Goal: Entertainment & Leisure: Browse casually

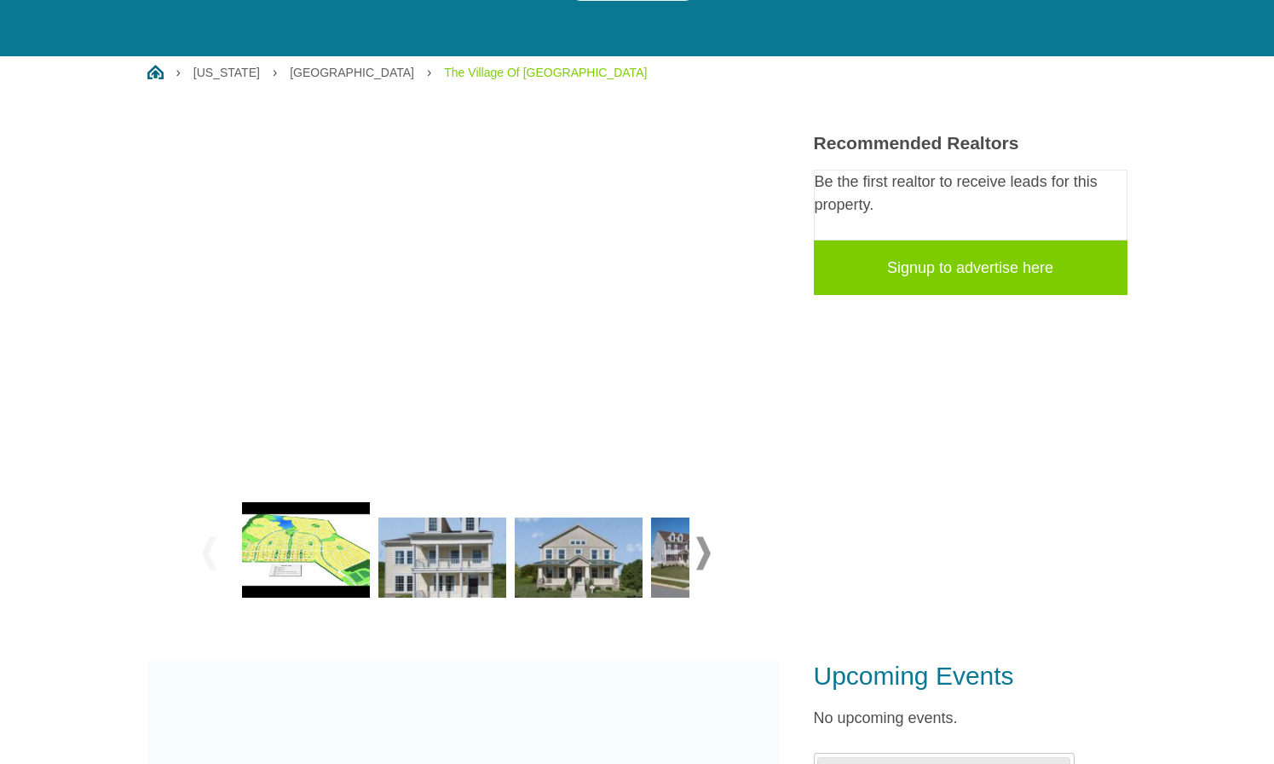
scroll to position [254, 0]
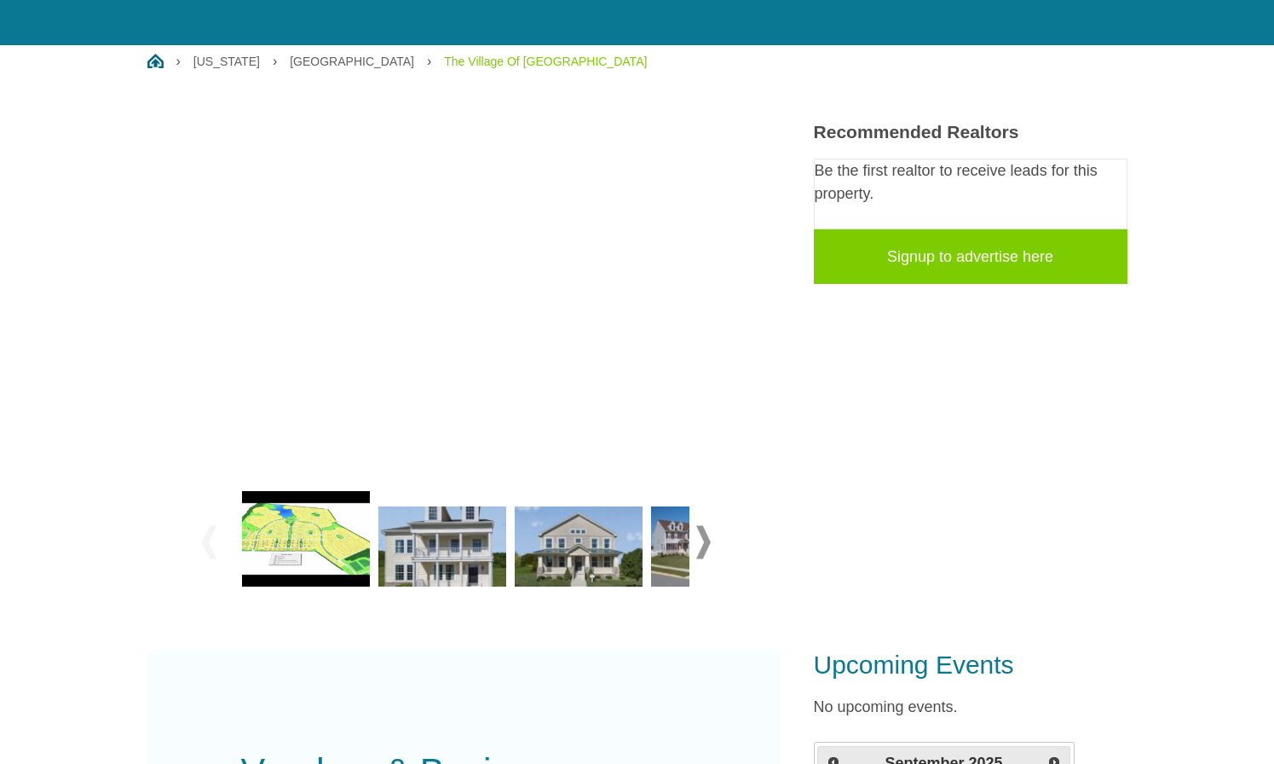
click at [696, 537] on span at bounding box center [703, 541] width 14 height 33
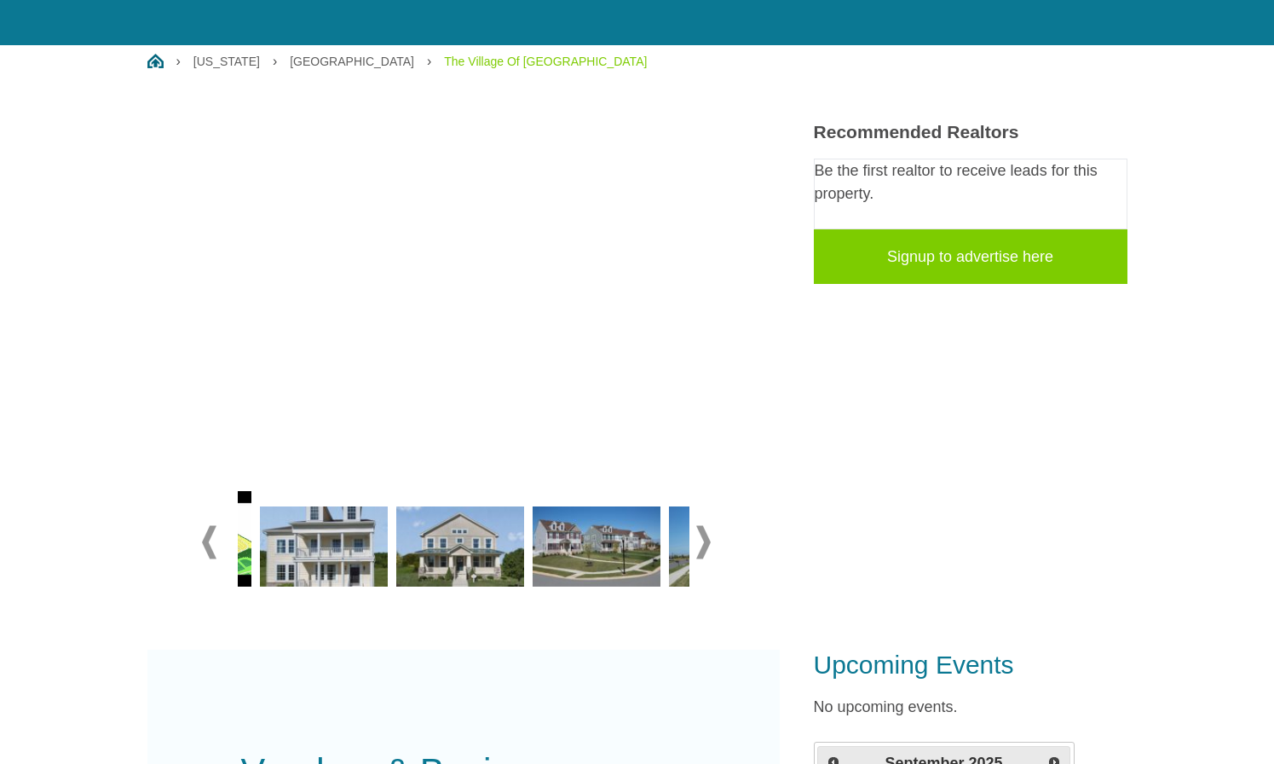
click at [702, 538] on span at bounding box center [703, 541] width 14 height 33
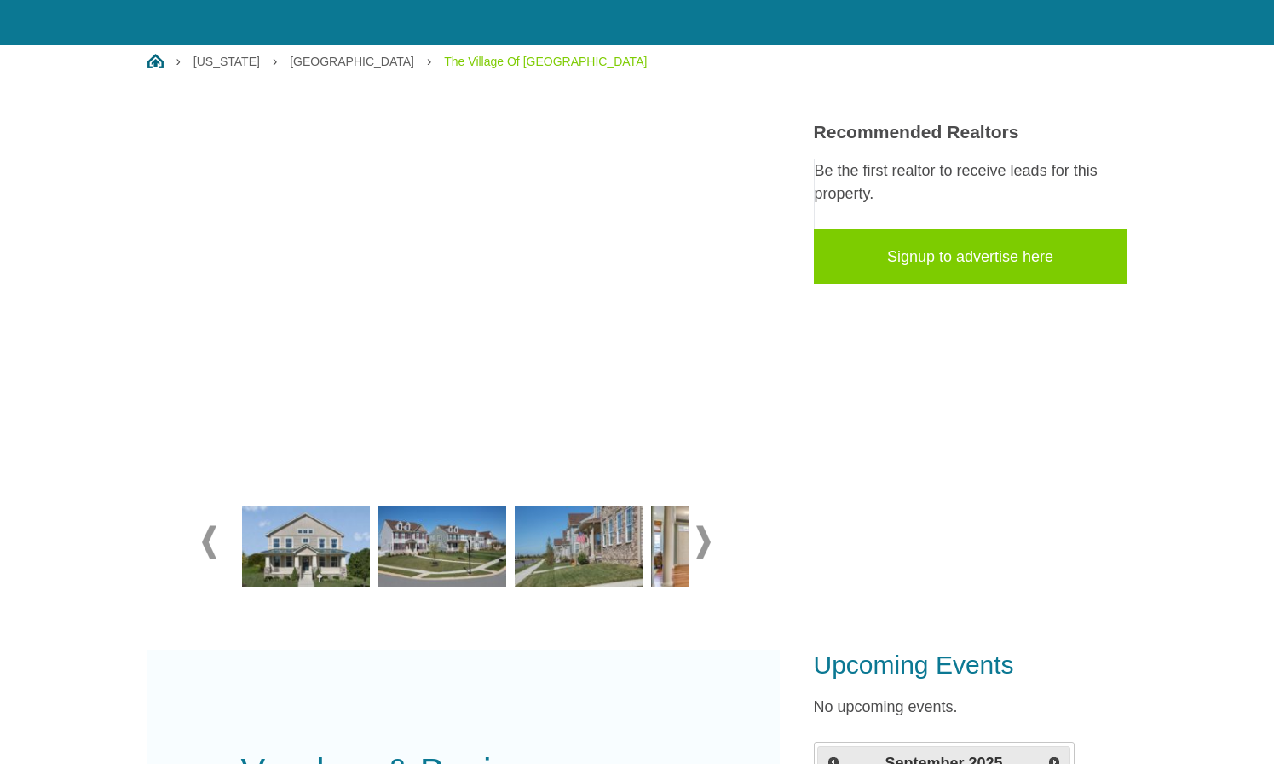
click at [702, 538] on span at bounding box center [703, 541] width 14 height 33
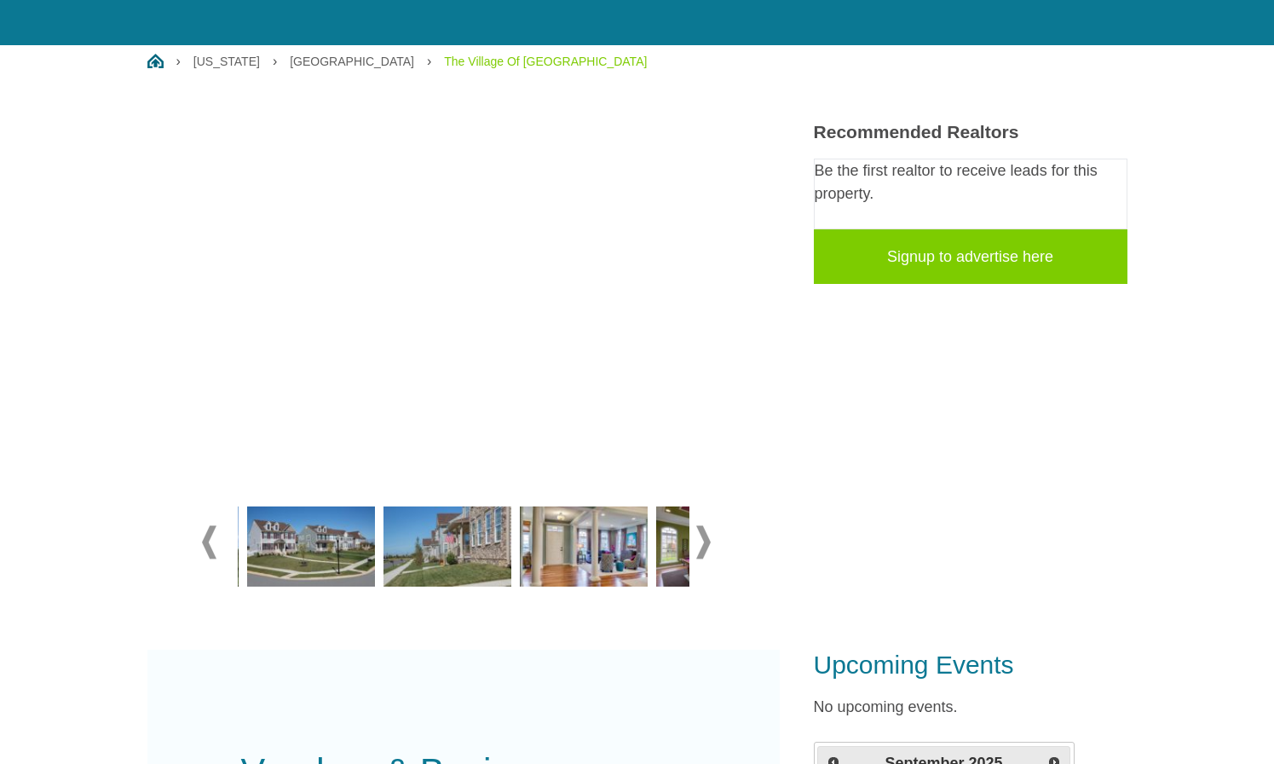
click at [702, 538] on span at bounding box center [703, 541] width 14 height 33
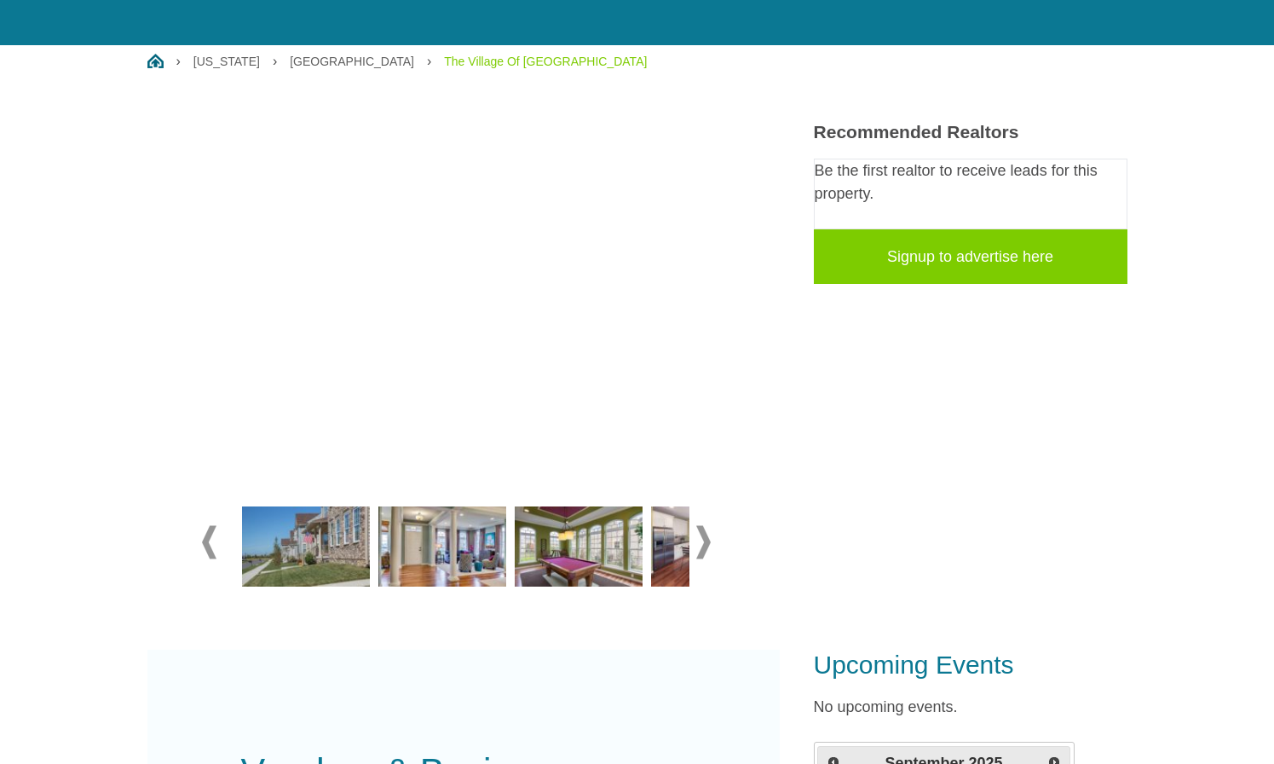
click at [463, 534] on img at bounding box center [442, 546] width 128 height 80
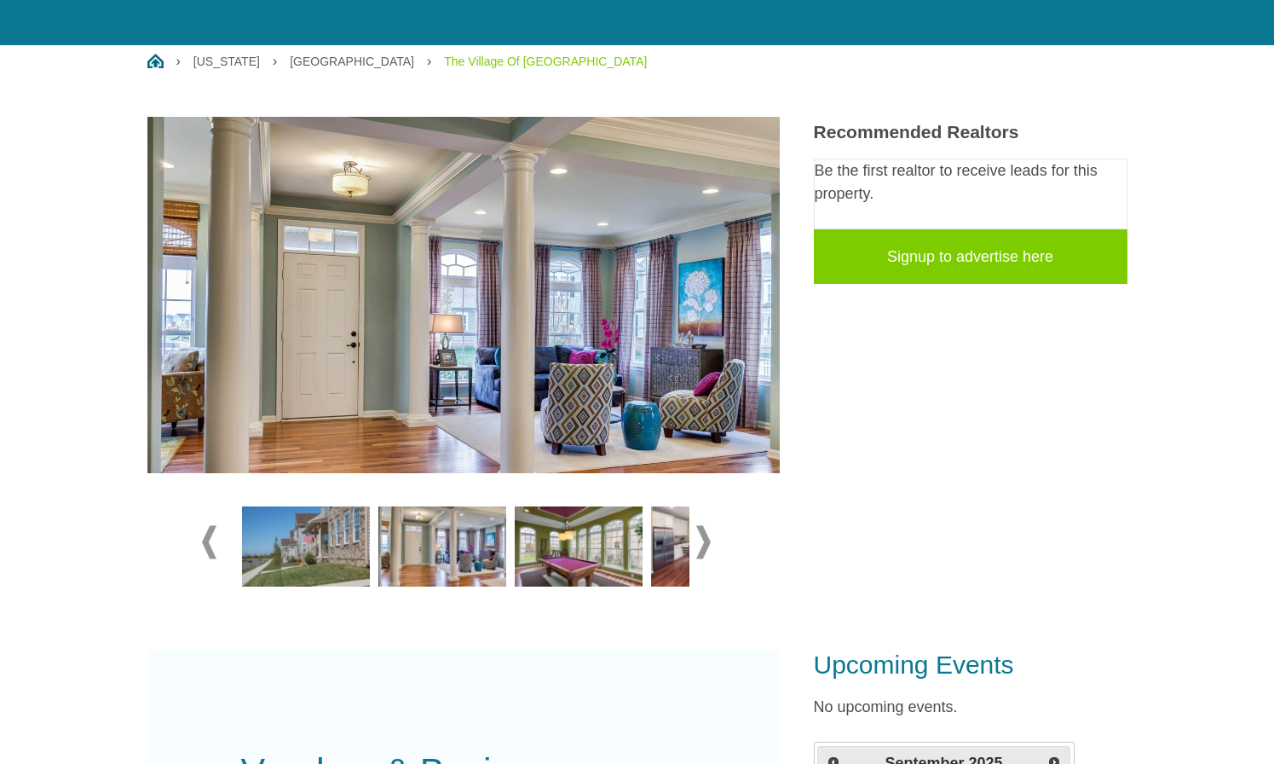
click at [703, 539] on span at bounding box center [703, 541] width 14 height 33
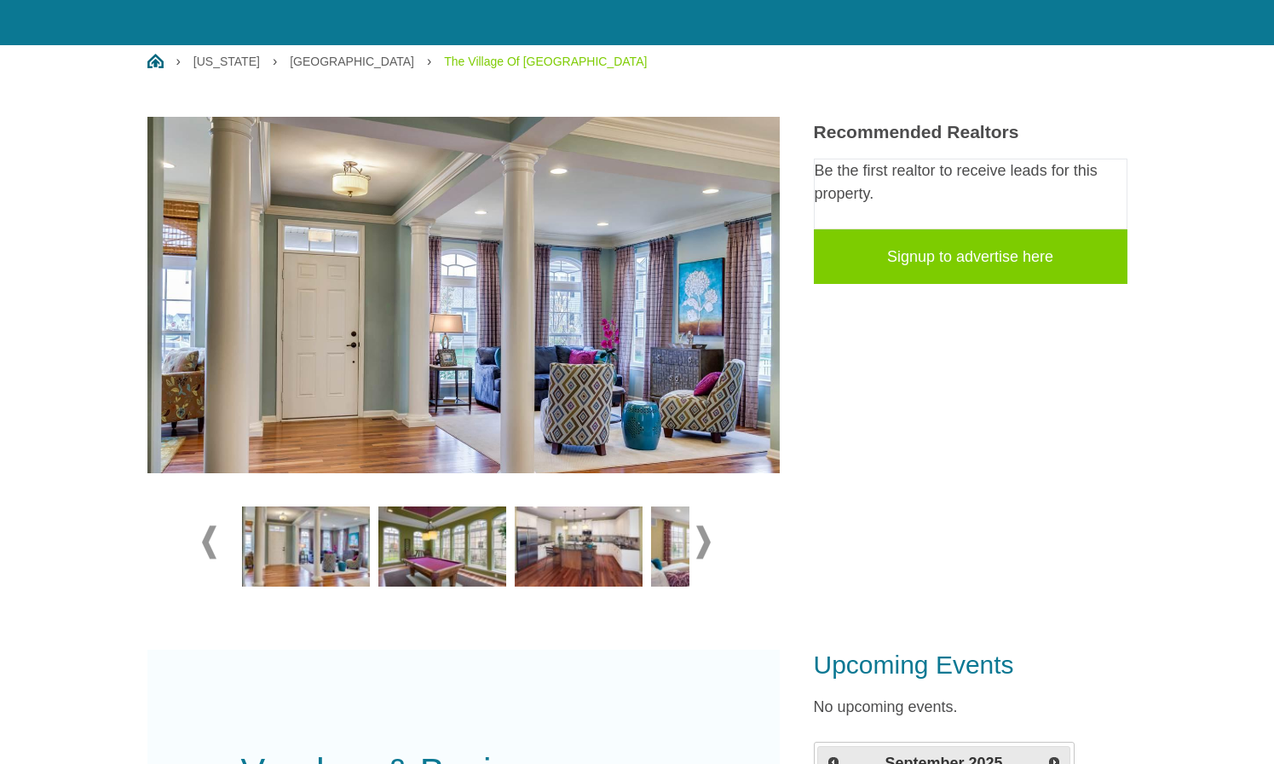
click at [703, 539] on span at bounding box center [703, 541] width 14 height 33
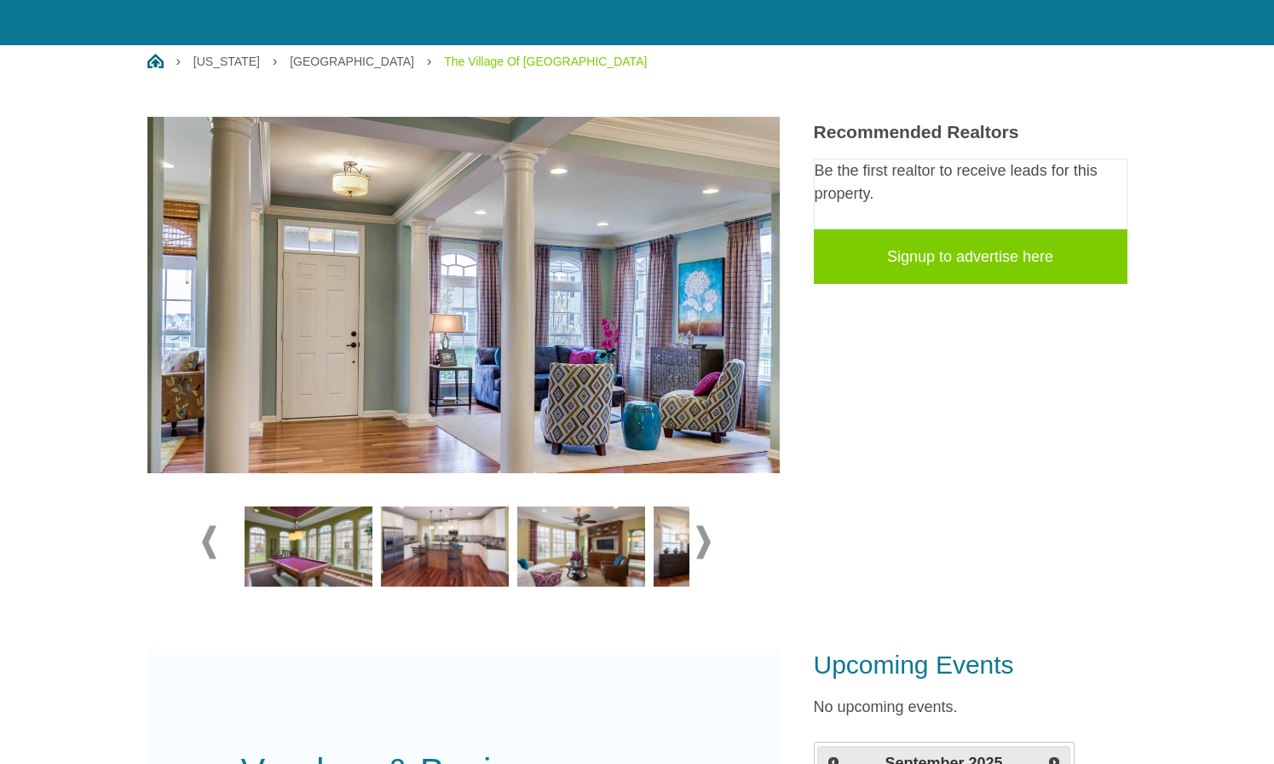
click at [488, 533] on img at bounding box center [445, 546] width 128 height 80
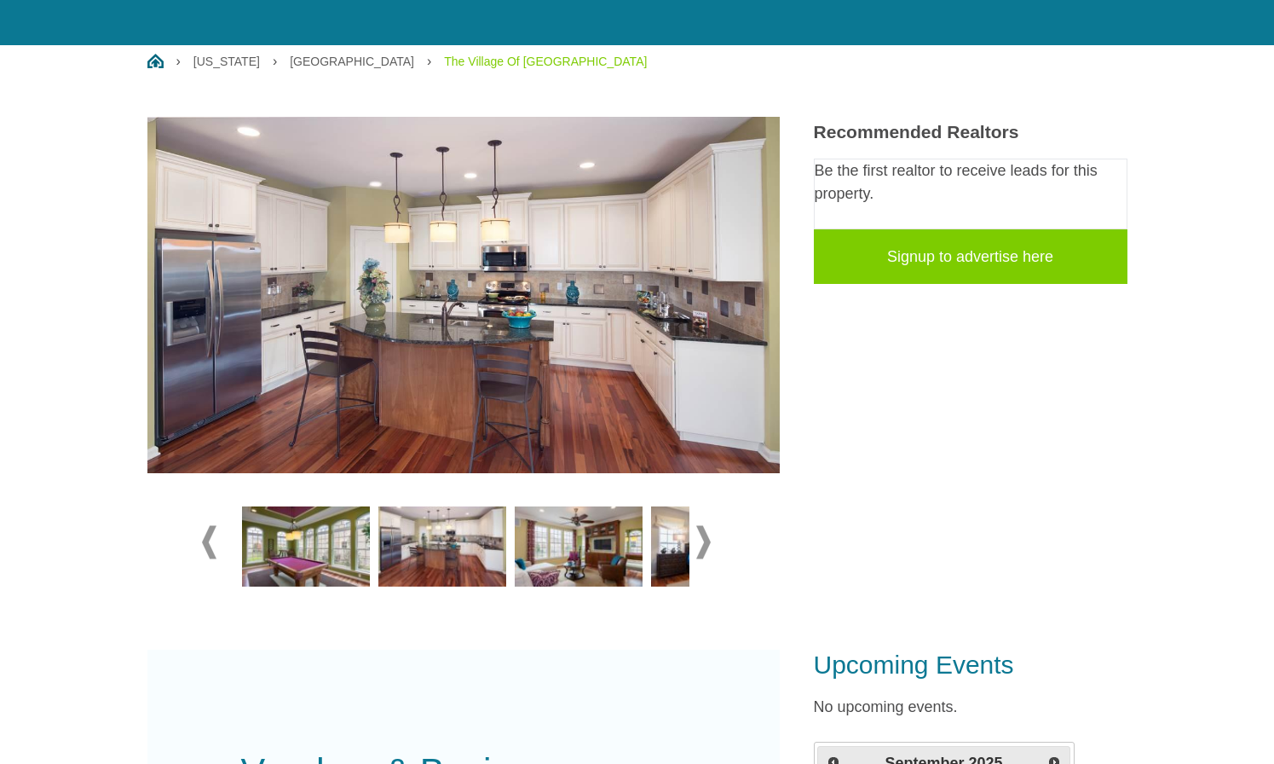
click at [702, 538] on span at bounding box center [703, 541] width 14 height 33
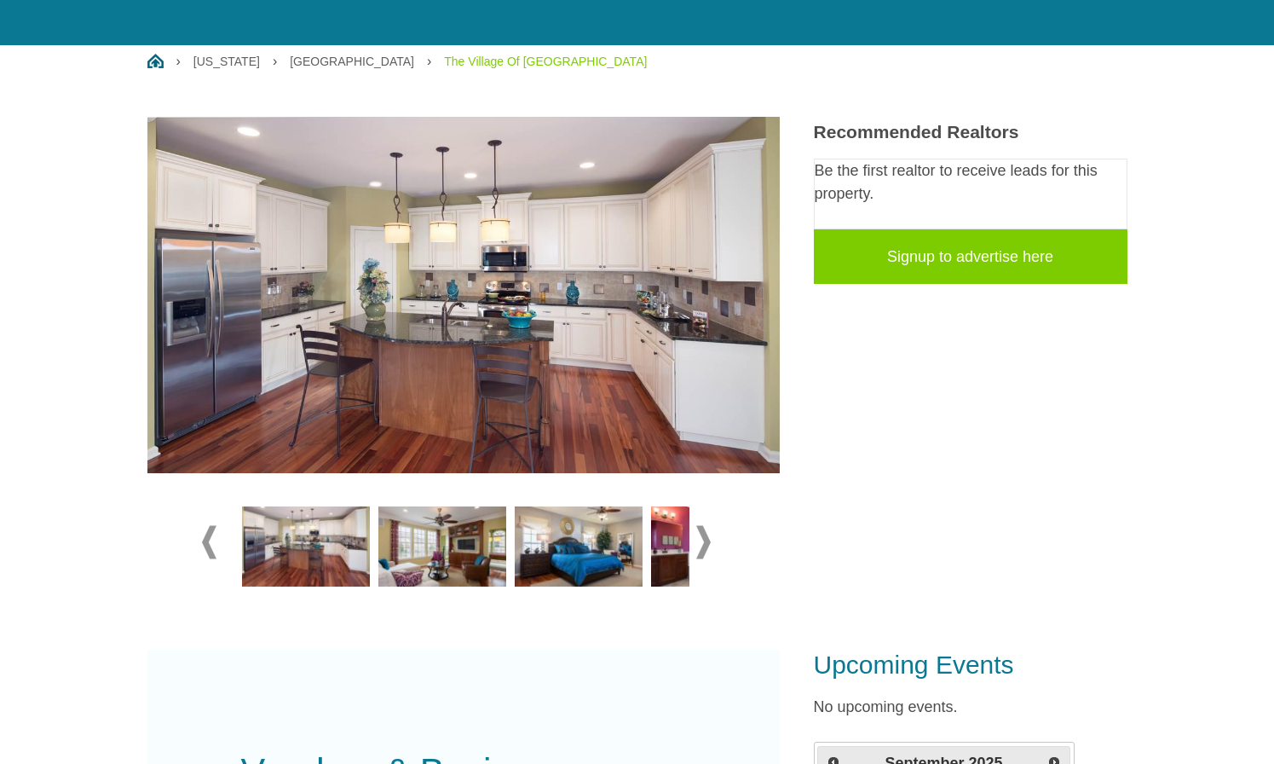
click at [453, 542] on img at bounding box center [442, 546] width 128 height 80
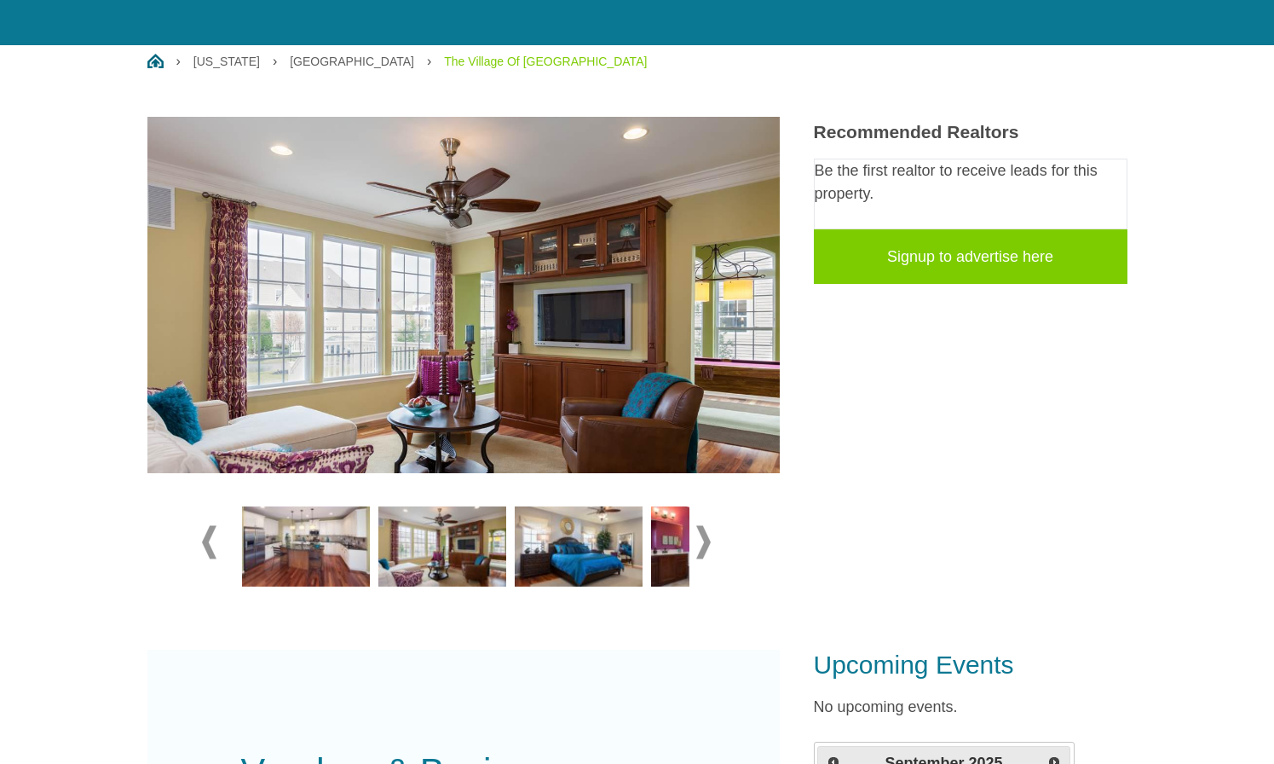
click at [568, 553] on img at bounding box center [579, 546] width 128 height 80
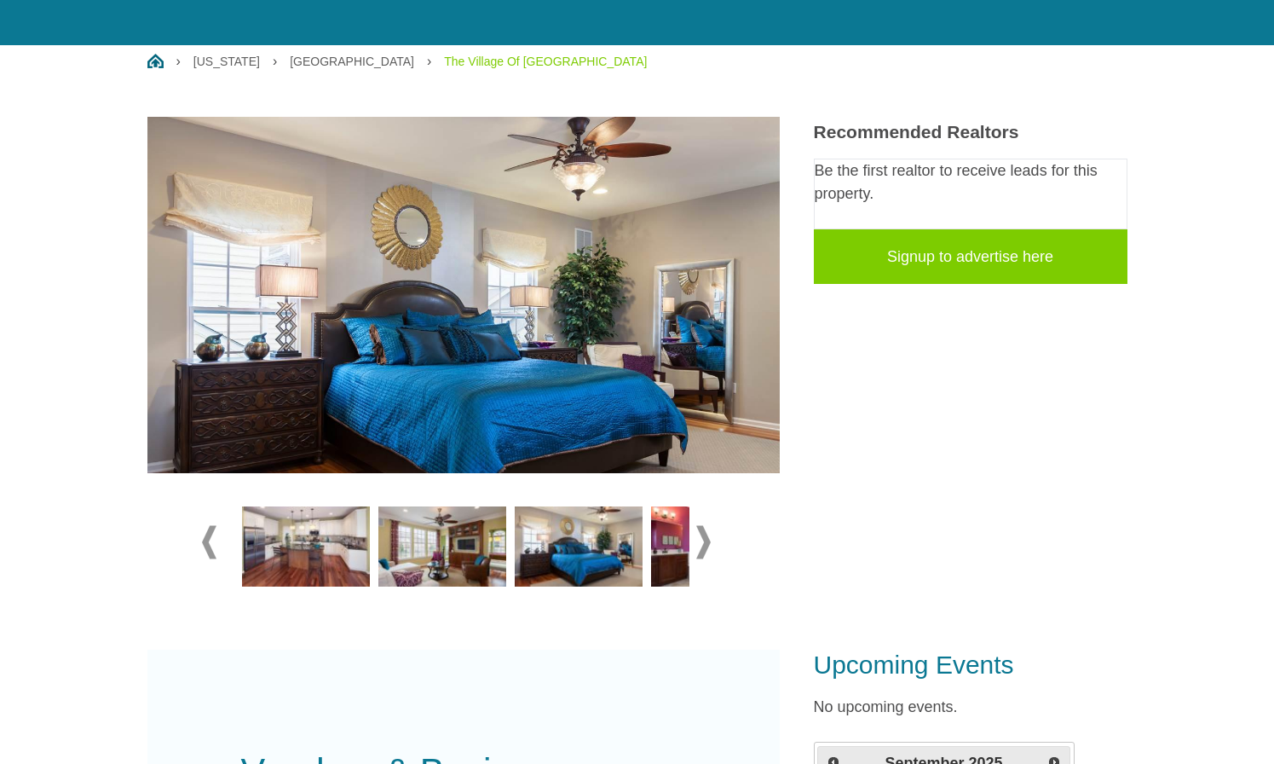
click at [647, 551] on div at bounding box center [715, 549] width 136 height 95
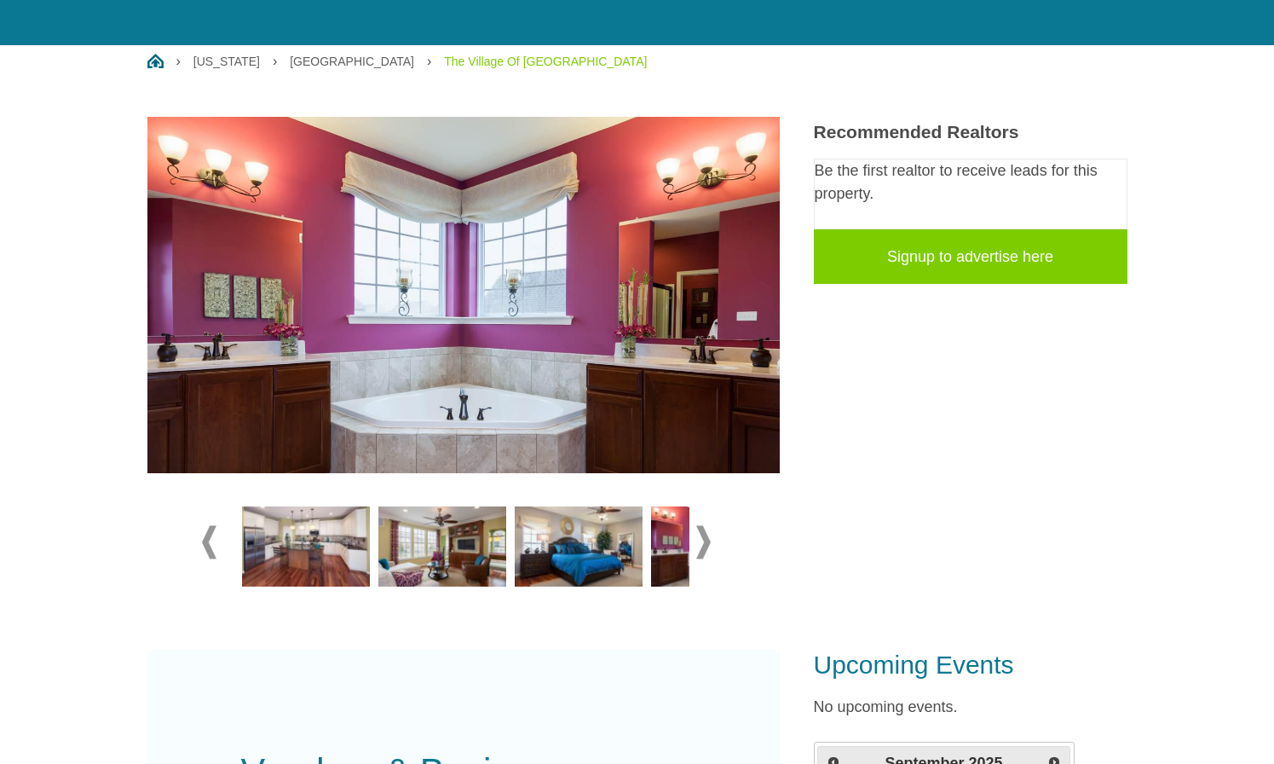
click at [535, 546] on img at bounding box center [579, 546] width 128 height 80
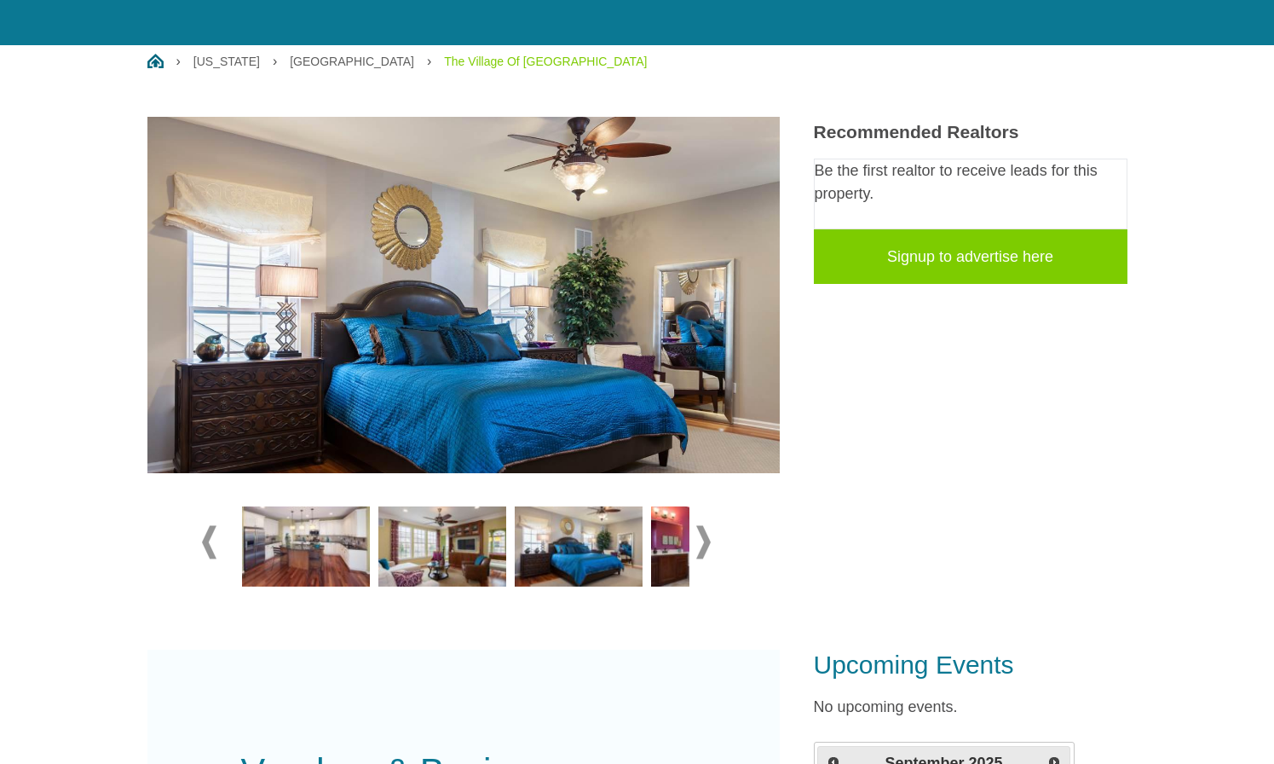
click at [651, 550] on img at bounding box center [715, 546] width 128 height 80
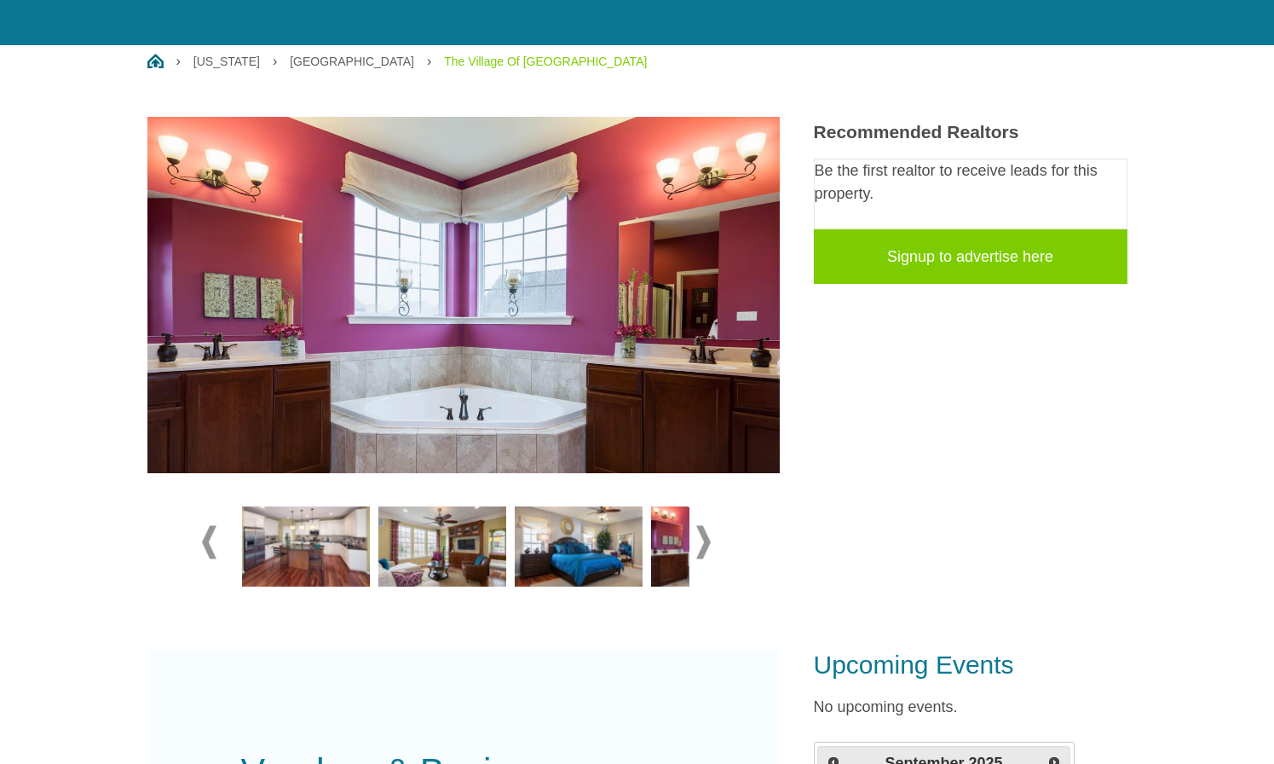
click at [661, 541] on img at bounding box center [715, 546] width 128 height 80
click at [702, 543] on span at bounding box center [703, 541] width 14 height 33
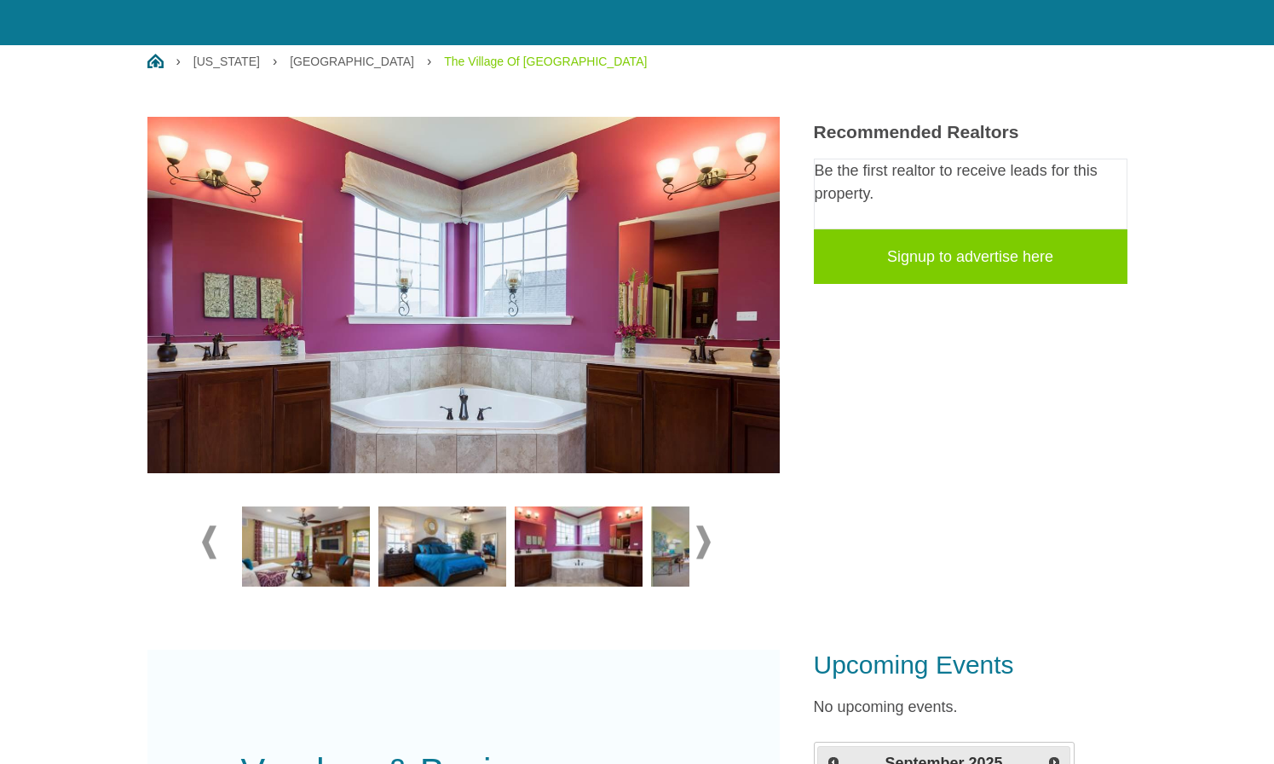
click at [702, 543] on span at bounding box center [703, 541] width 14 height 33
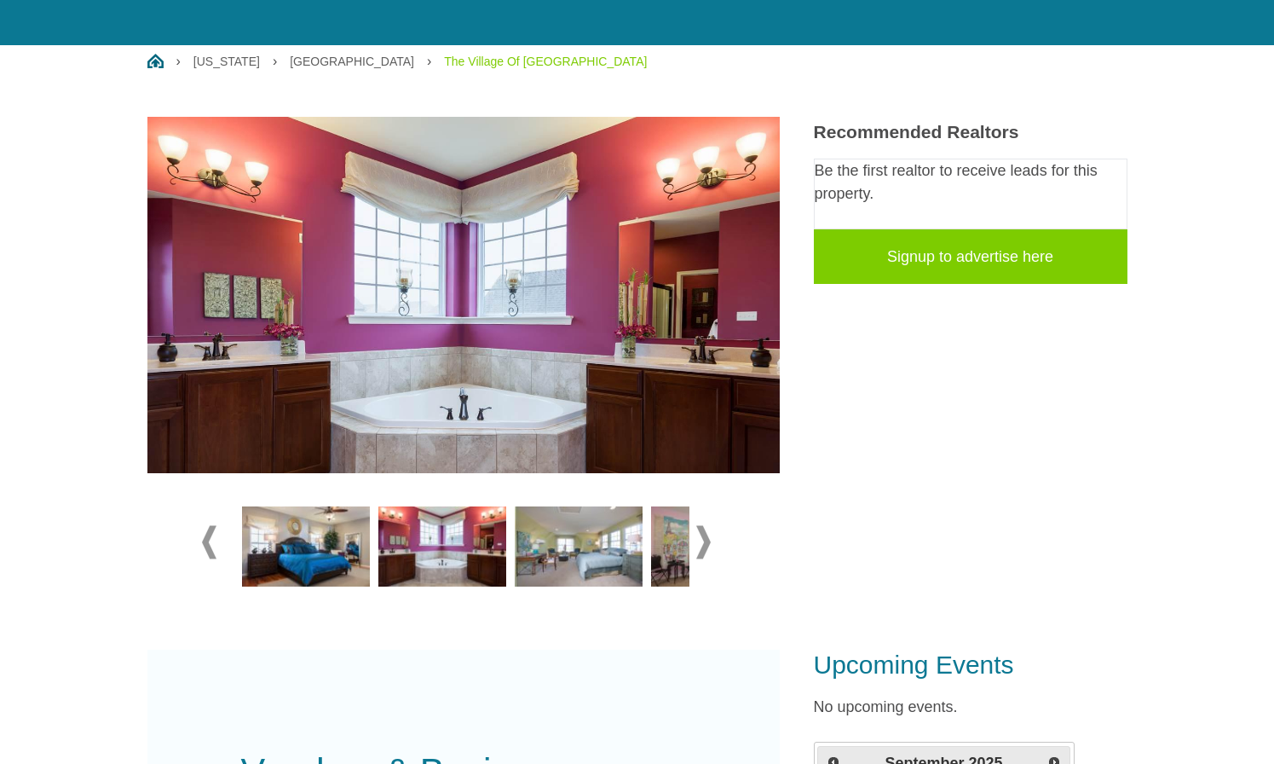
click at [584, 551] on img at bounding box center [579, 546] width 128 height 80
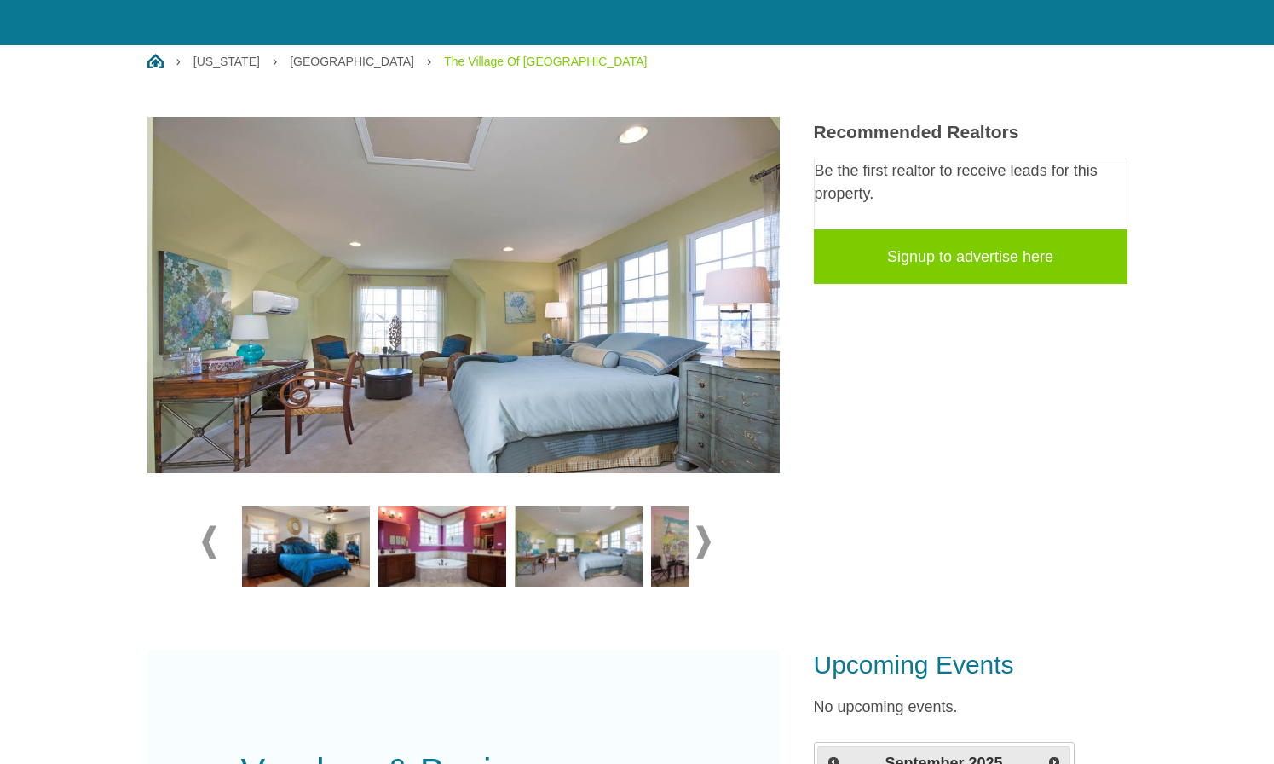
click at [672, 541] on img at bounding box center [715, 546] width 128 height 80
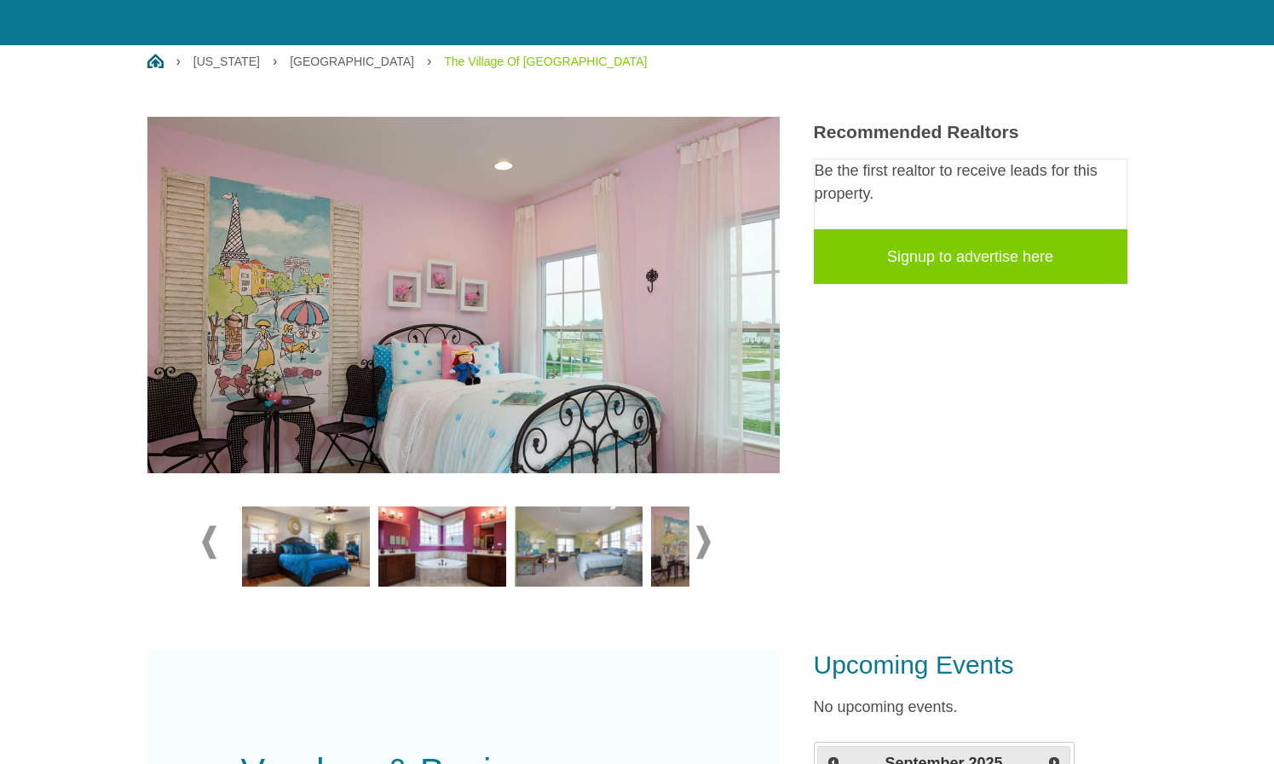
click at [706, 539] on span at bounding box center [703, 541] width 14 height 33
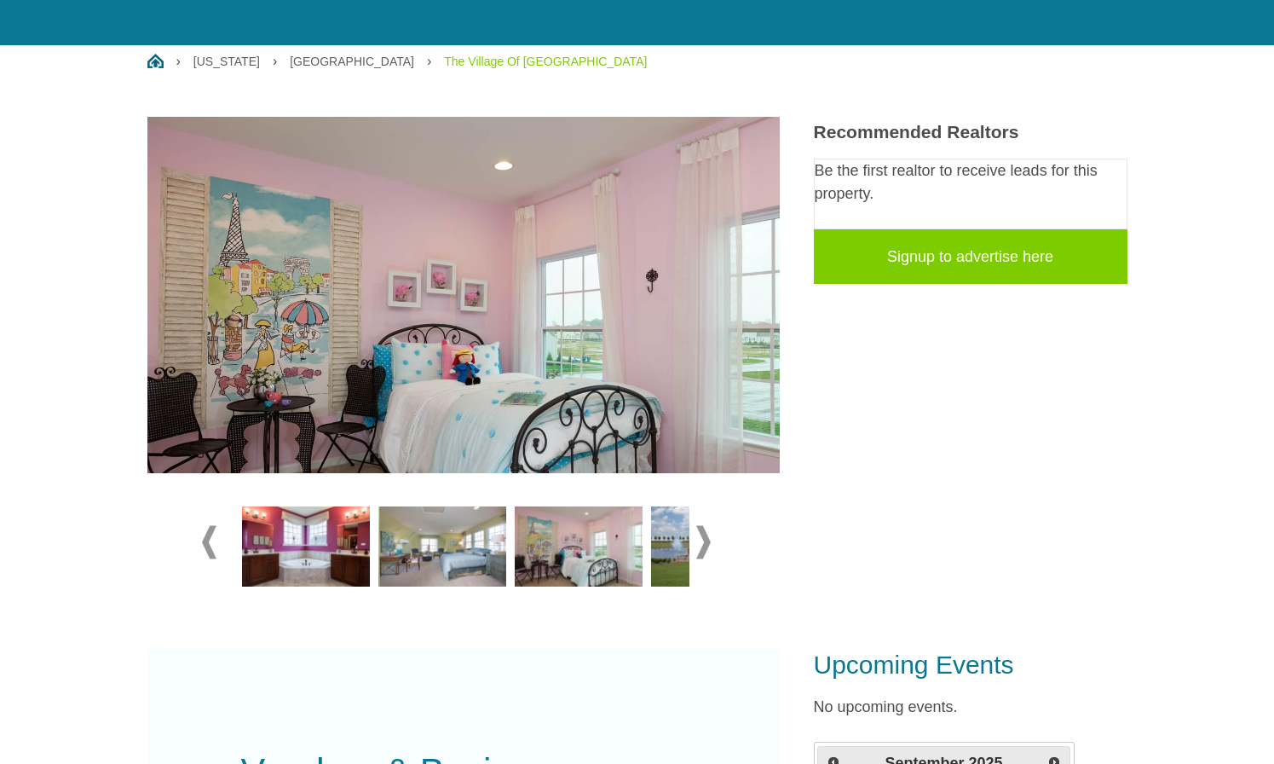
click at [706, 539] on span at bounding box center [703, 541] width 14 height 33
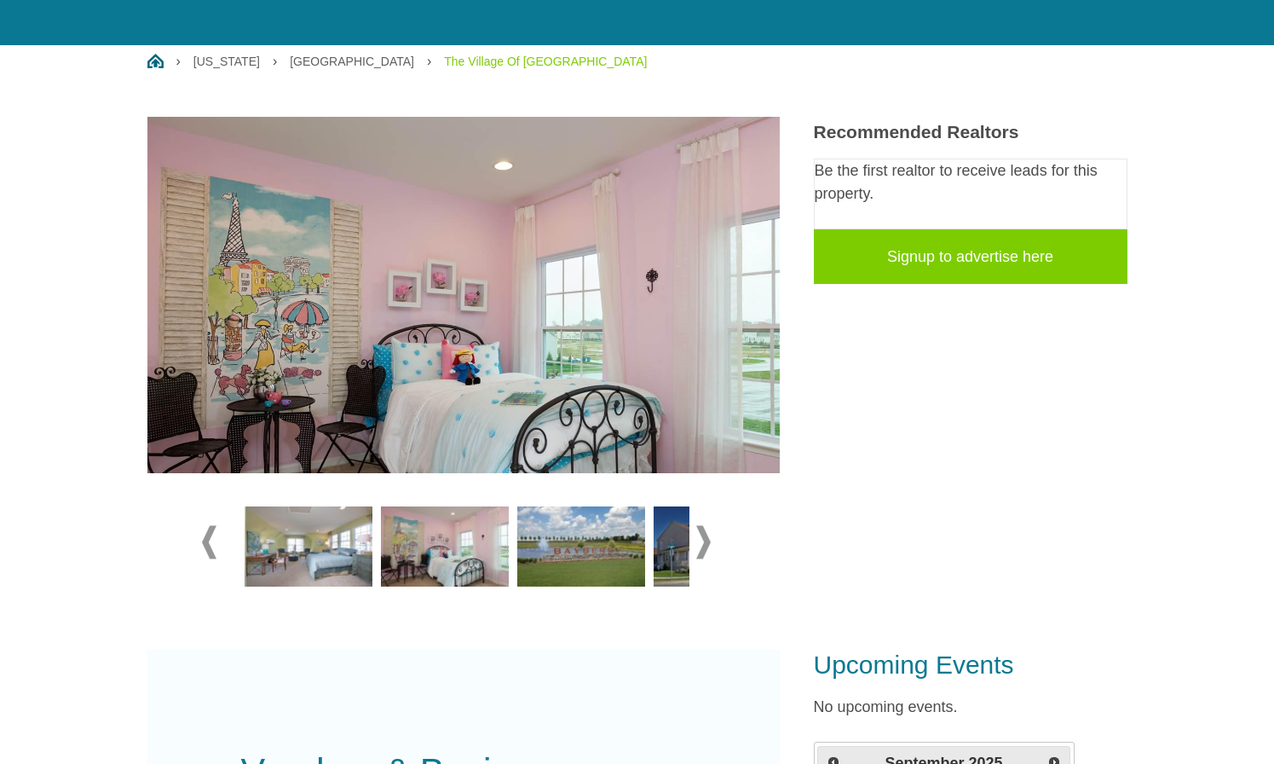
click at [706, 539] on span at bounding box center [703, 541] width 14 height 33
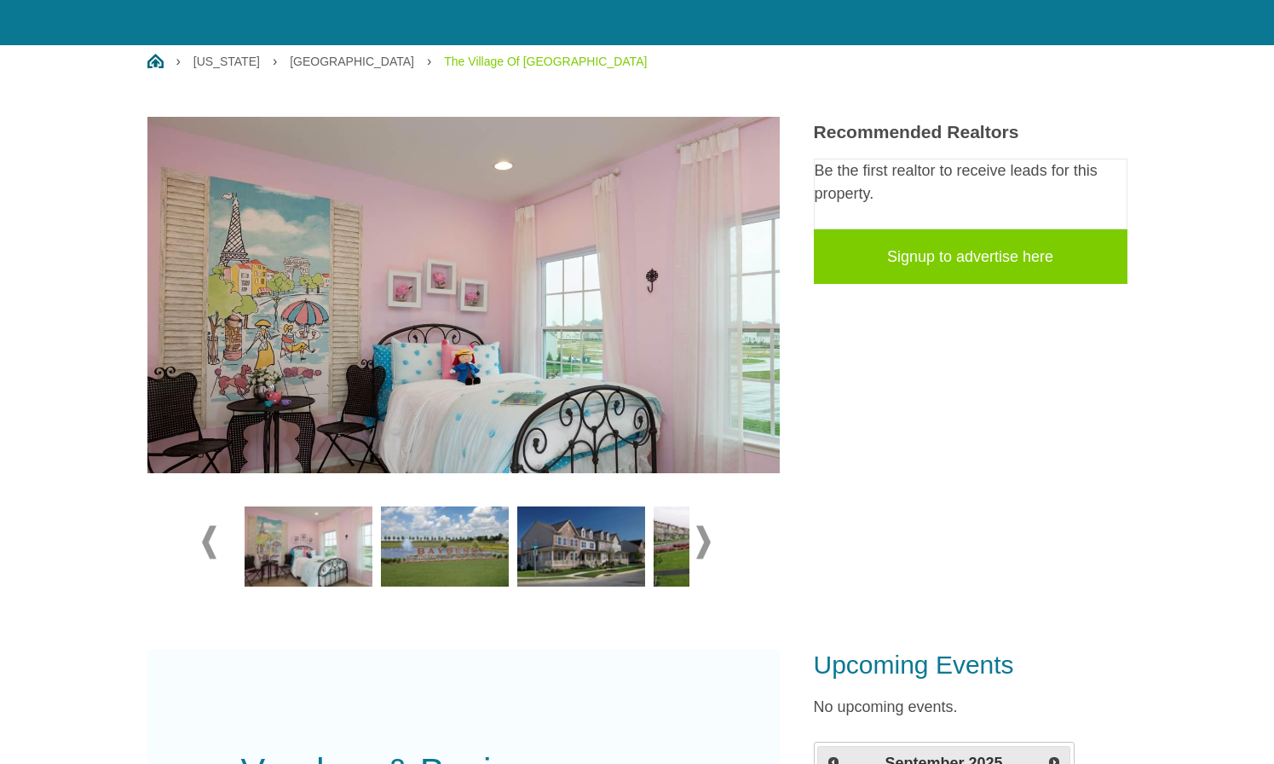
click at [706, 539] on span at bounding box center [703, 541] width 14 height 33
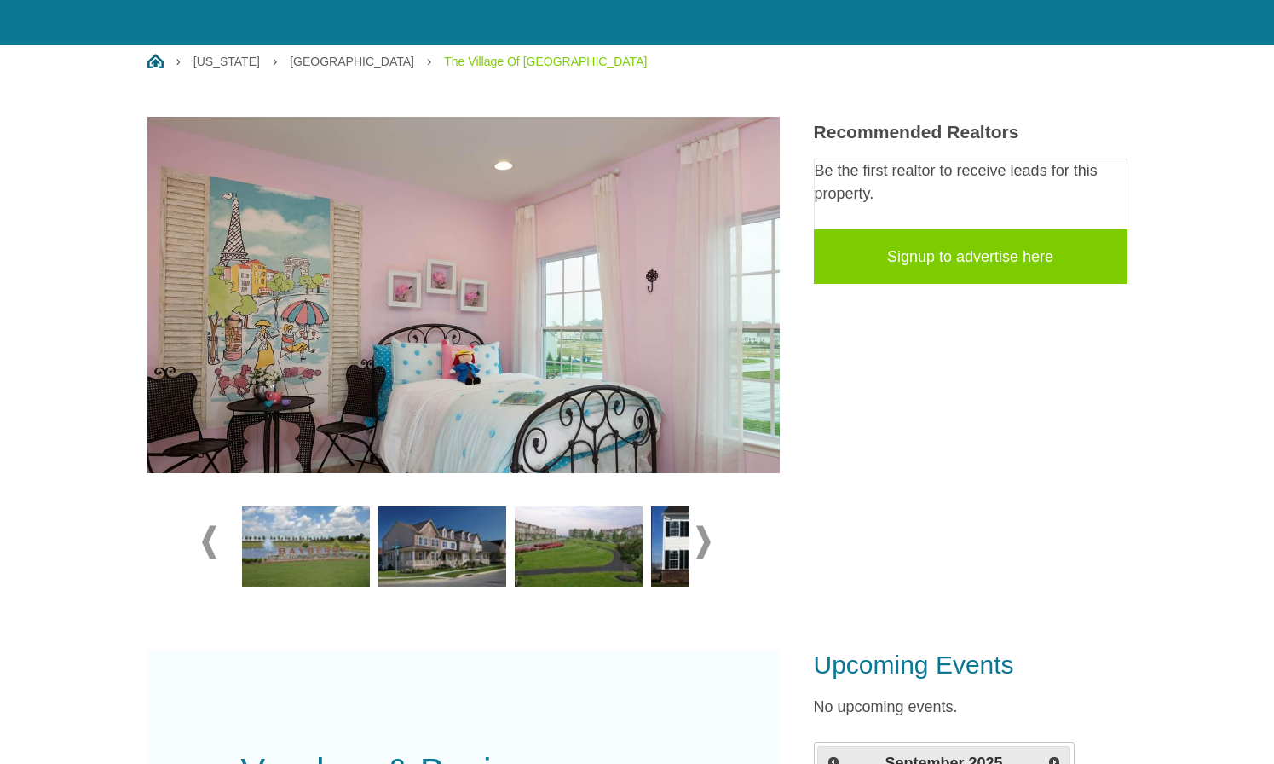
click at [706, 539] on span at bounding box center [703, 541] width 14 height 33
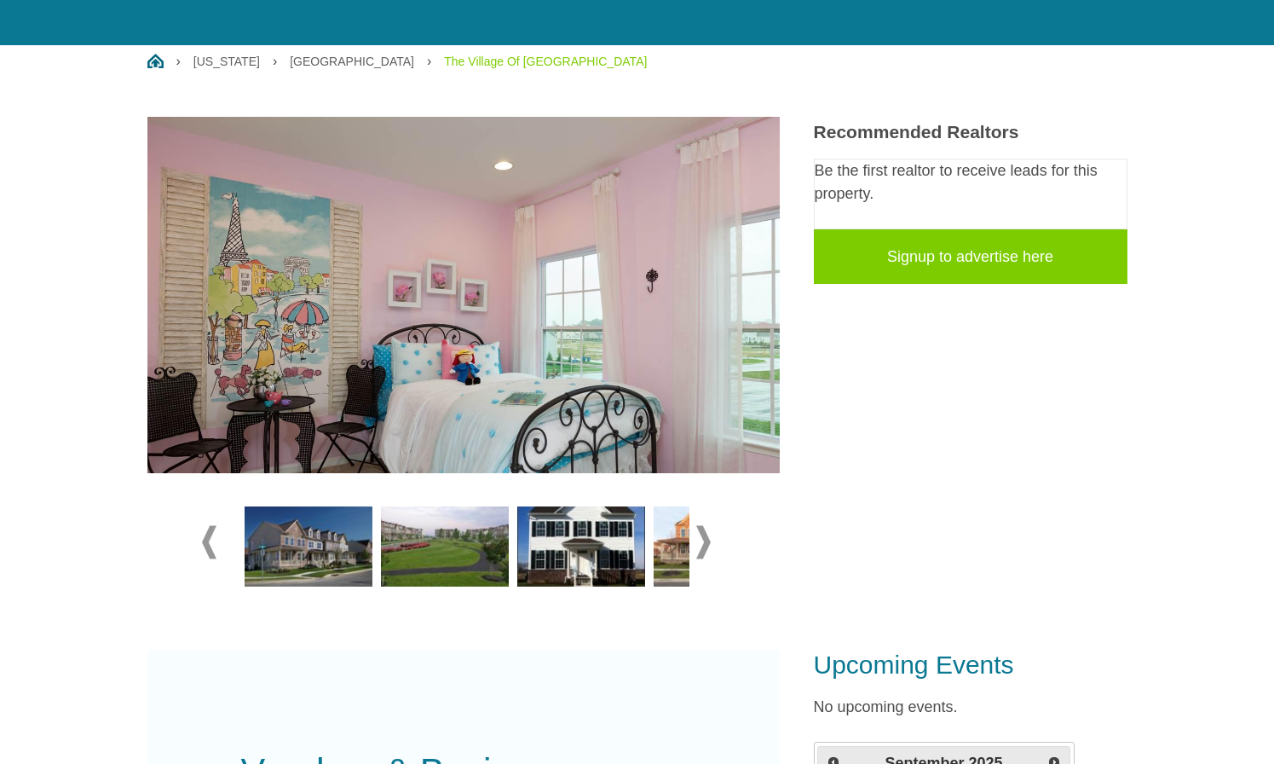
click at [706, 539] on span at bounding box center [703, 541] width 14 height 33
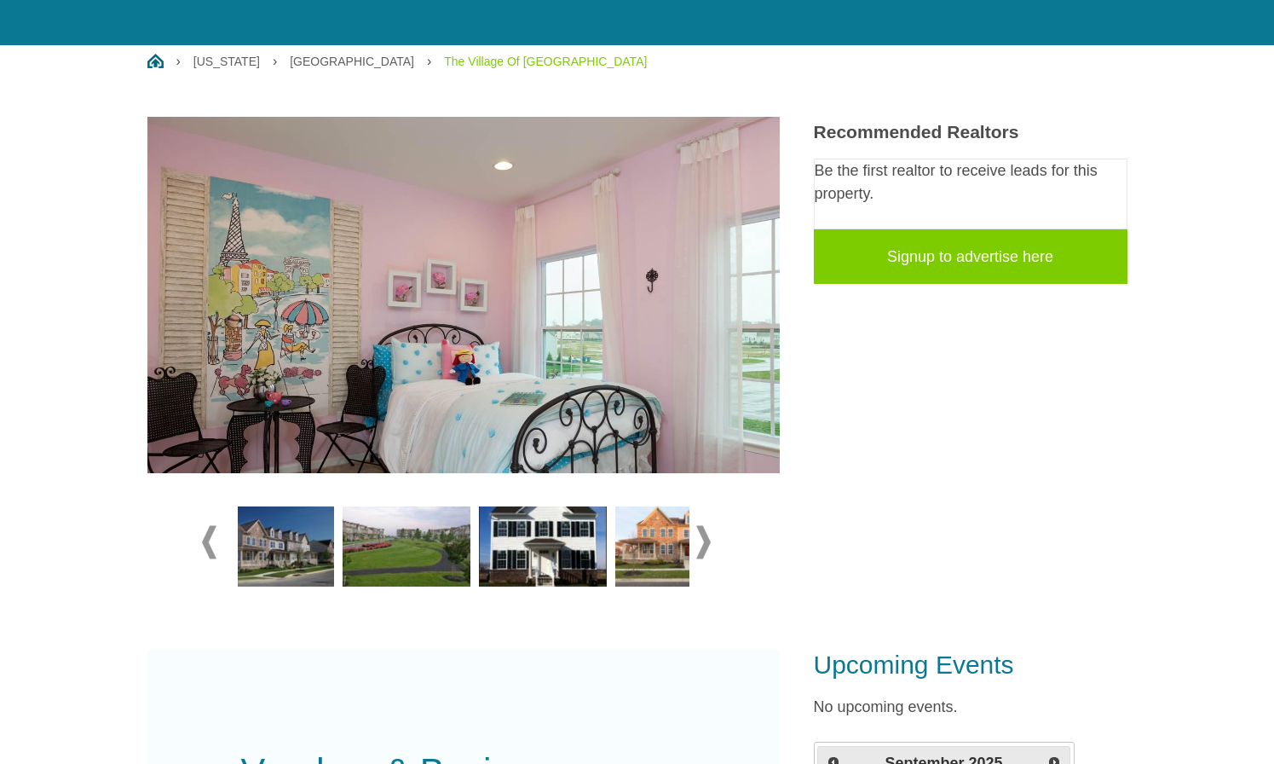
click at [706, 539] on span at bounding box center [703, 541] width 14 height 33
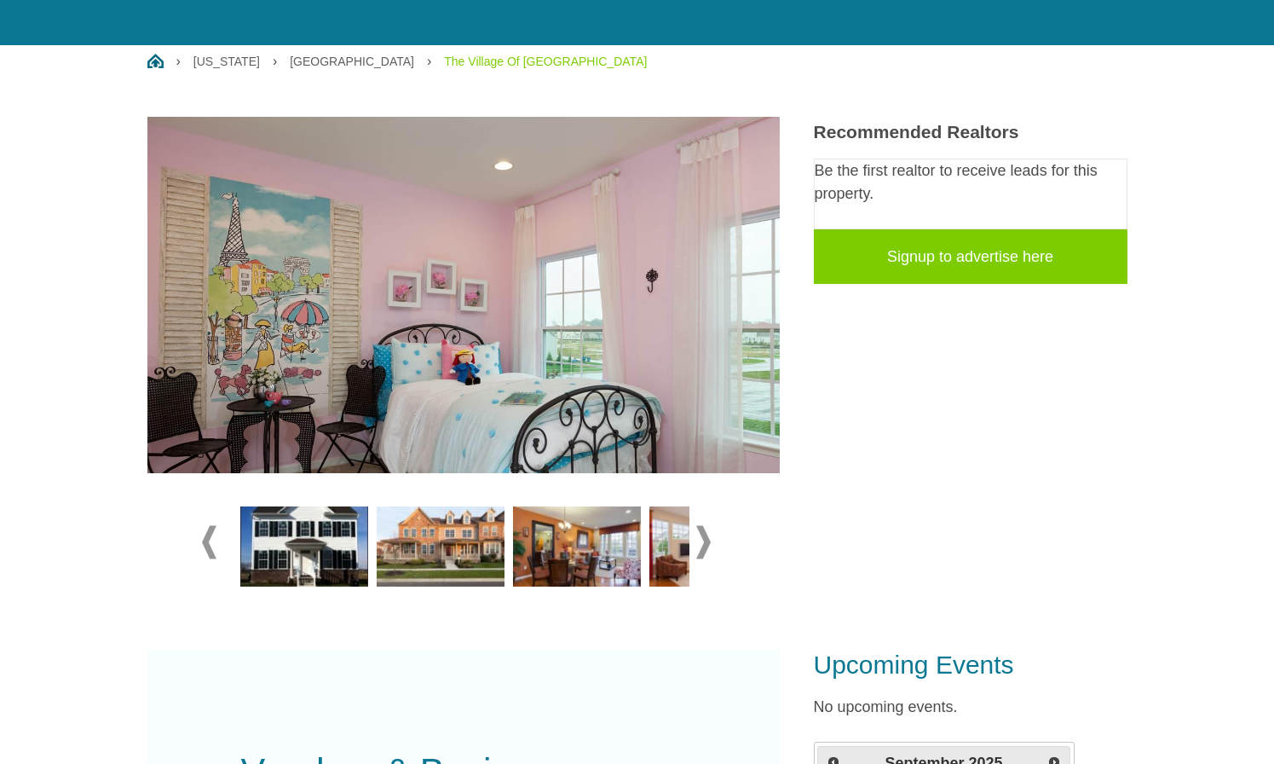
click at [706, 539] on span at bounding box center [703, 541] width 14 height 33
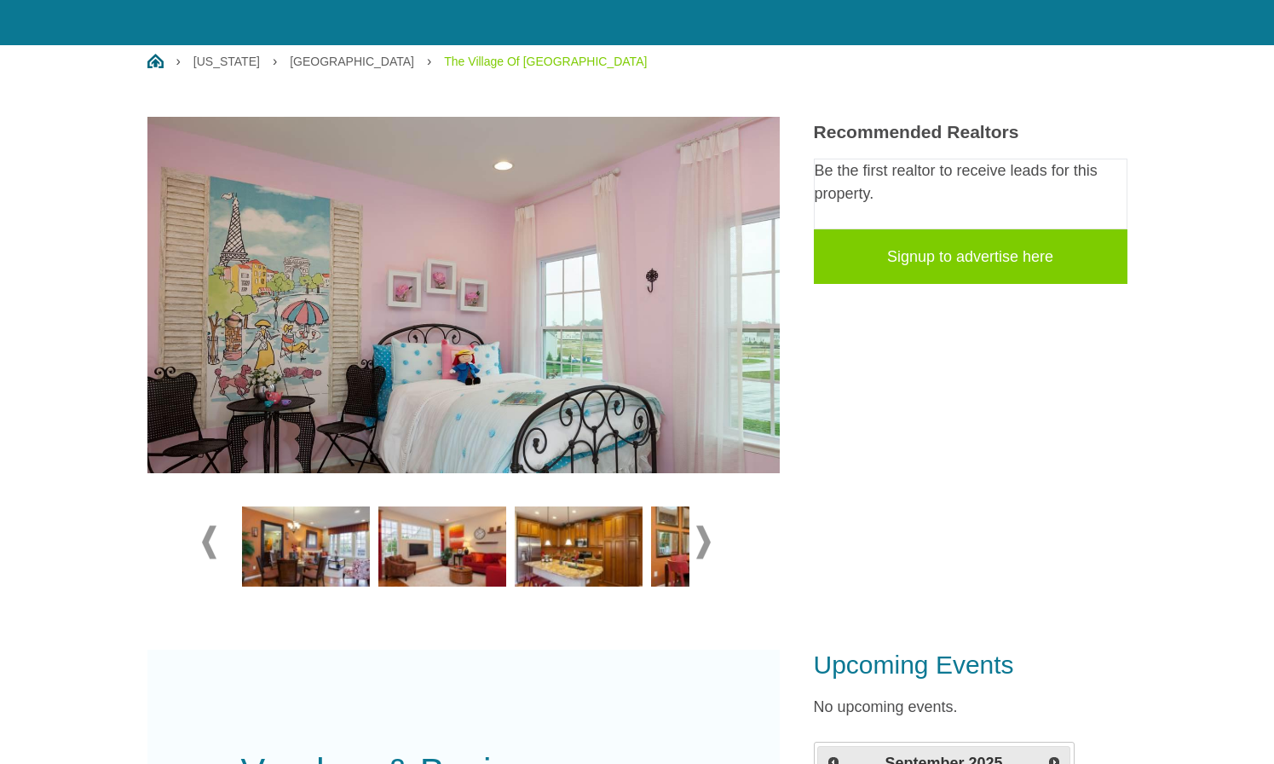
click at [580, 557] on img at bounding box center [579, 546] width 128 height 80
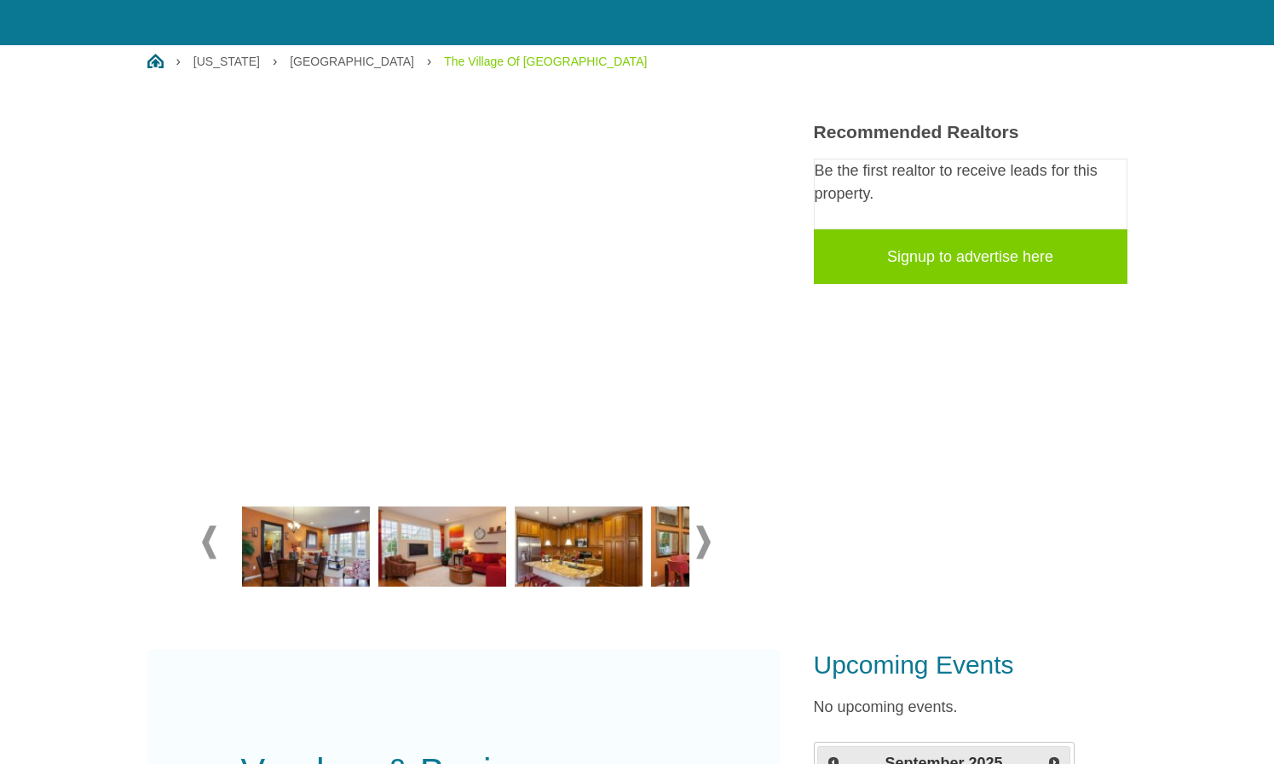
click at [411, 551] on img at bounding box center [442, 546] width 128 height 80
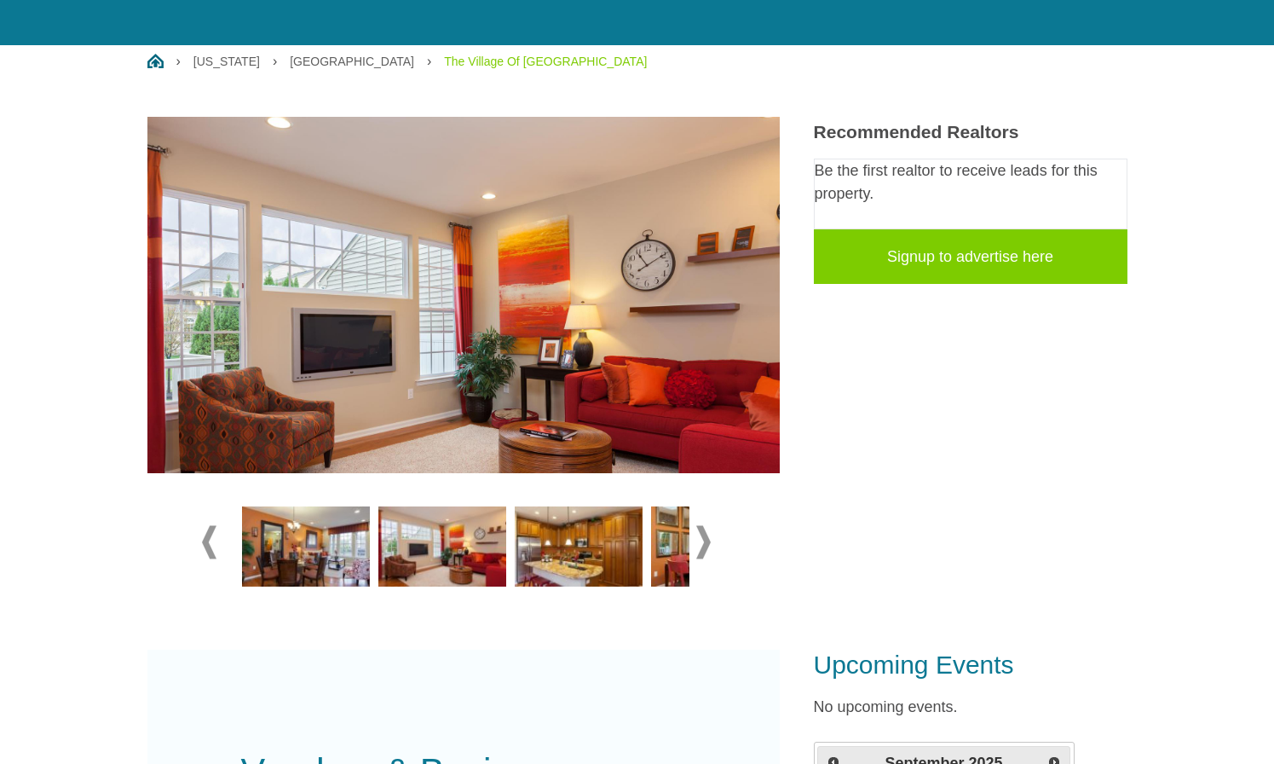
click at [544, 547] on img at bounding box center [579, 546] width 128 height 80
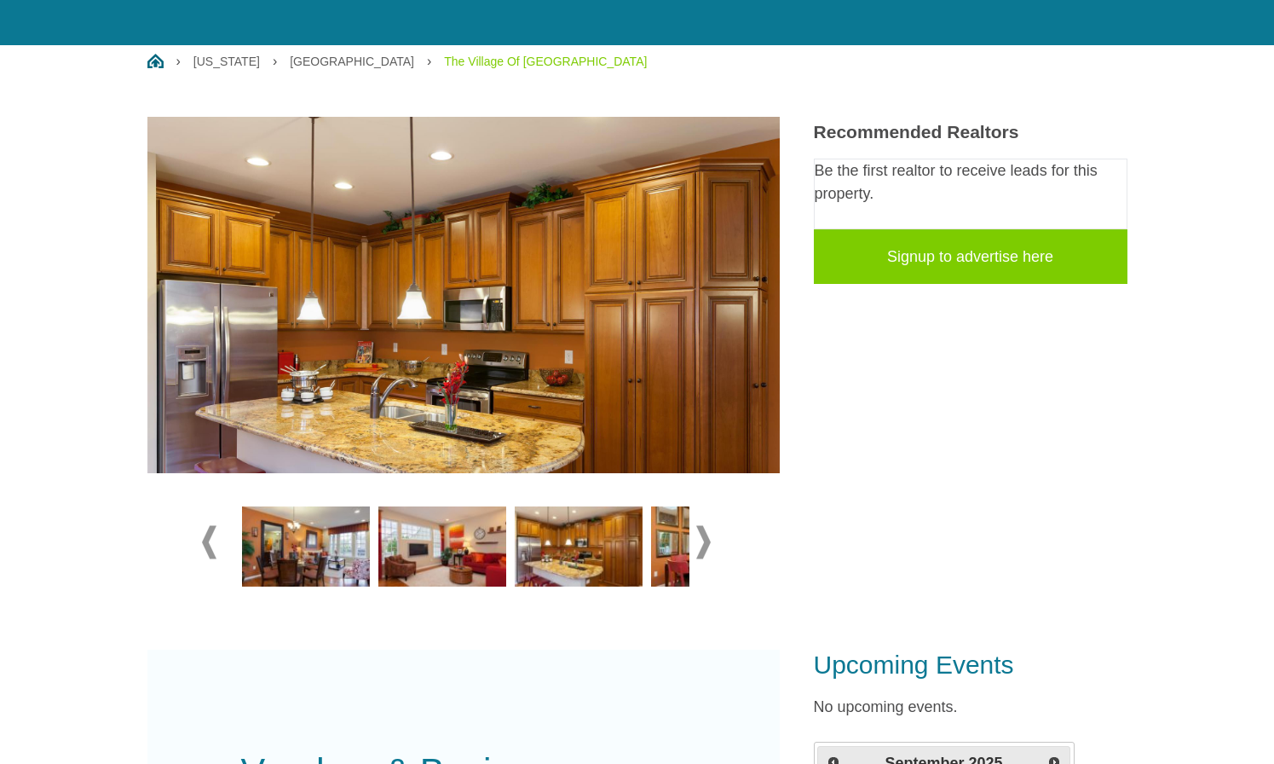
click at [678, 546] on img at bounding box center [715, 546] width 128 height 80
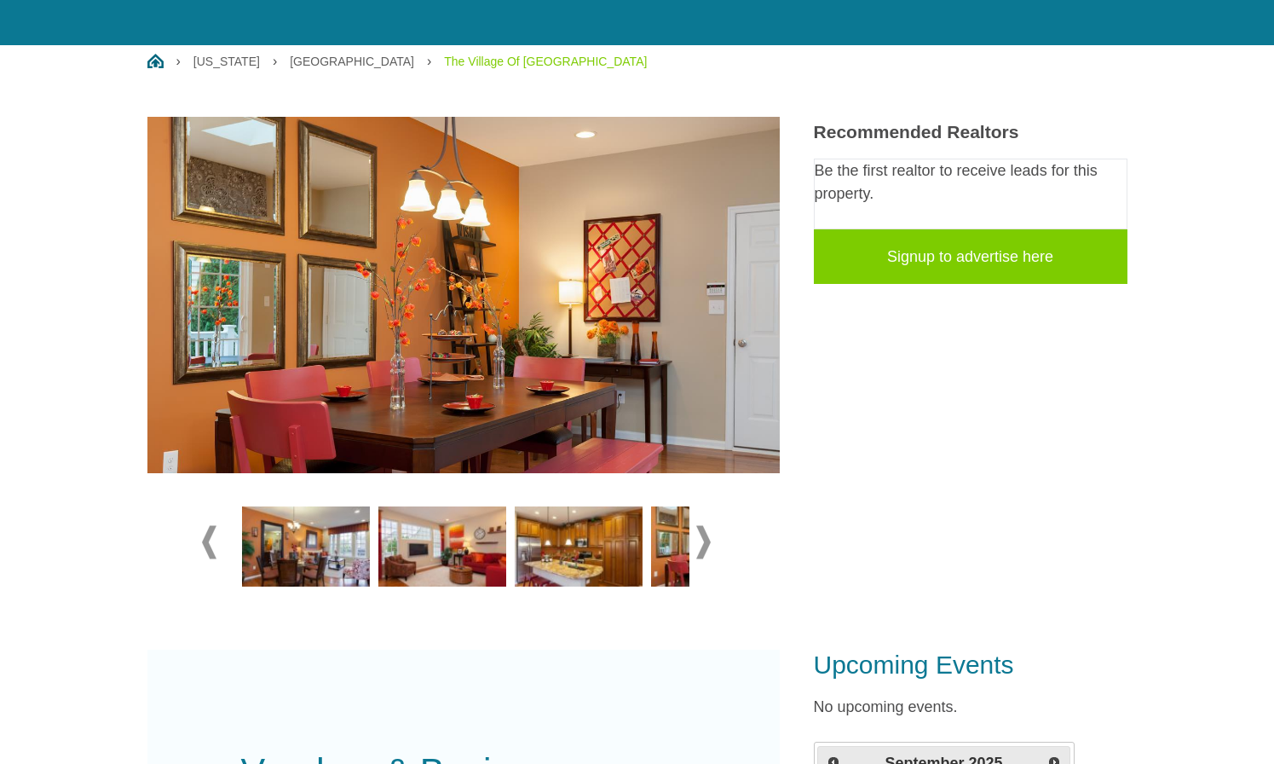
click at [702, 541] on span at bounding box center [703, 541] width 14 height 33
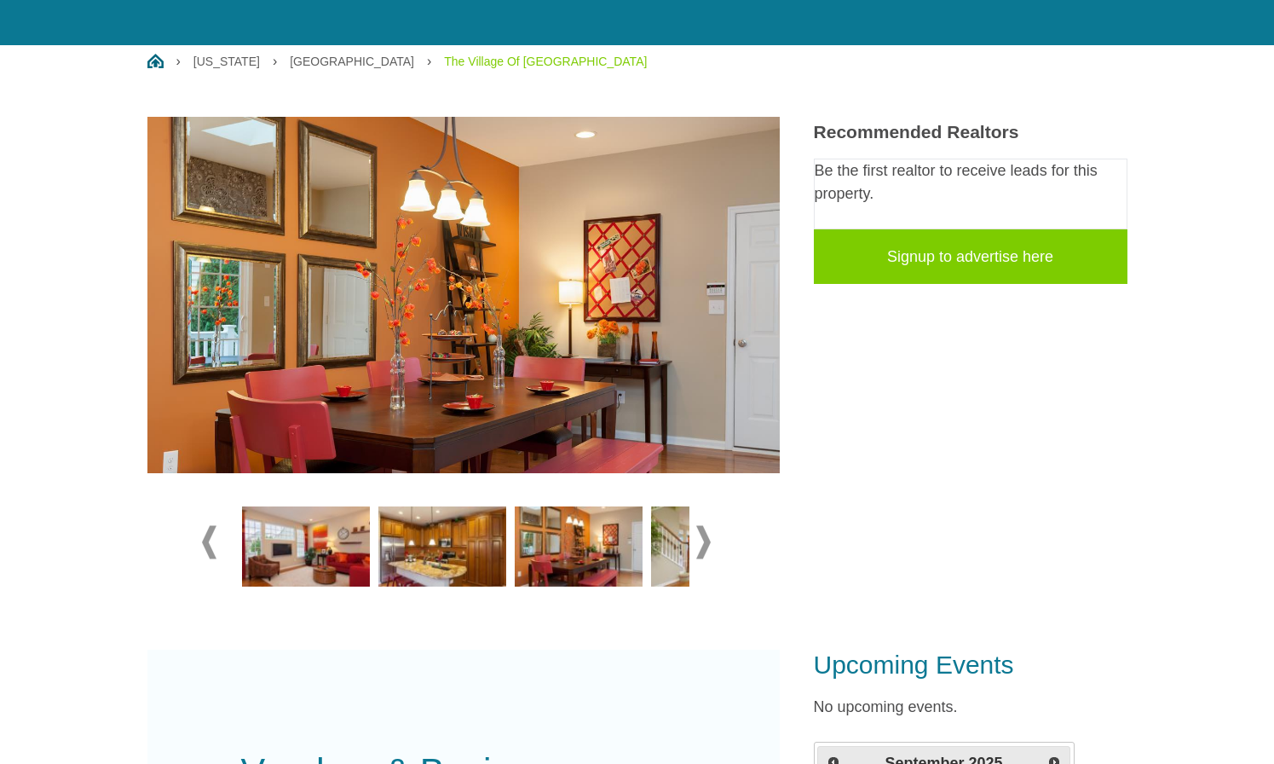
click at [702, 541] on span at bounding box center [703, 541] width 14 height 33
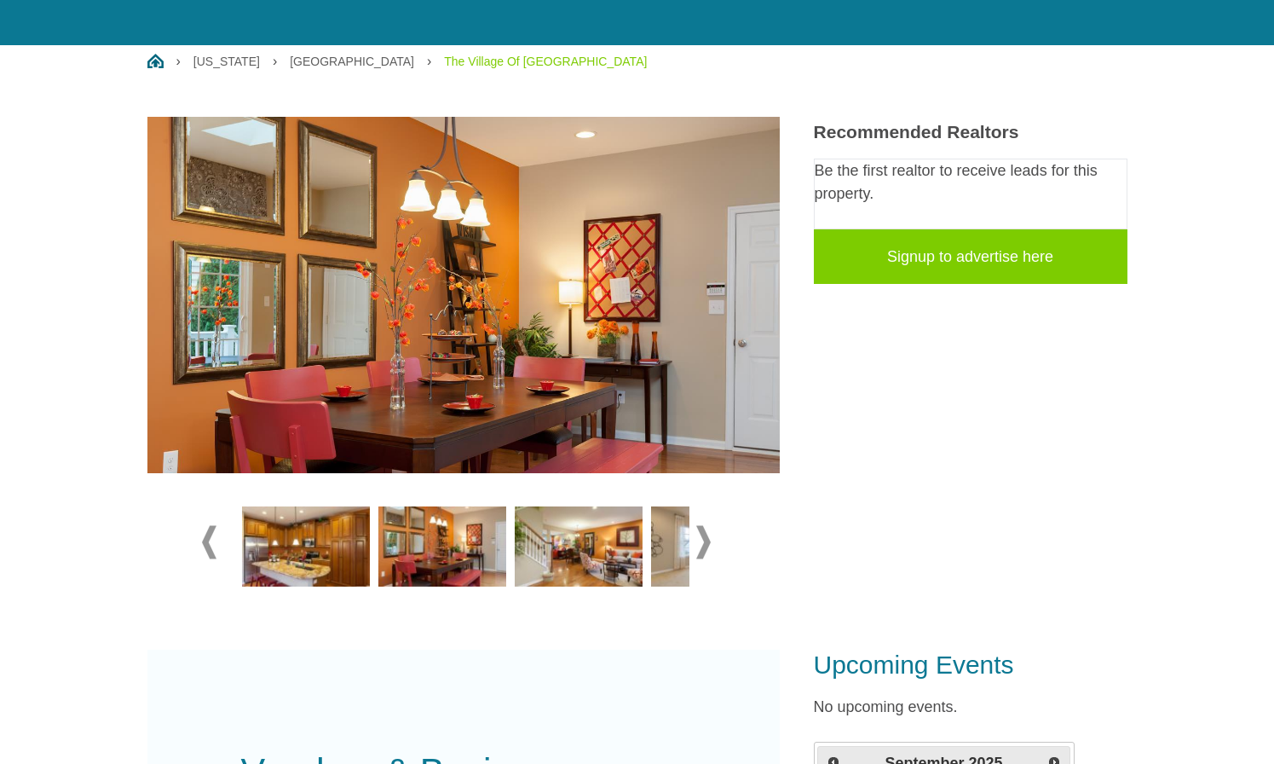
click at [568, 540] on img at bounding box center [579, 546] width 128 height 80
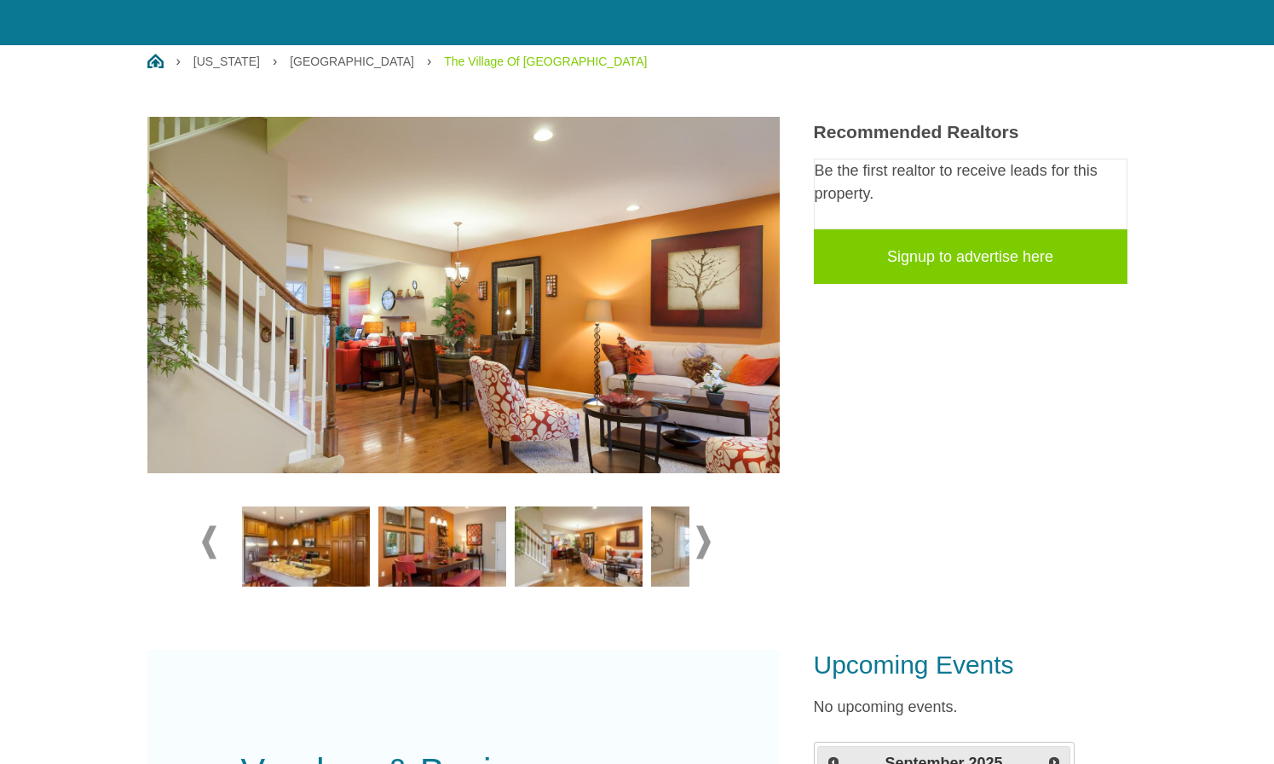
click at [655, 535] on img at bounding box center [715, 546] width 128 height 80
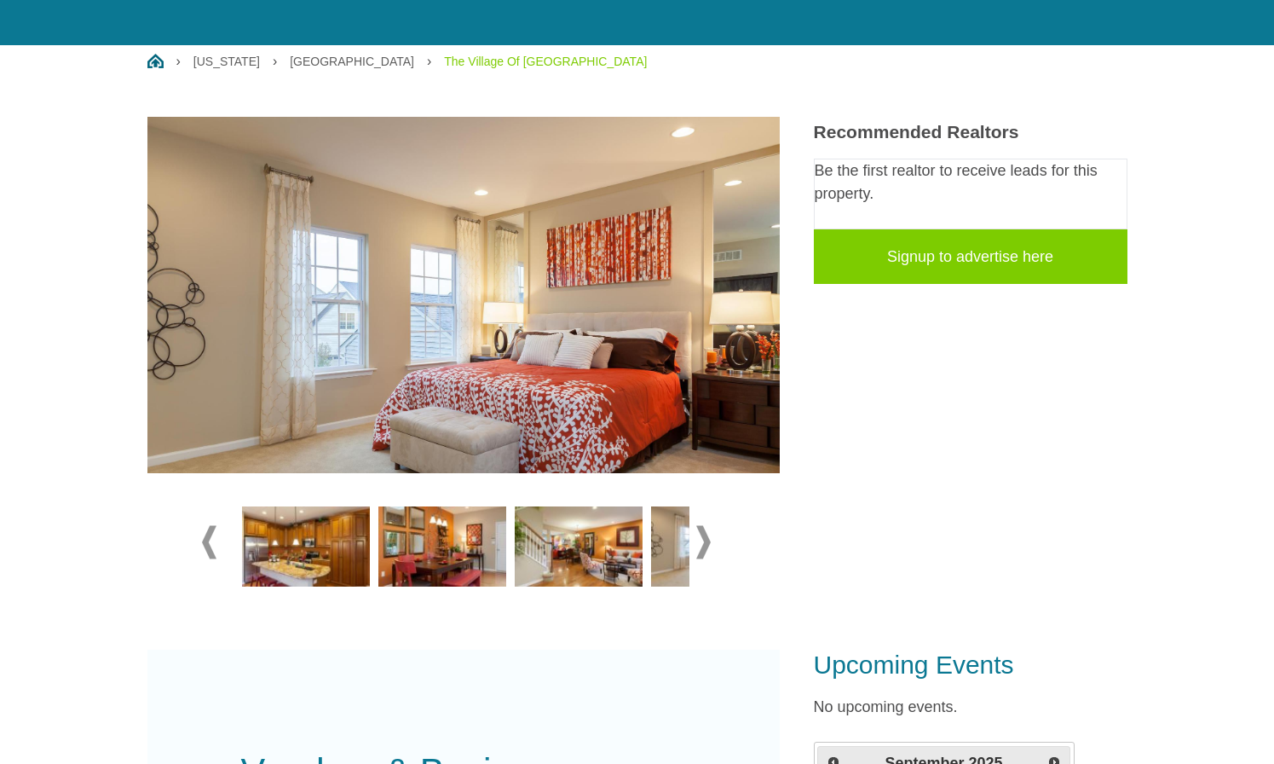
click at [706, 540] on span at bounding box center [703, 541] width 14 height 33
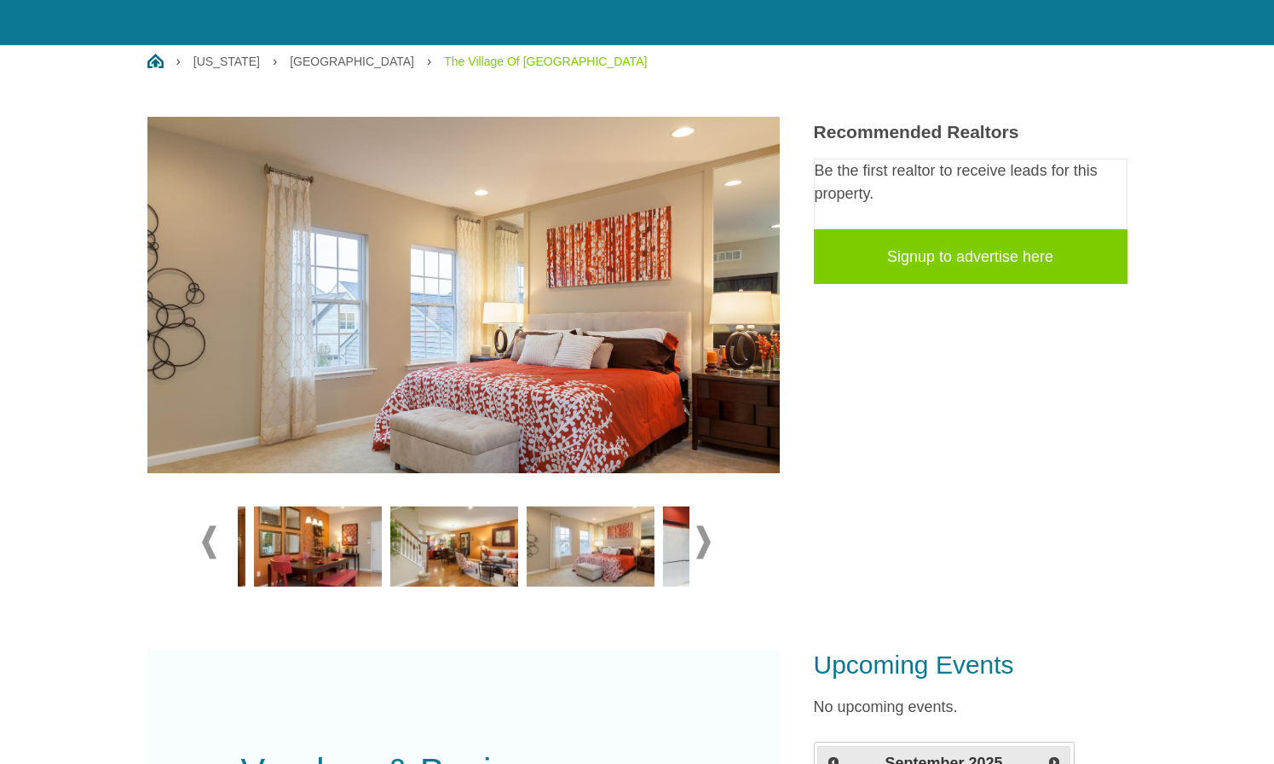
click at [706, 540] on span at bounding box center [703, 541] width 14 height 33
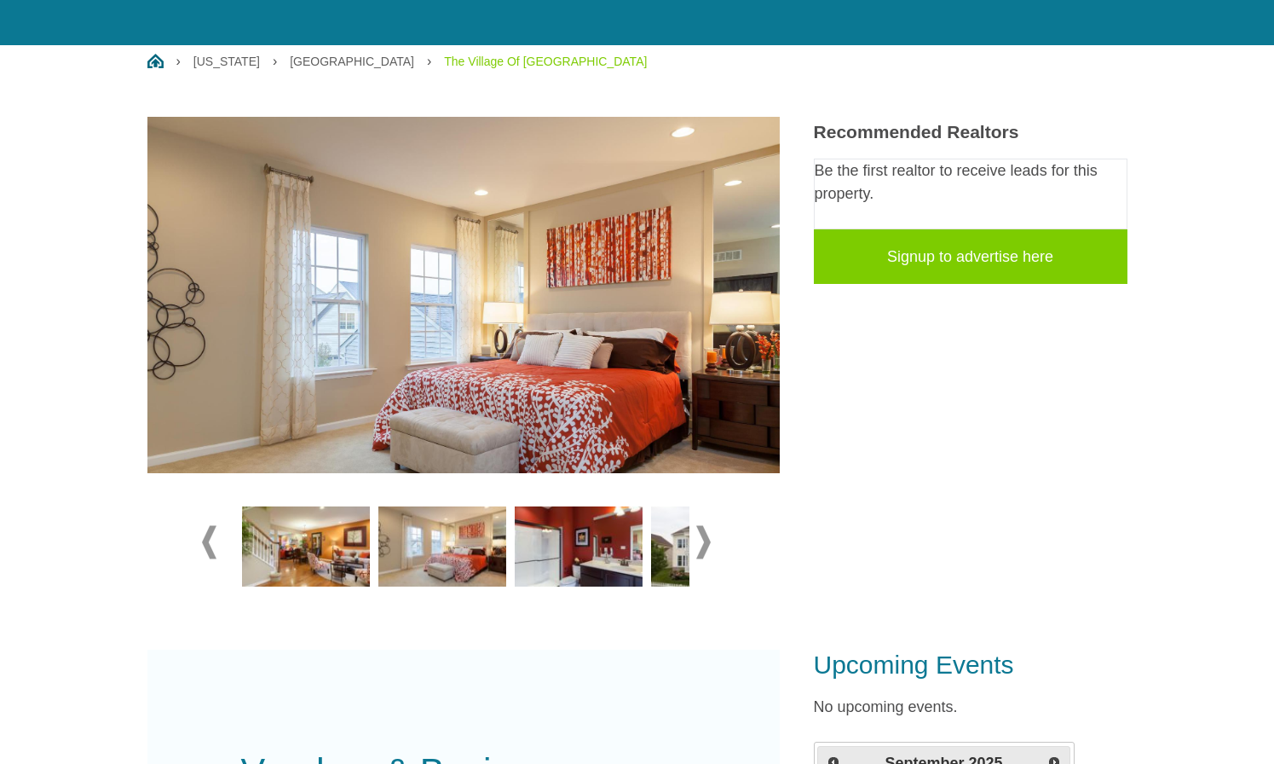
click at [580, 537] on img at bounding box center [579, 546] width 128 height 80
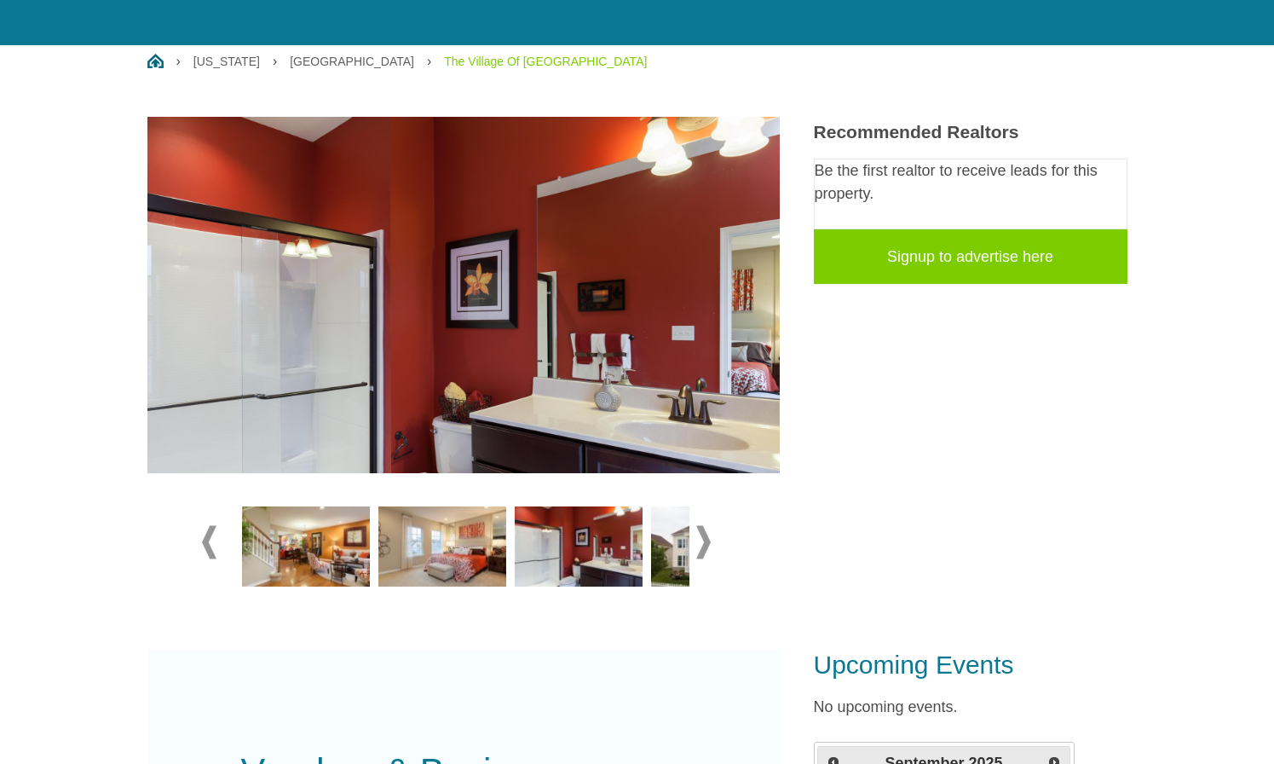
click at [445, 537] on img at bounding box center [442, 546] width 128 height 80
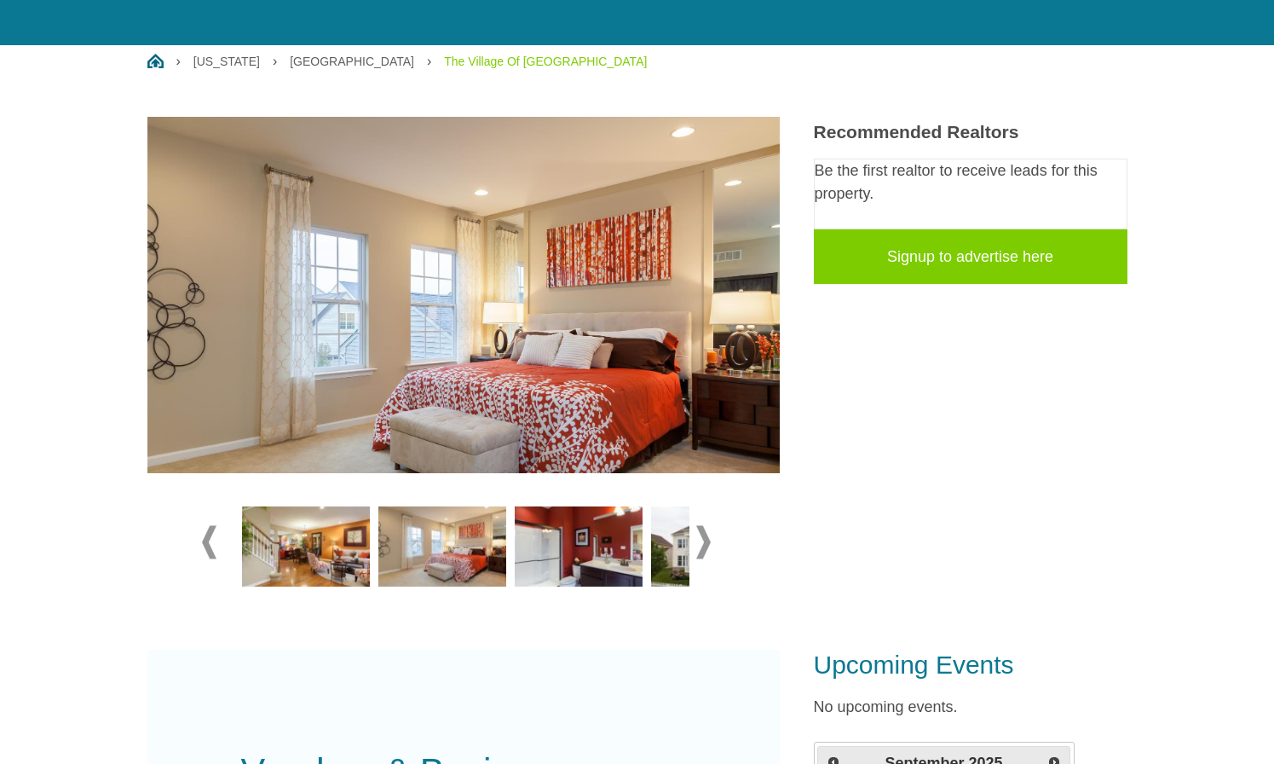
click at [678, 569] on img at bounding box center [715, 546] width 128 height 80
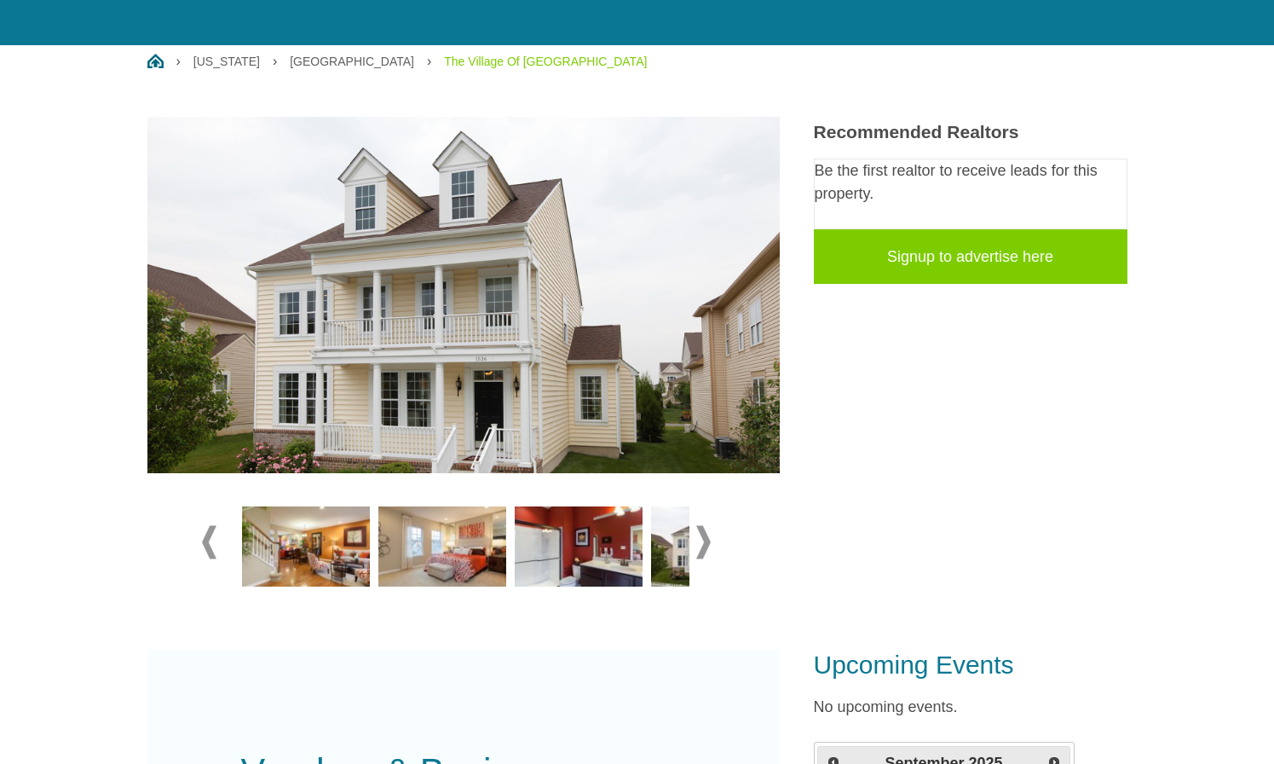
click at [700, 537] on span at bounding box center [703, 541] width 14 height 33
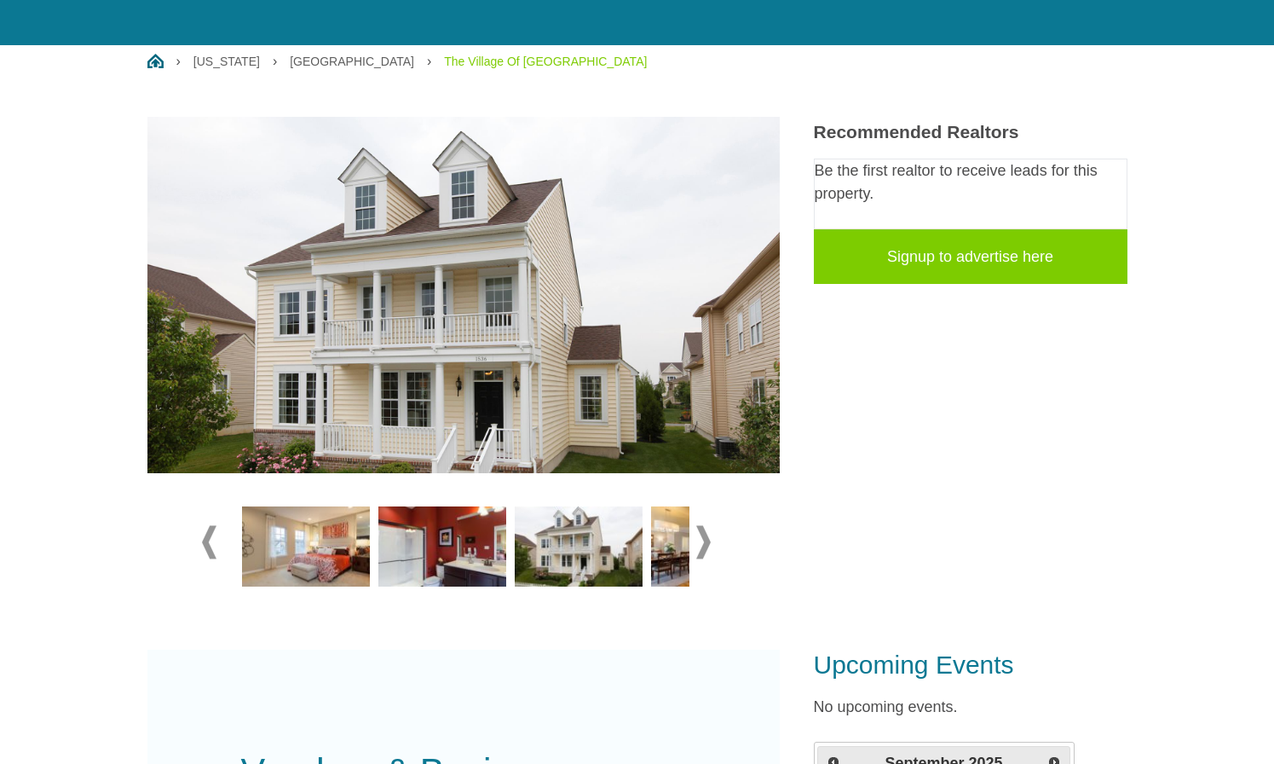
click at [609, 569] on img at bounding box center [579, 546] width 128 height 80
click at [661, 569] on img at bounding box center [715, 546] width 128 height 80
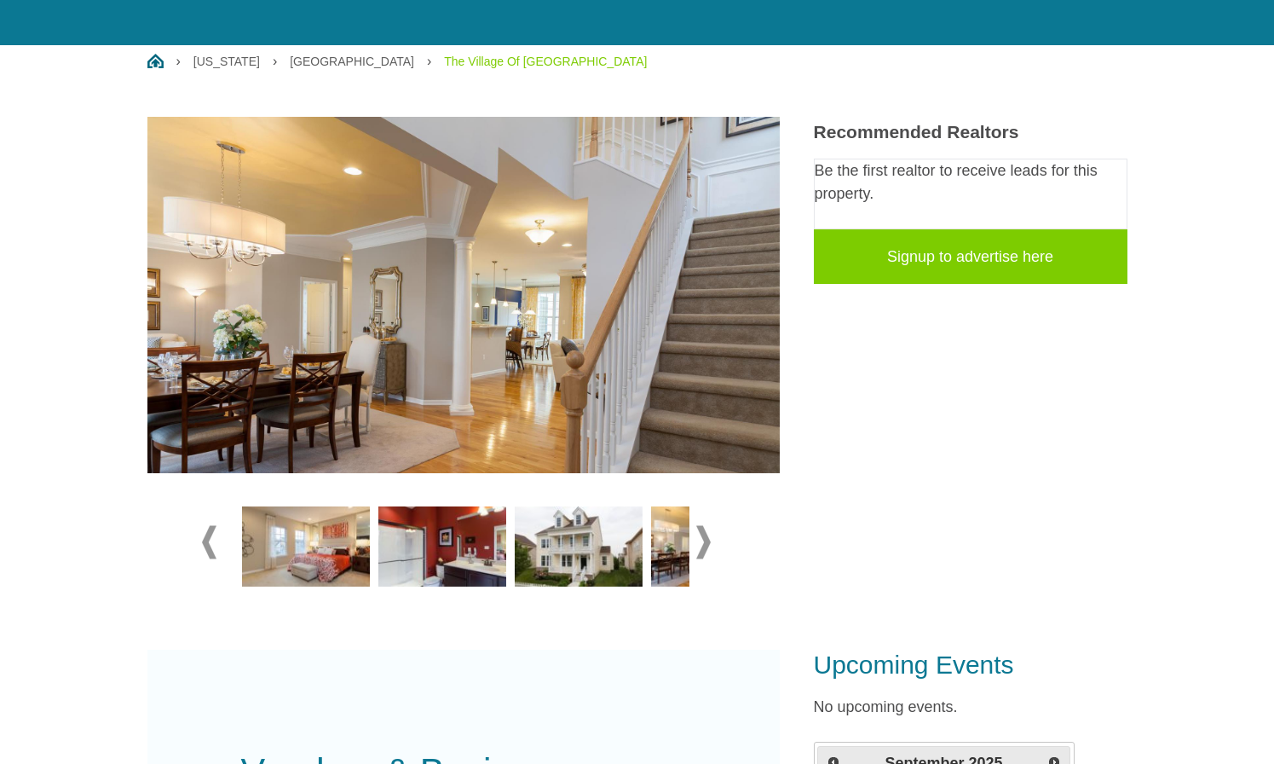
click at [701, 542] on span at bounding box center [703, 541] width 14 height 33
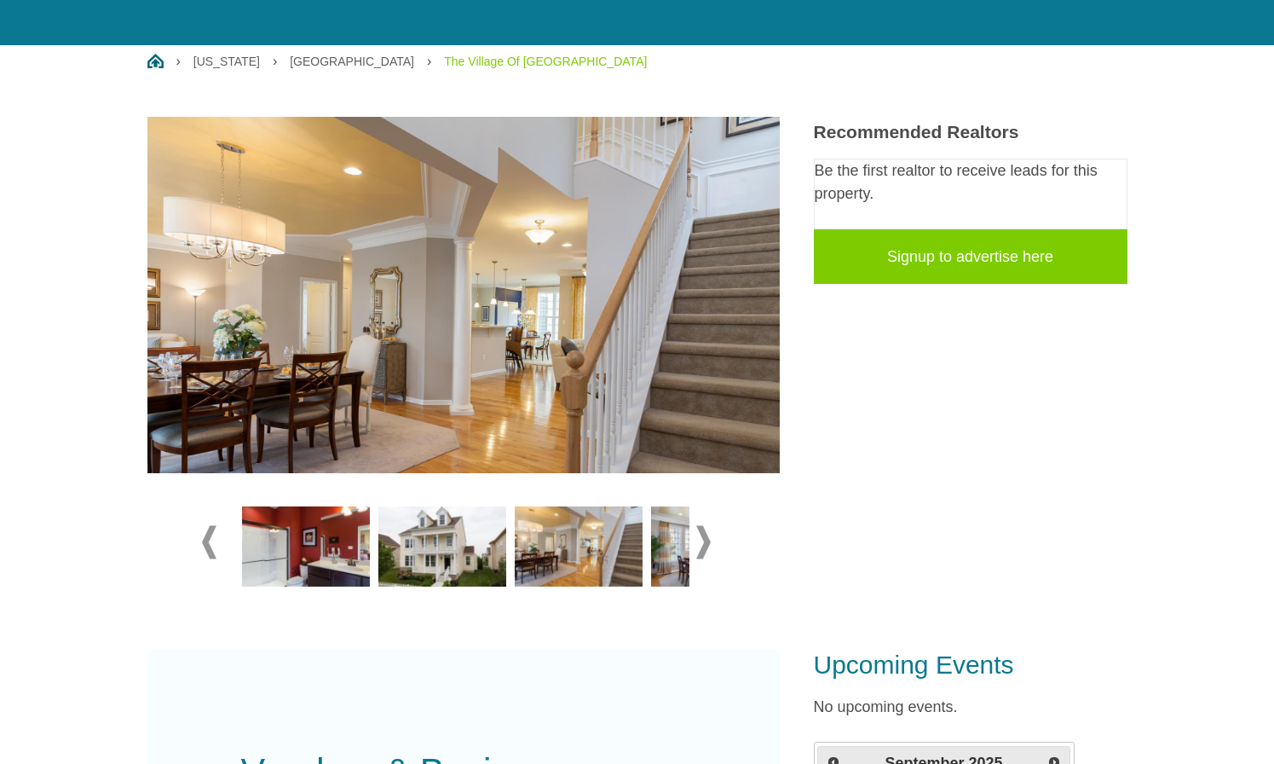
click at [701, 542] on span at bounding box center [703, 541] width 14 height 33
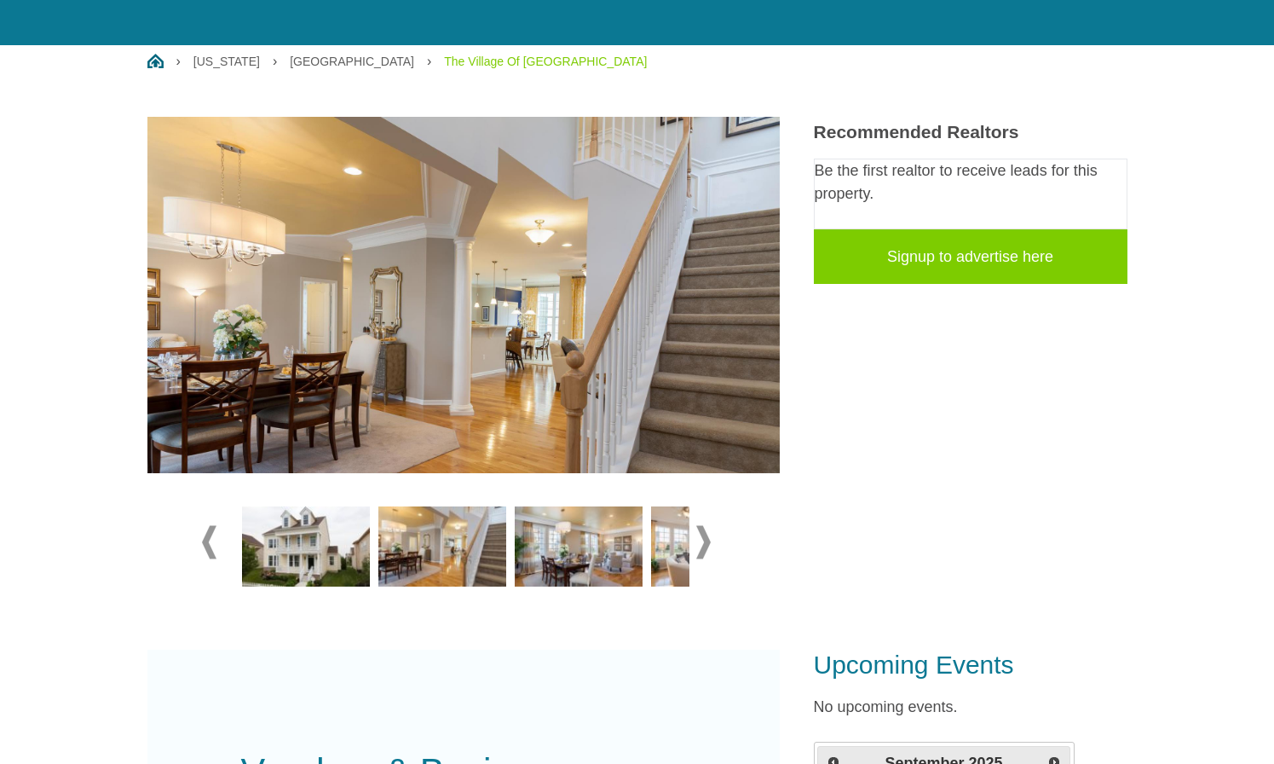
click at [556, 557] on img at bounding box center [579, 546] width 128 height 80
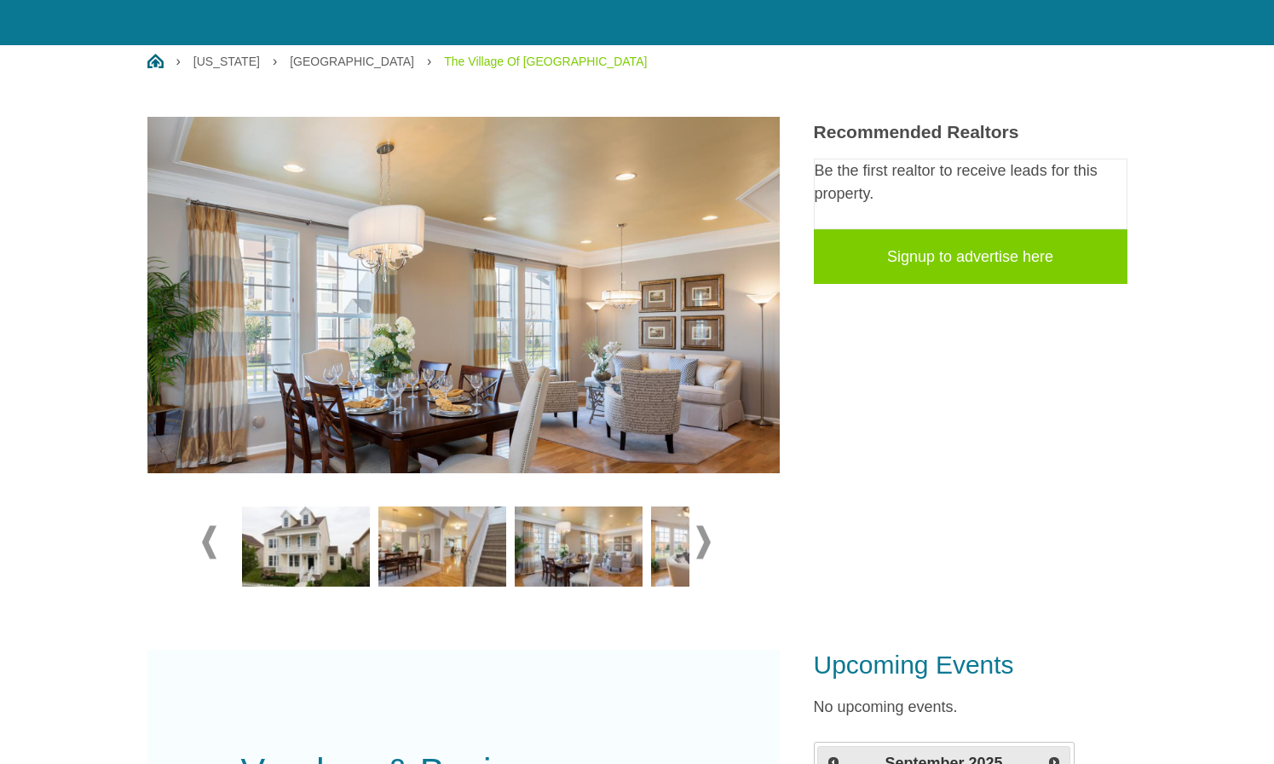
click at [453, 556] on img at bounding box center [442, 546] width 128 height 80
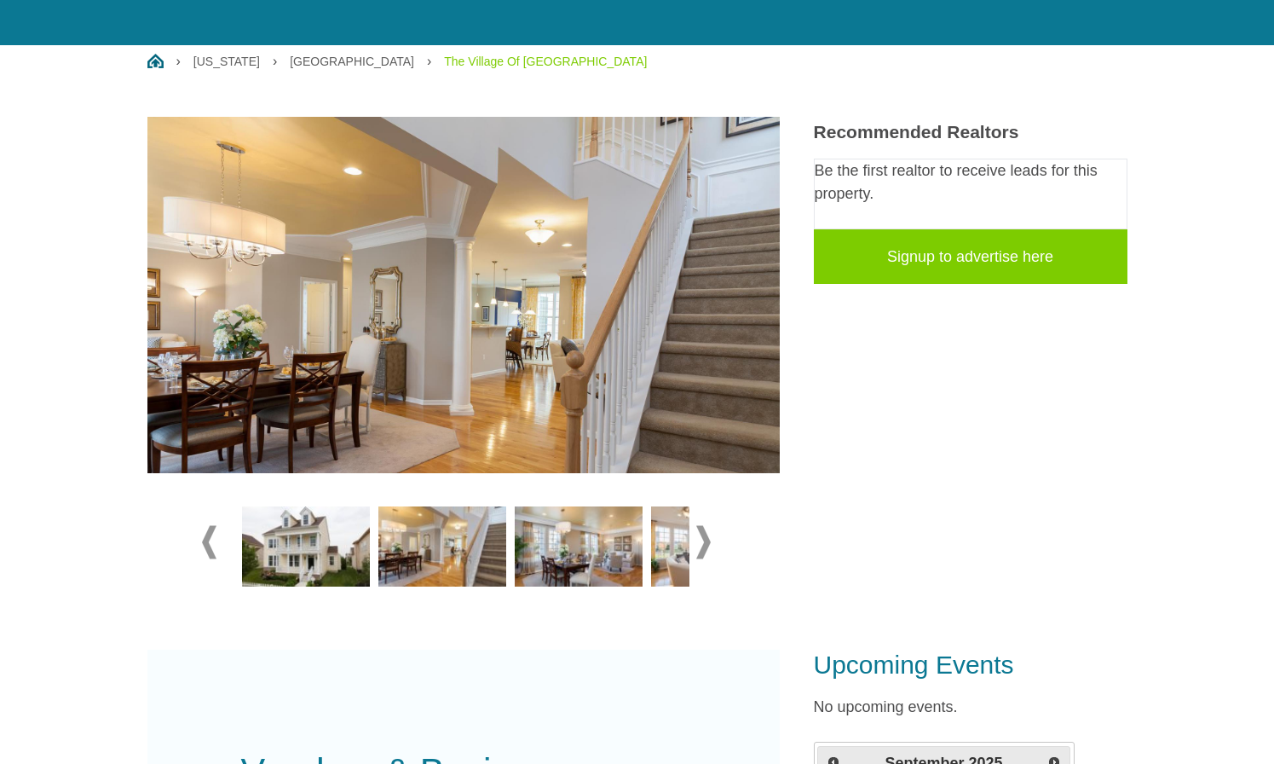
click at [557, 563] on img at bounding box center [579, 546] width 128 height 80
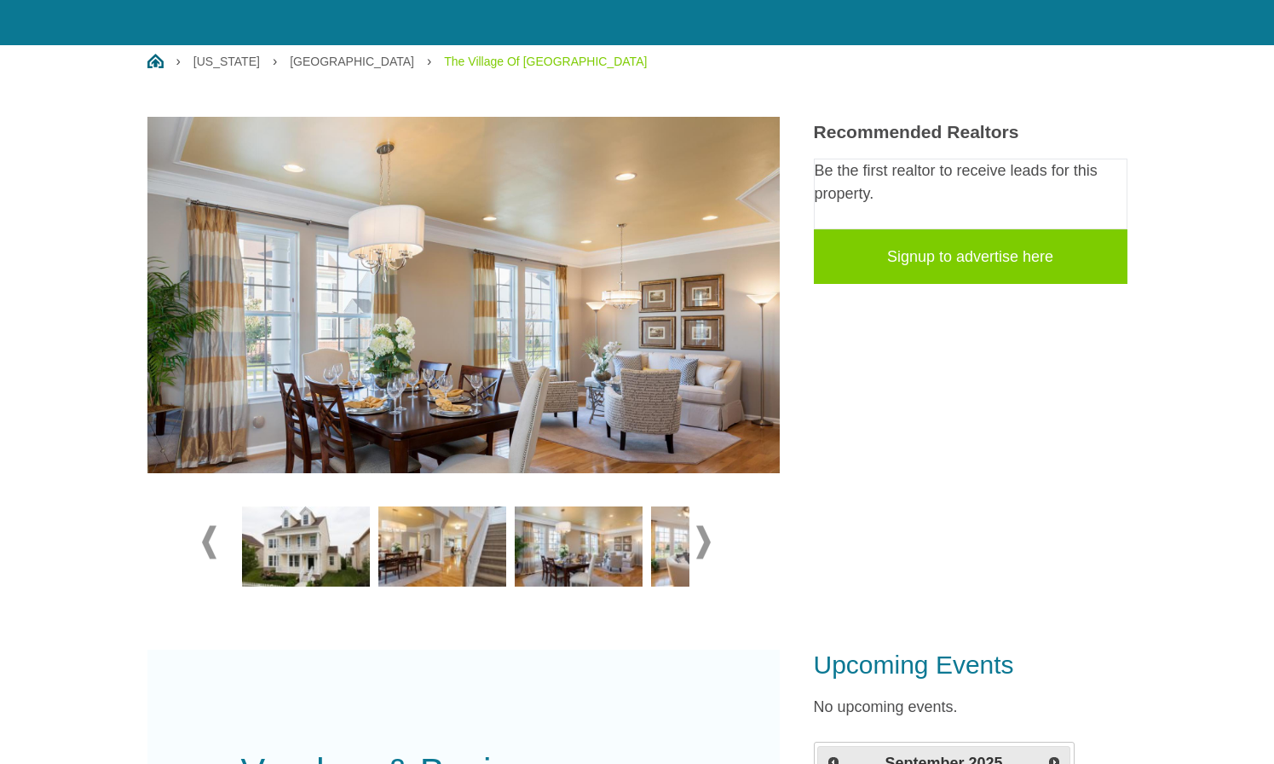
click at [459, 565] on img at bounding box center [442, 546] width 128 height 80
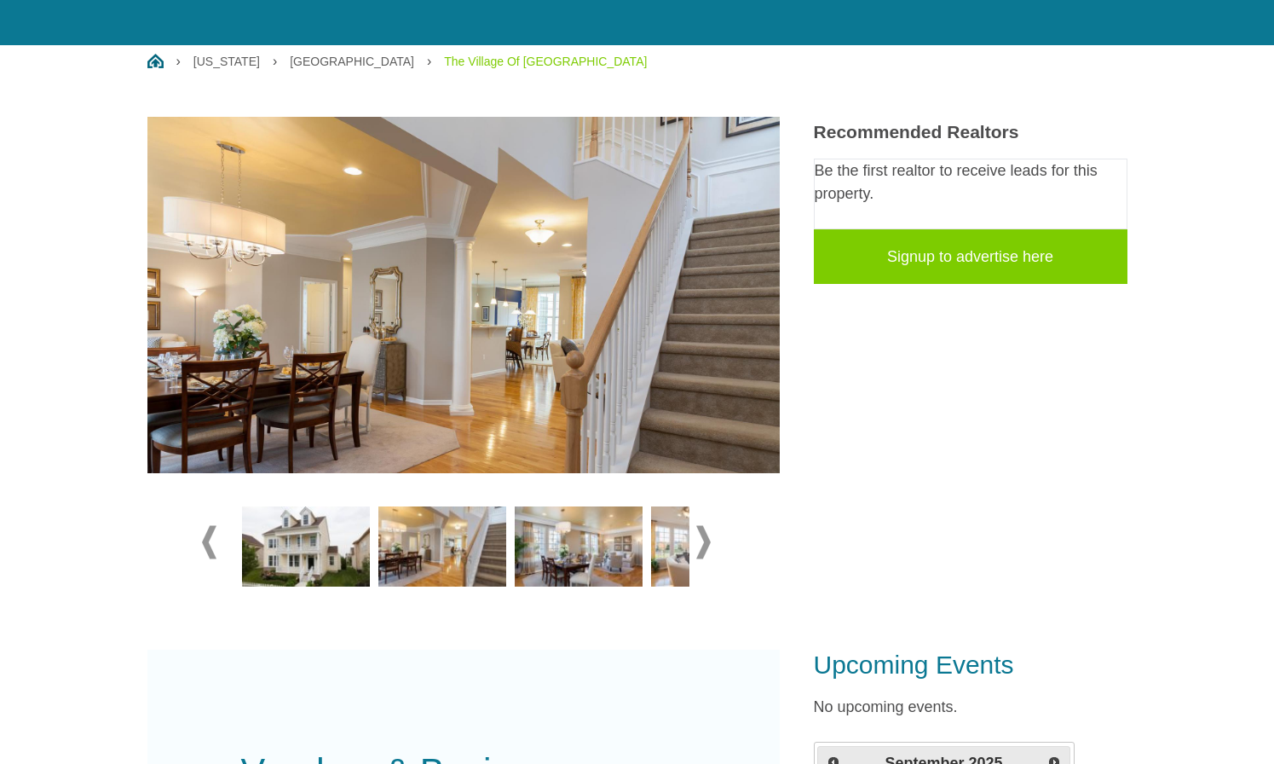
click at [558, 565] on img at bounding box center [579, 546] width 128 height 80
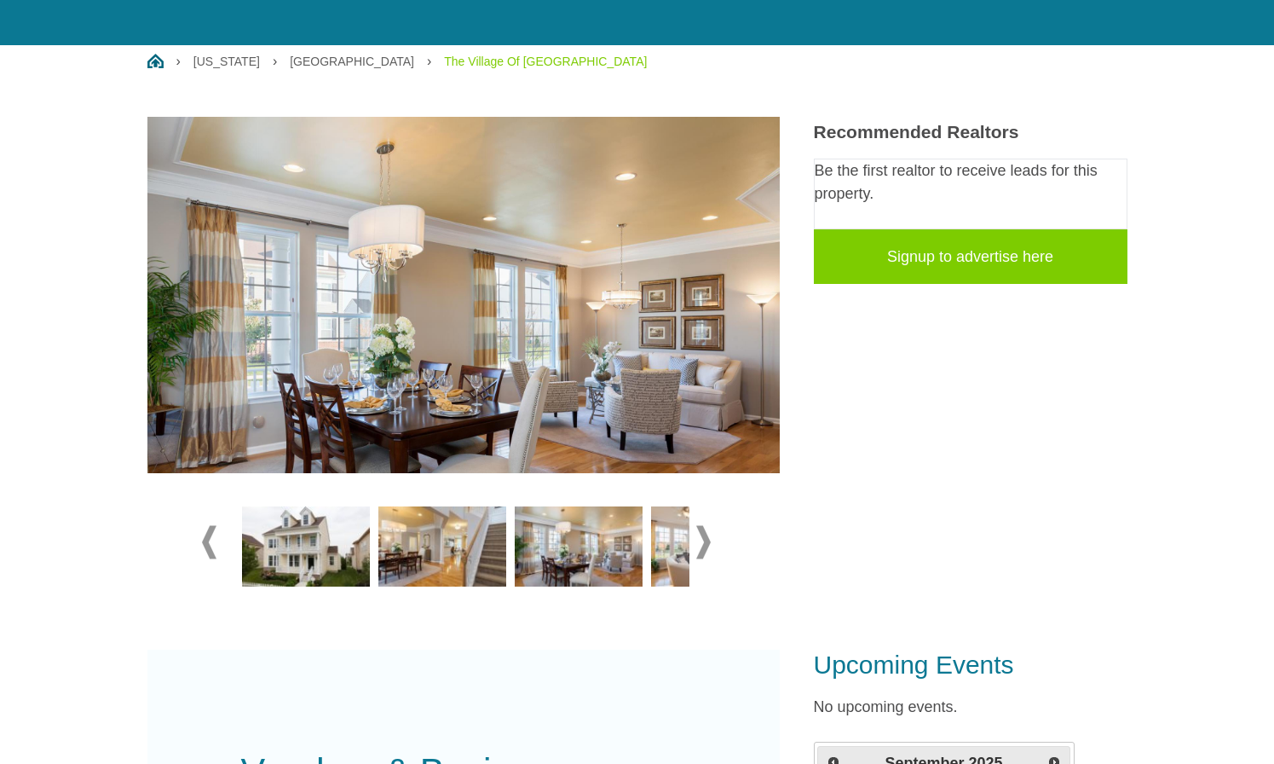
click at [476, 567] on img at bounding box center [442, 546] width 128 height 80
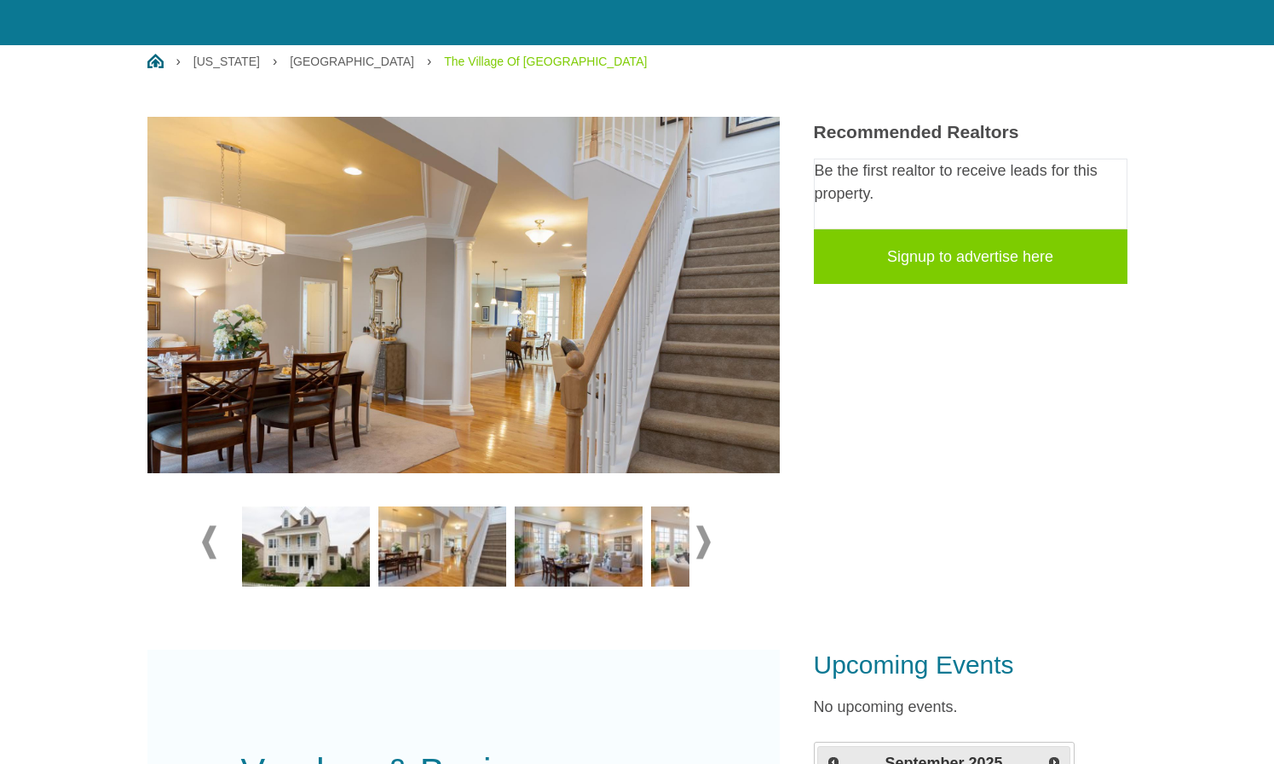
click at [663, 540] on img at bounding box center [715, 546] width 128 height 80
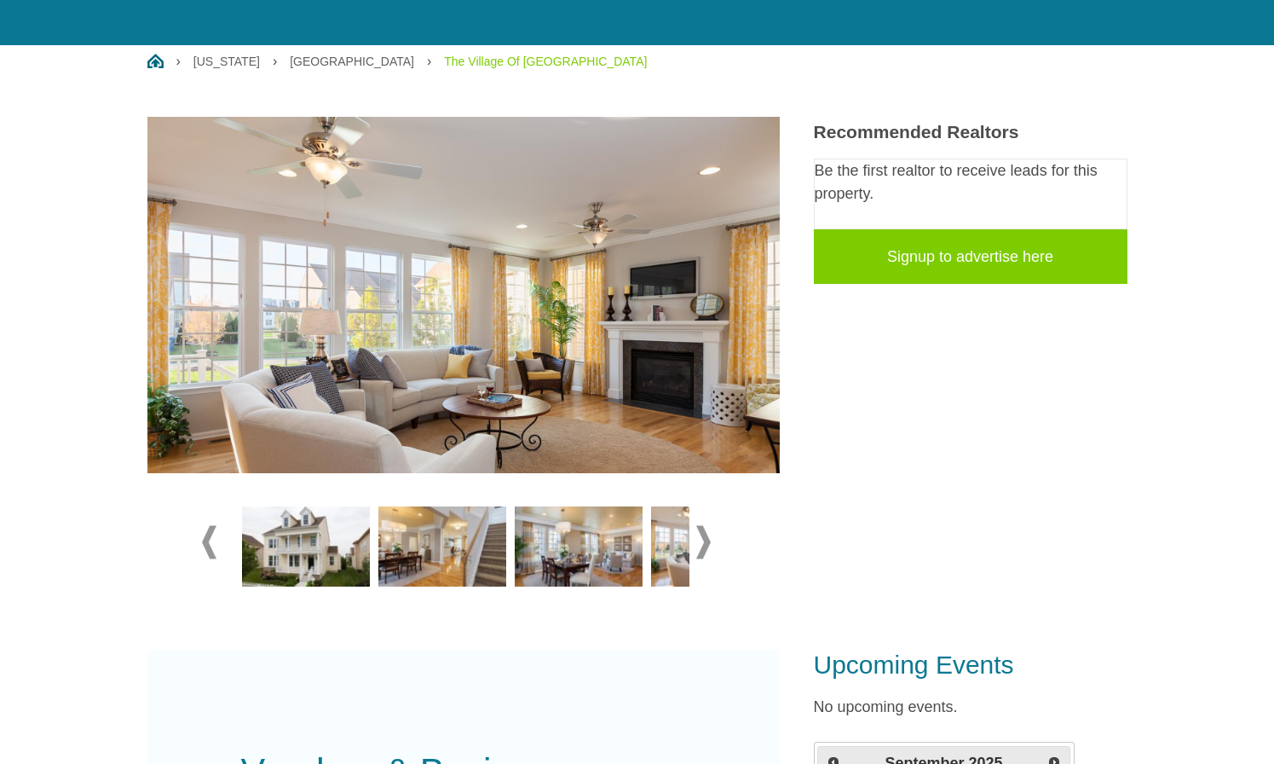
click at [599, 550] on img at bounding box center [579, 546] width 128 height 80
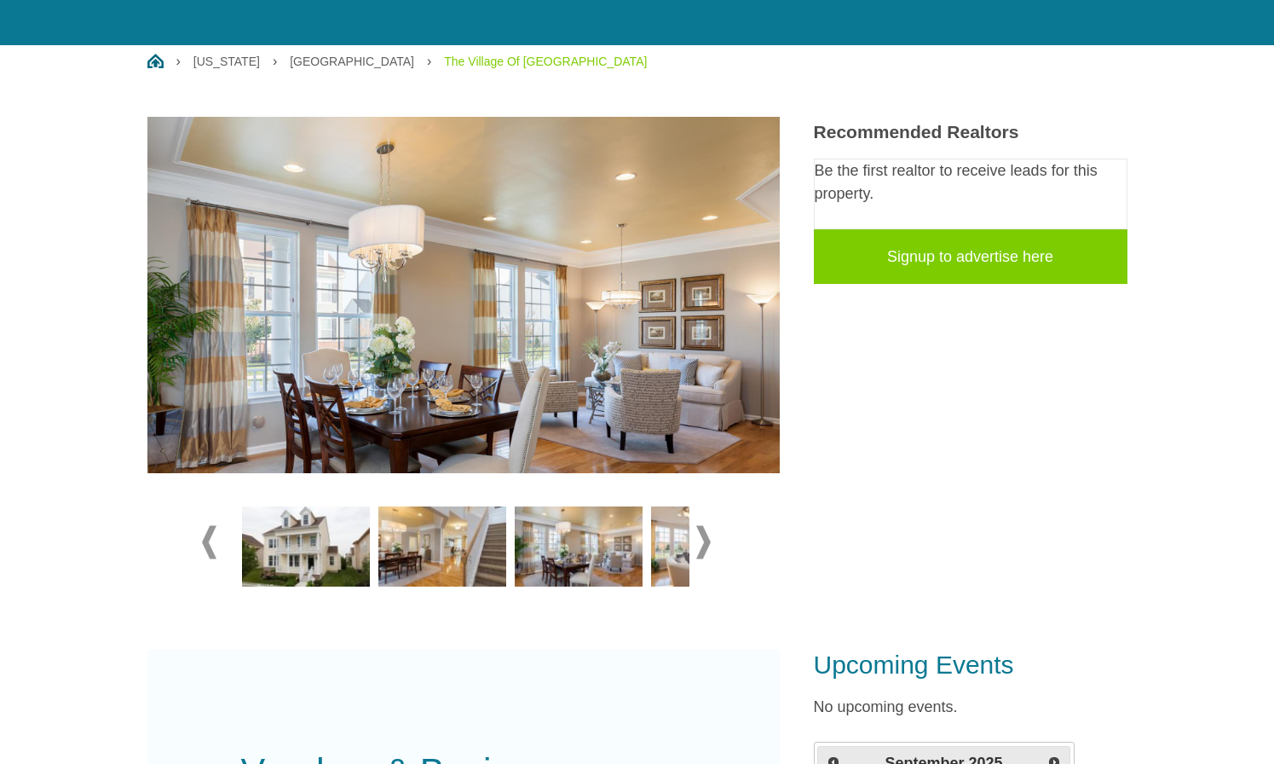
click at [701, 546] on span at bounding box center [703, 541] width 14 height 33
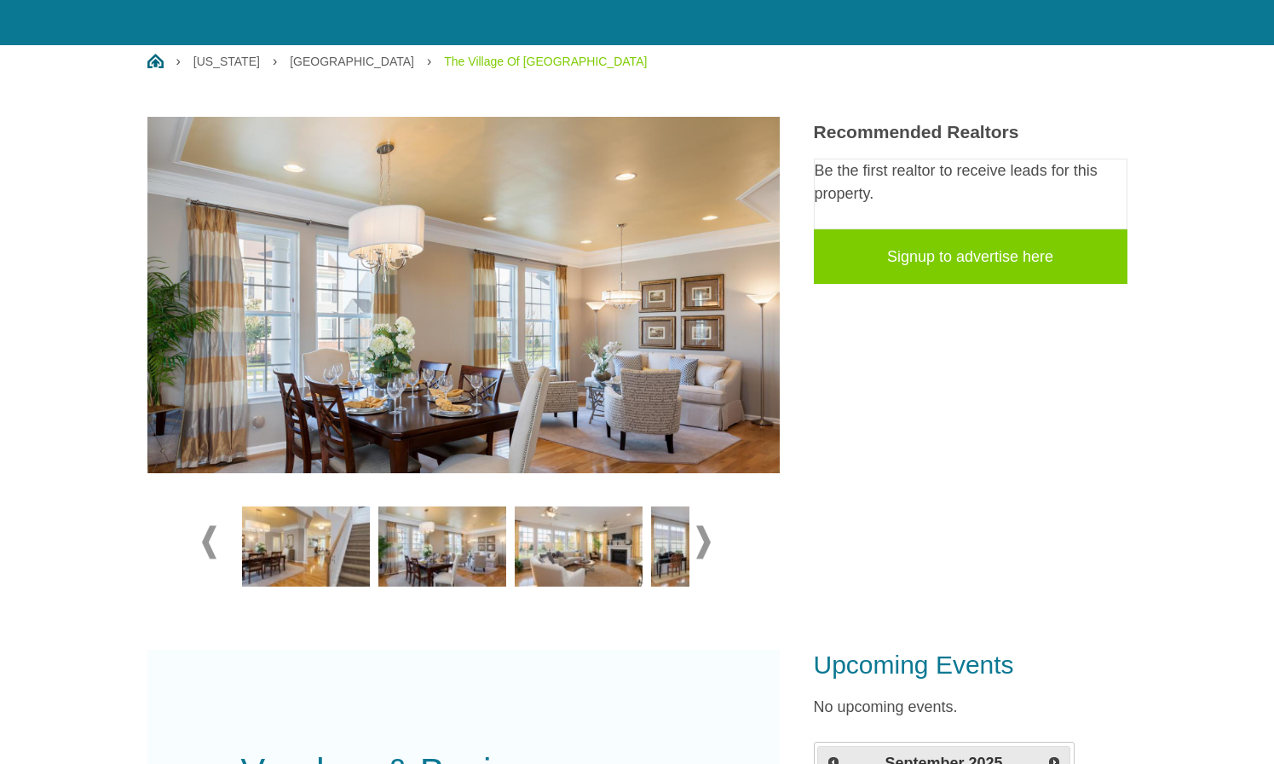
click at [447, 560] on img at bounding box center [442, 546] width 128 height 80
click at [533, 560] on img at bounding box center [579, 546] width 128 height 80
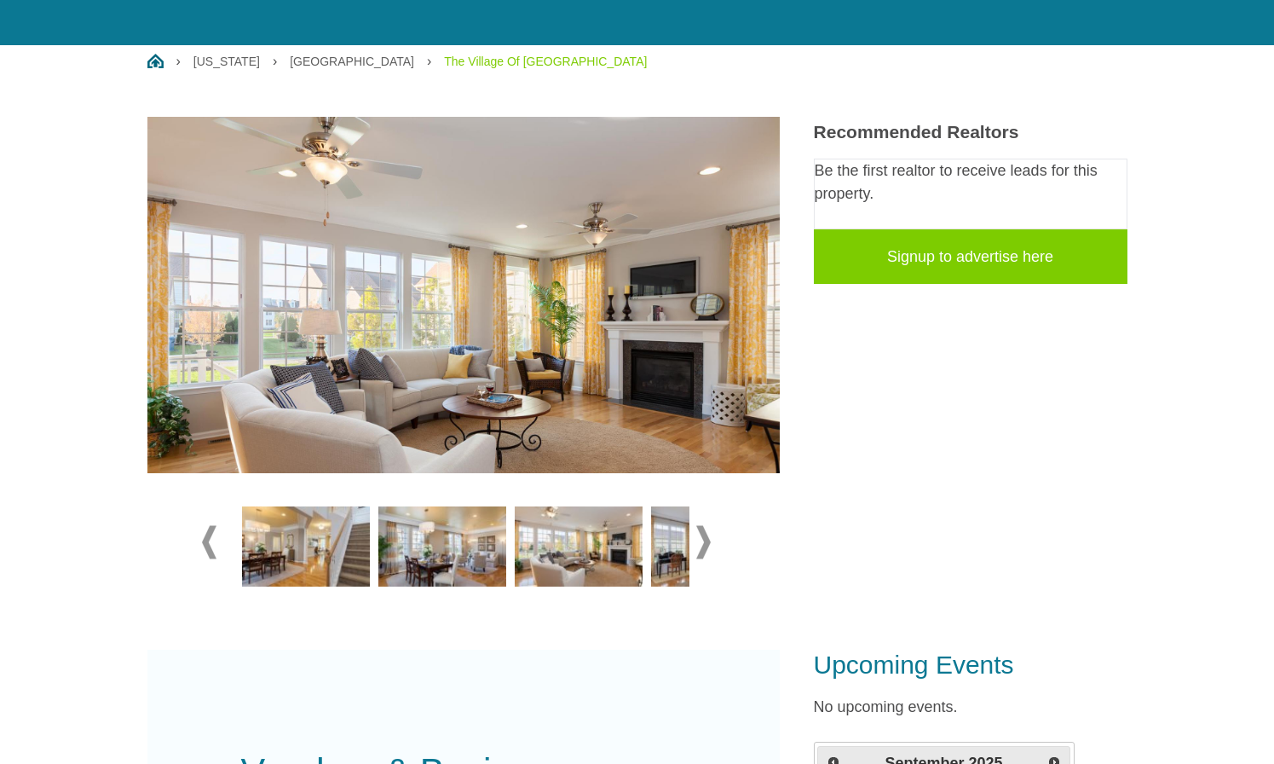
click at [603, 549] on img at bounding box center [579, 546] width 128 height 80
click at [668, 549] on img at bounding box center [715, 546] width 128 height 80
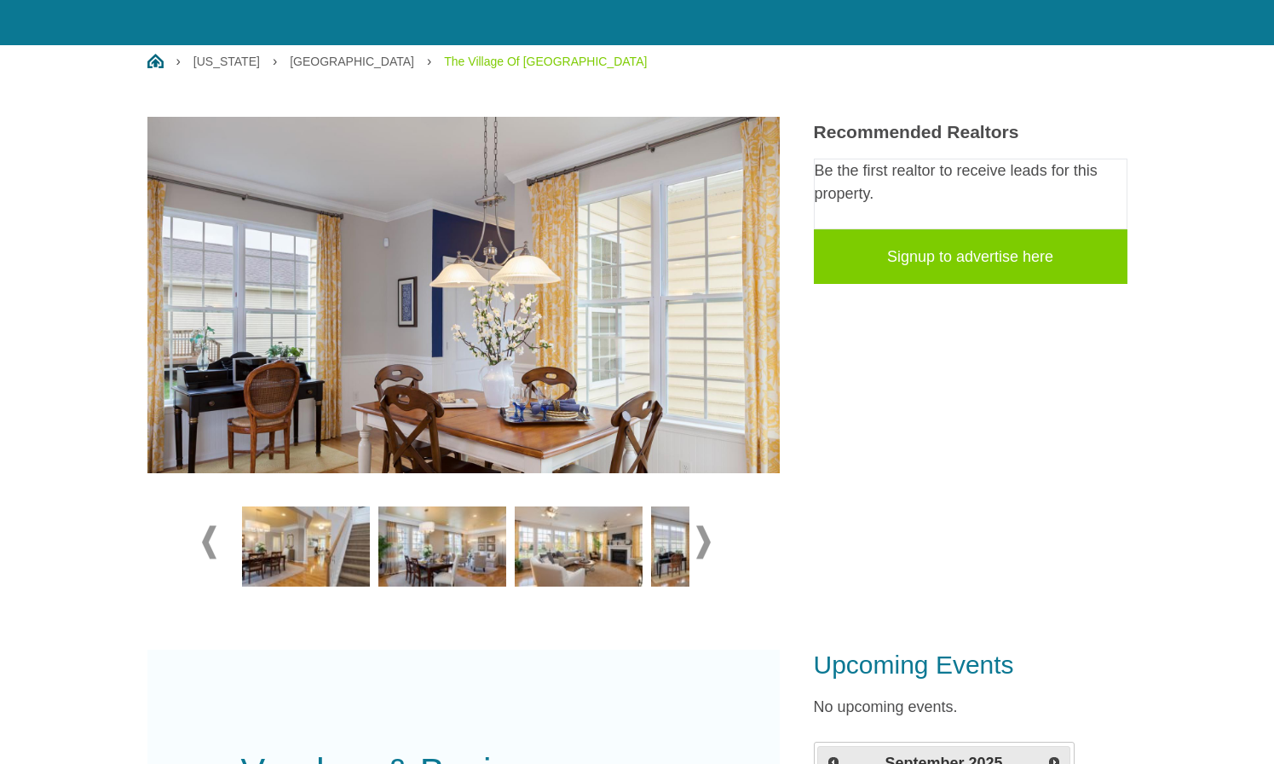
click at [706, 544] on span at bounding box center [703, 541] width 14 height 33
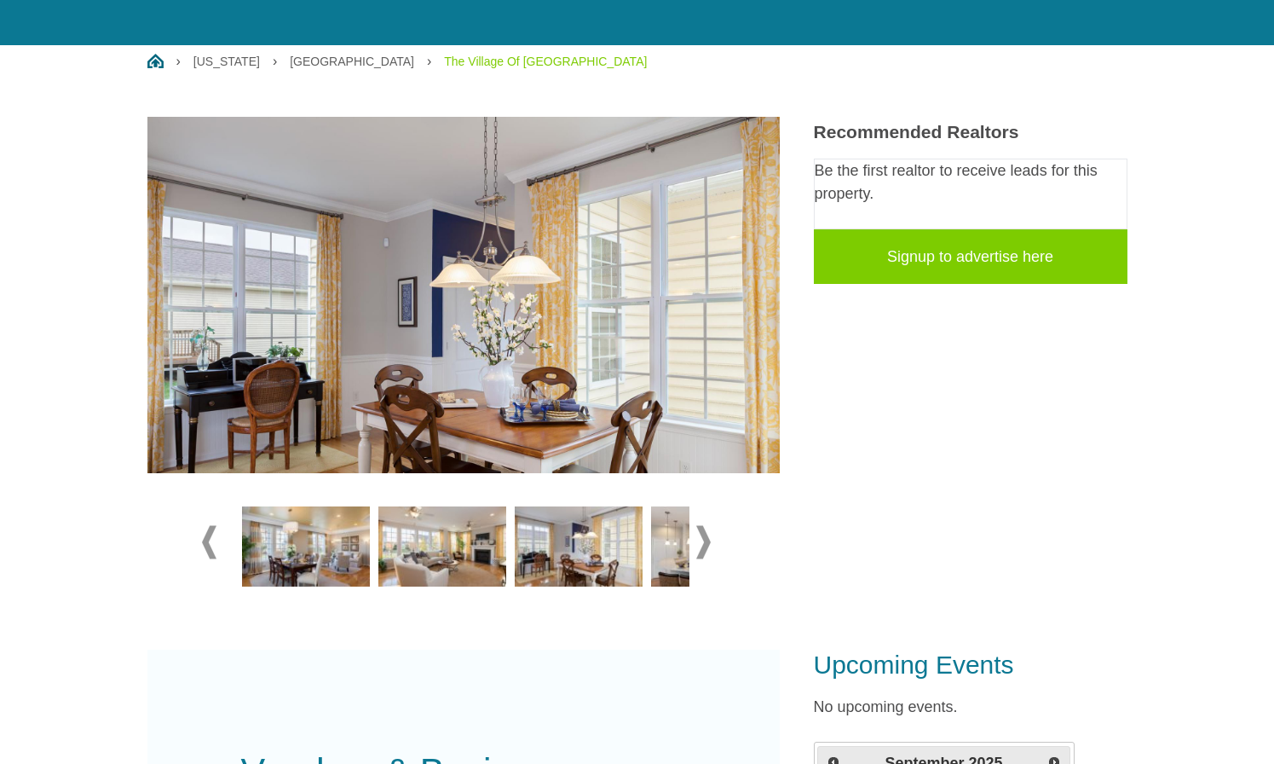
click at [542, 546] on img at bounding box center [579, 546] width 128 height 80
click at [660, 537] on img at bounding box center [715, 546] width 128 height 80
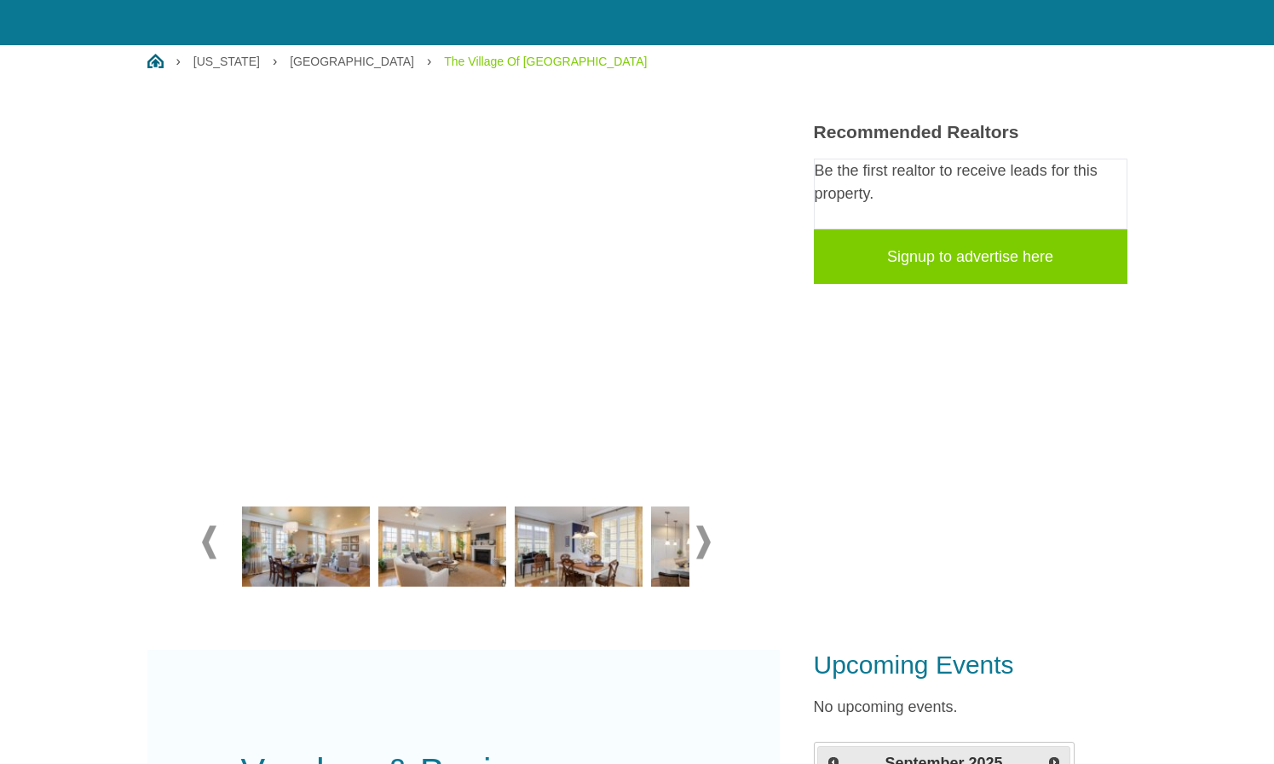
click at [586, 562] on img at bounding box center [579, 546] width 128 height 80
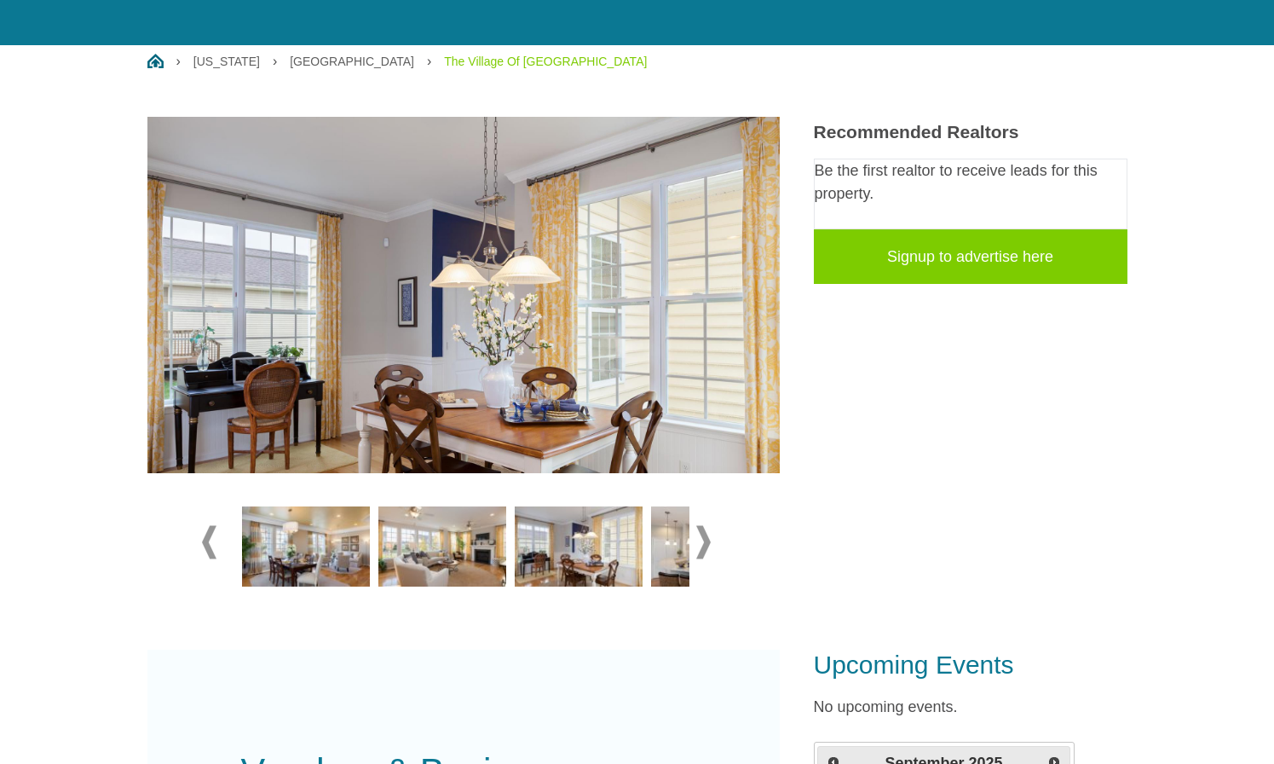
click at [488, 562] on img at bounding box center [442, 546] width 128 height 80
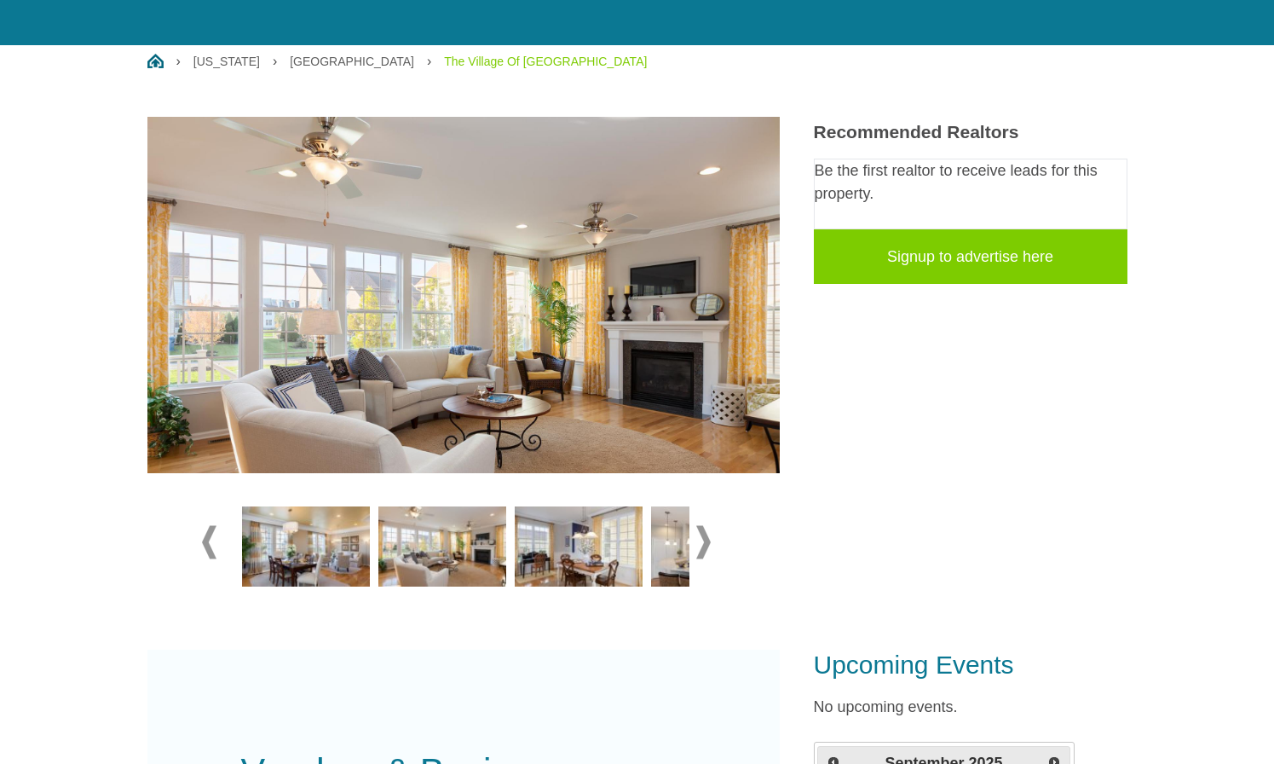
click at [566, 560] on img at bounding box center [579, 546] width 128 height 80
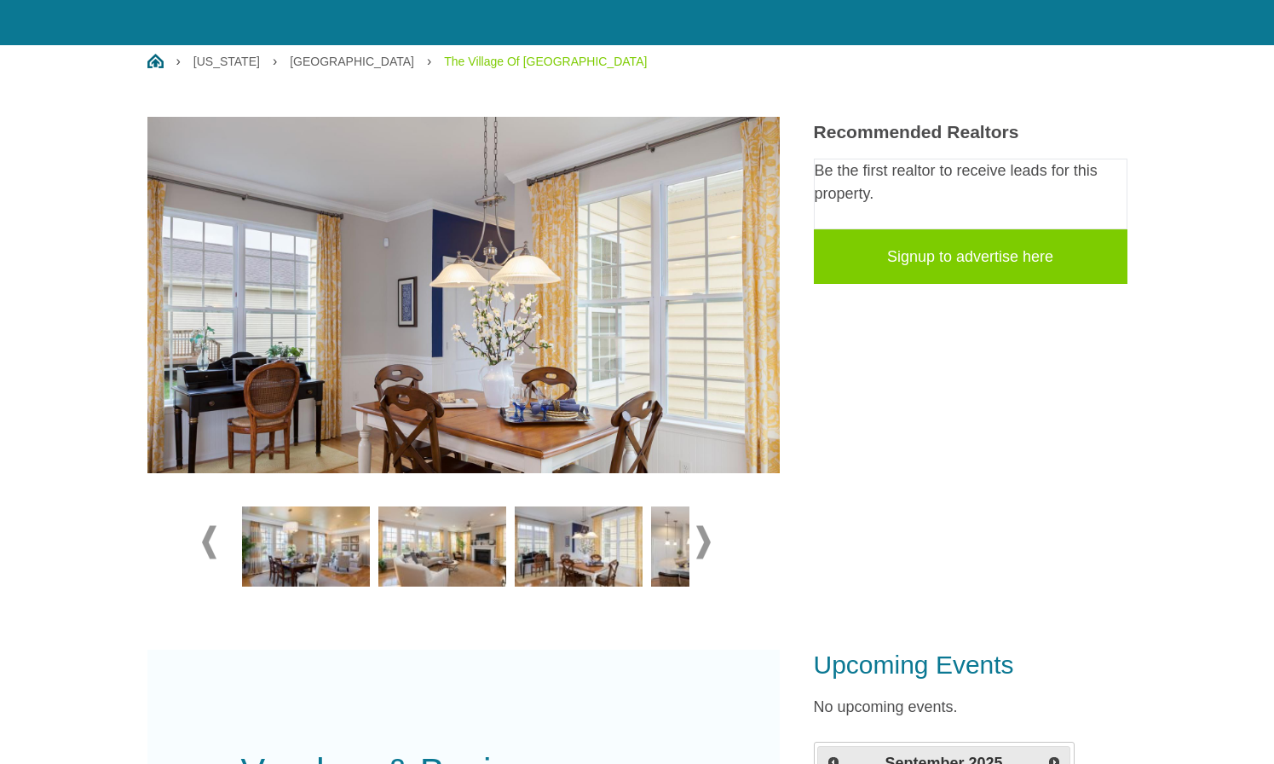
click at [664, 539] on img at bounding box center [715, 546] width 128 height 80
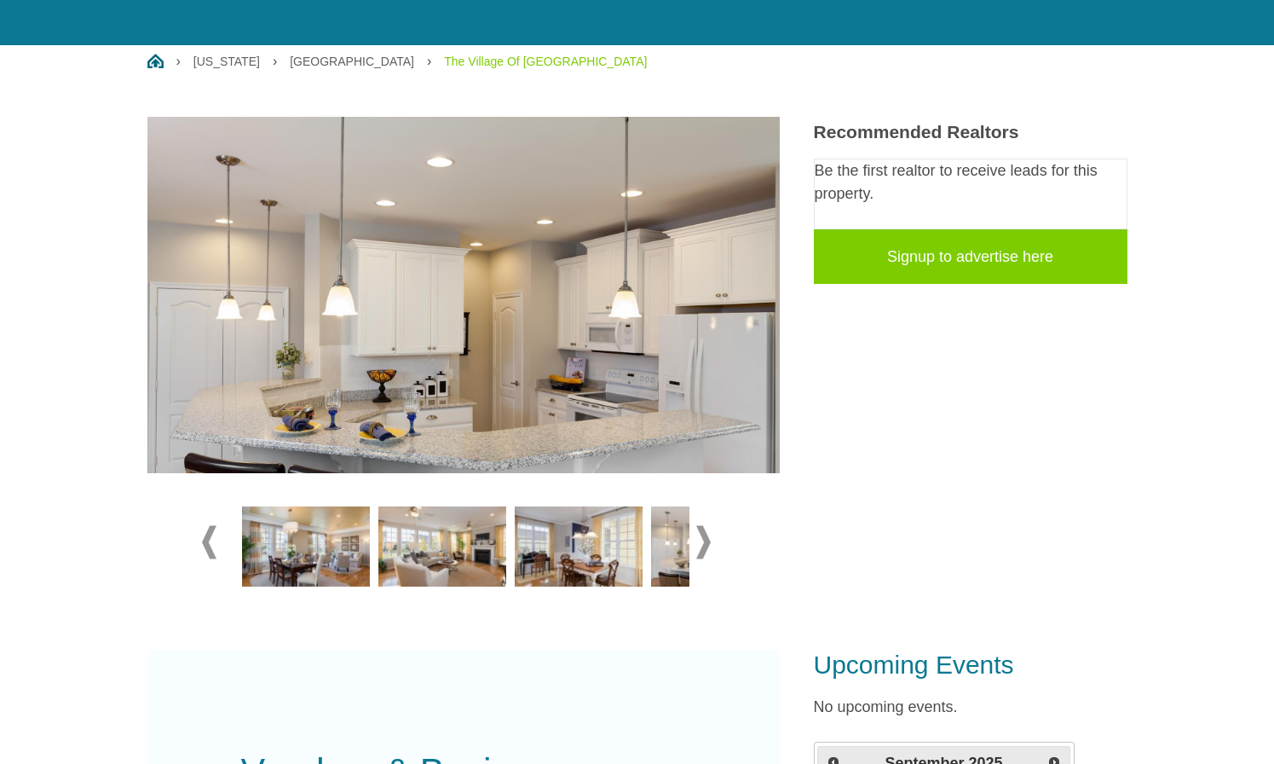
click at [697, 539] on span at bounding box center [703, 541] width 14 height 33
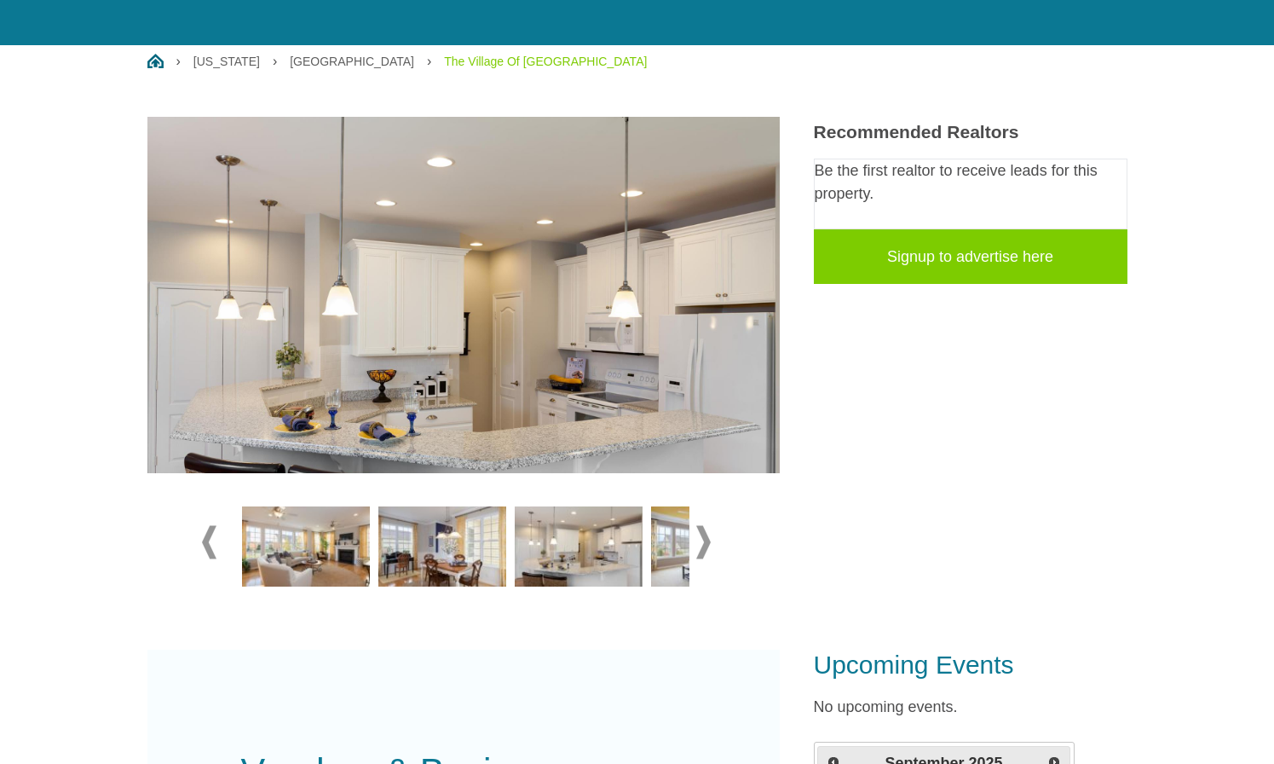
click at [657, 543] on img at bounding box center [715, 546] width 128 height 80
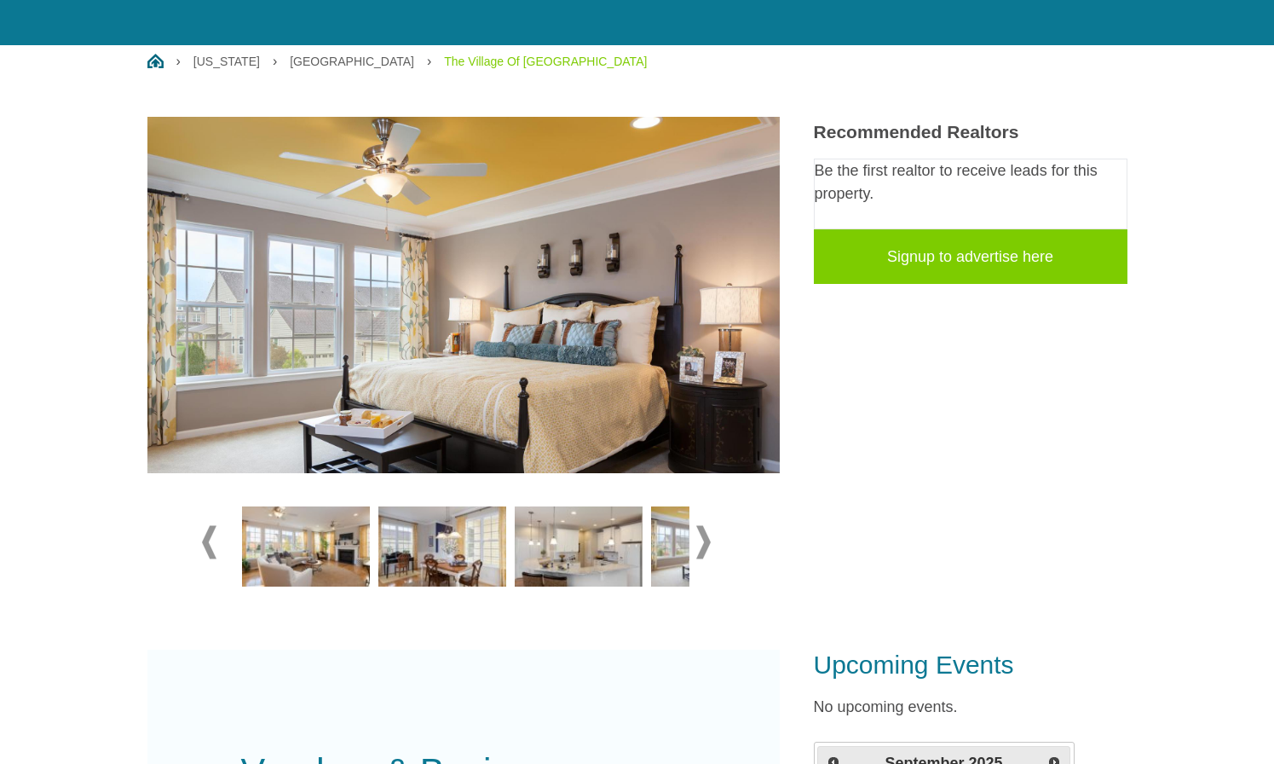
click at [702, 540] on span at bounding box center [703, 541] width 14 height 33
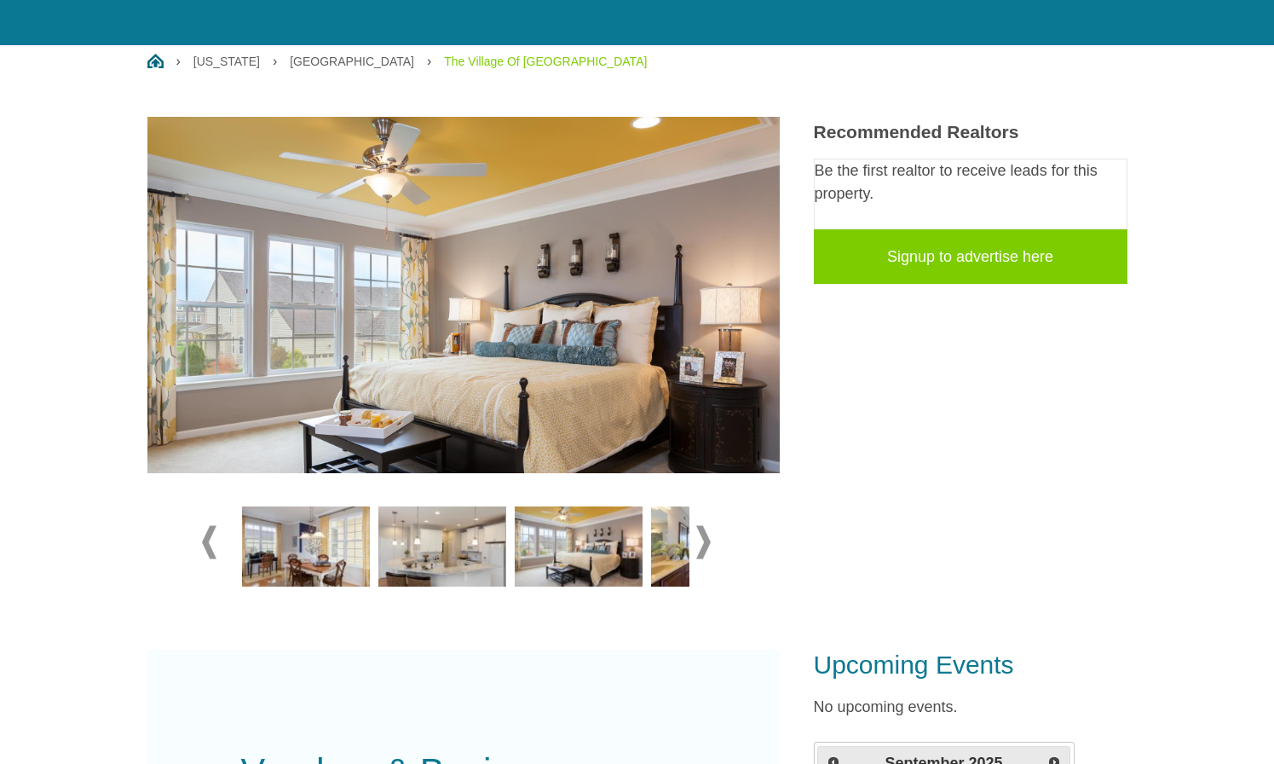
click at [702, 540] on span at bounding box center [703, 541] width 14 height 33
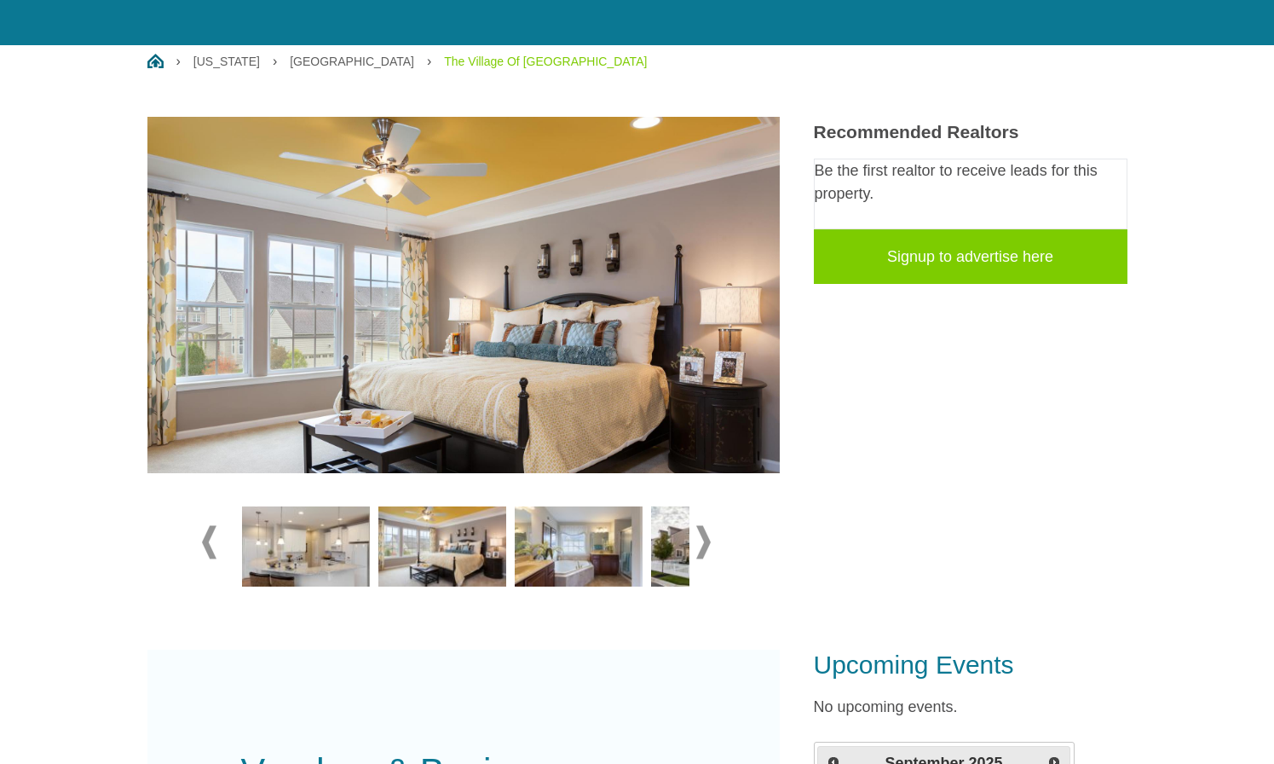
click at [598, 560] on img at bounding box center [579, 546] width 128 height 80
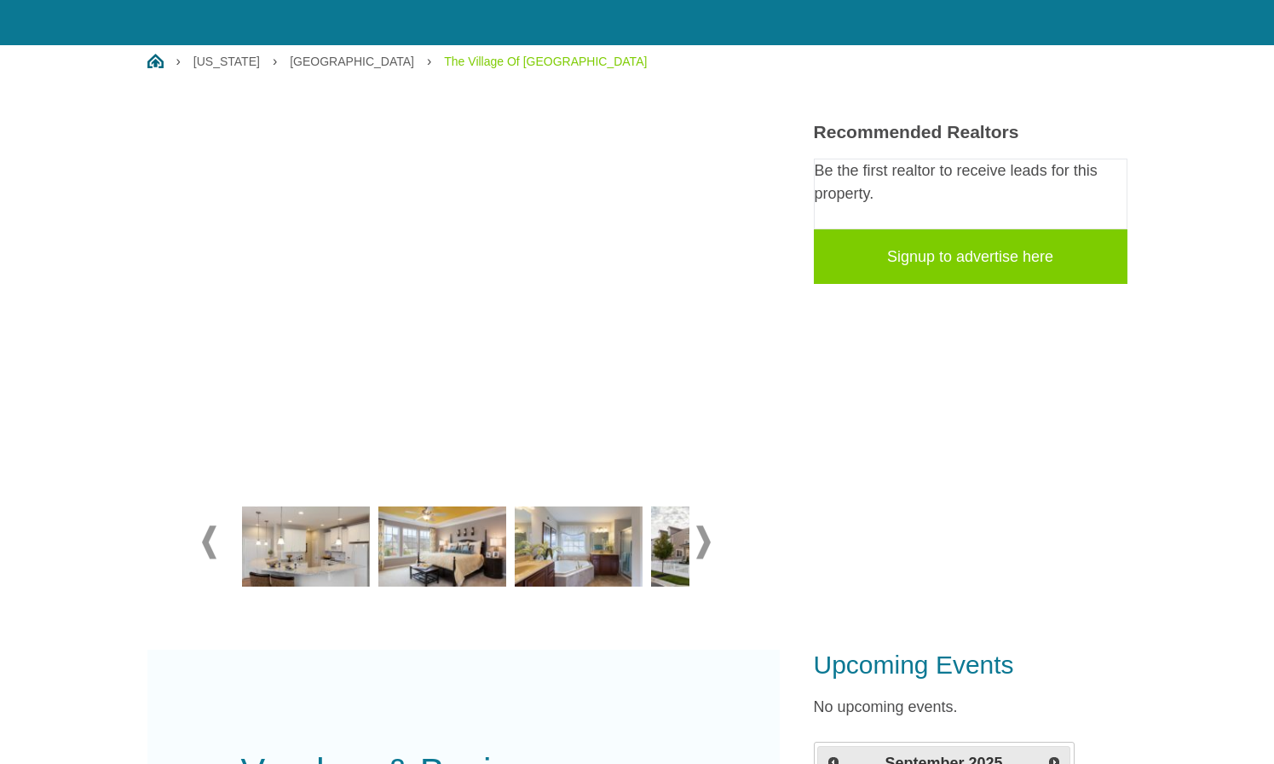
click at [437, 564] on img at bounding box center [442, 546] width 128 height 80
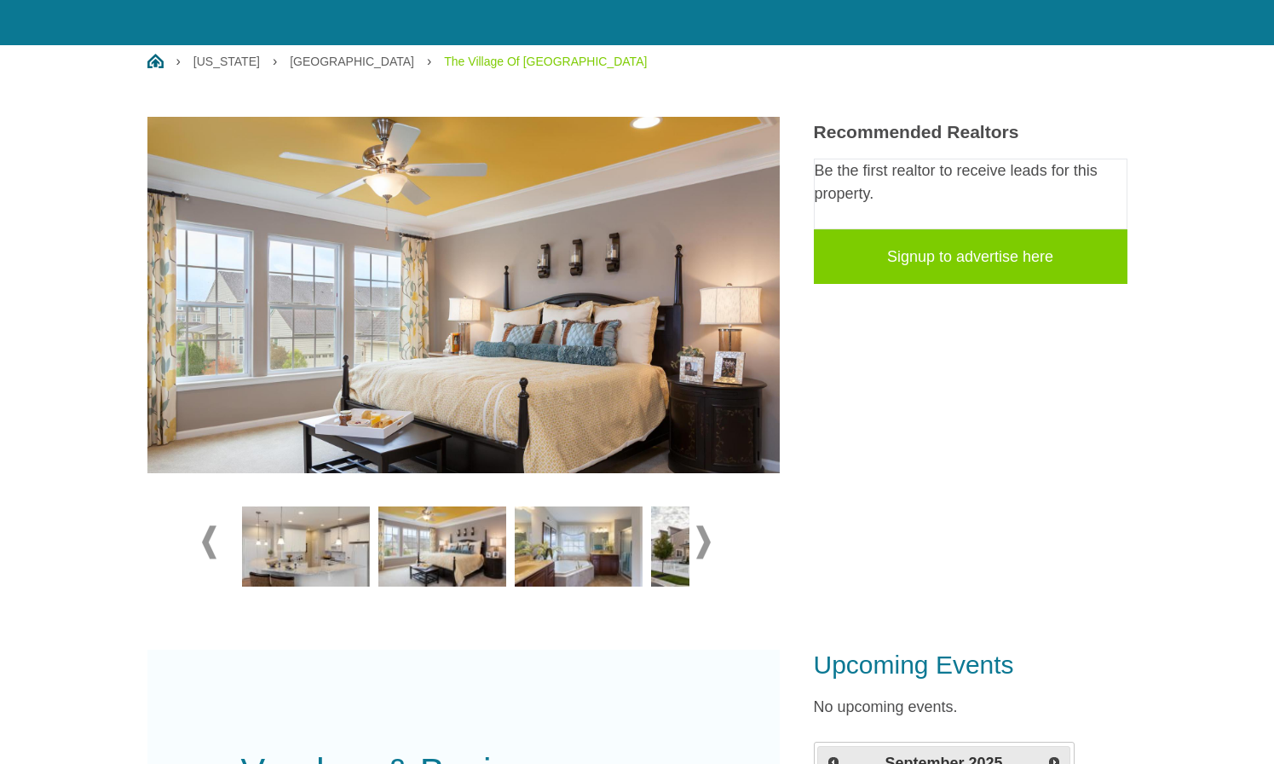
click at [571, 563] on img at bounding box center [579, 546] width 128 height 80
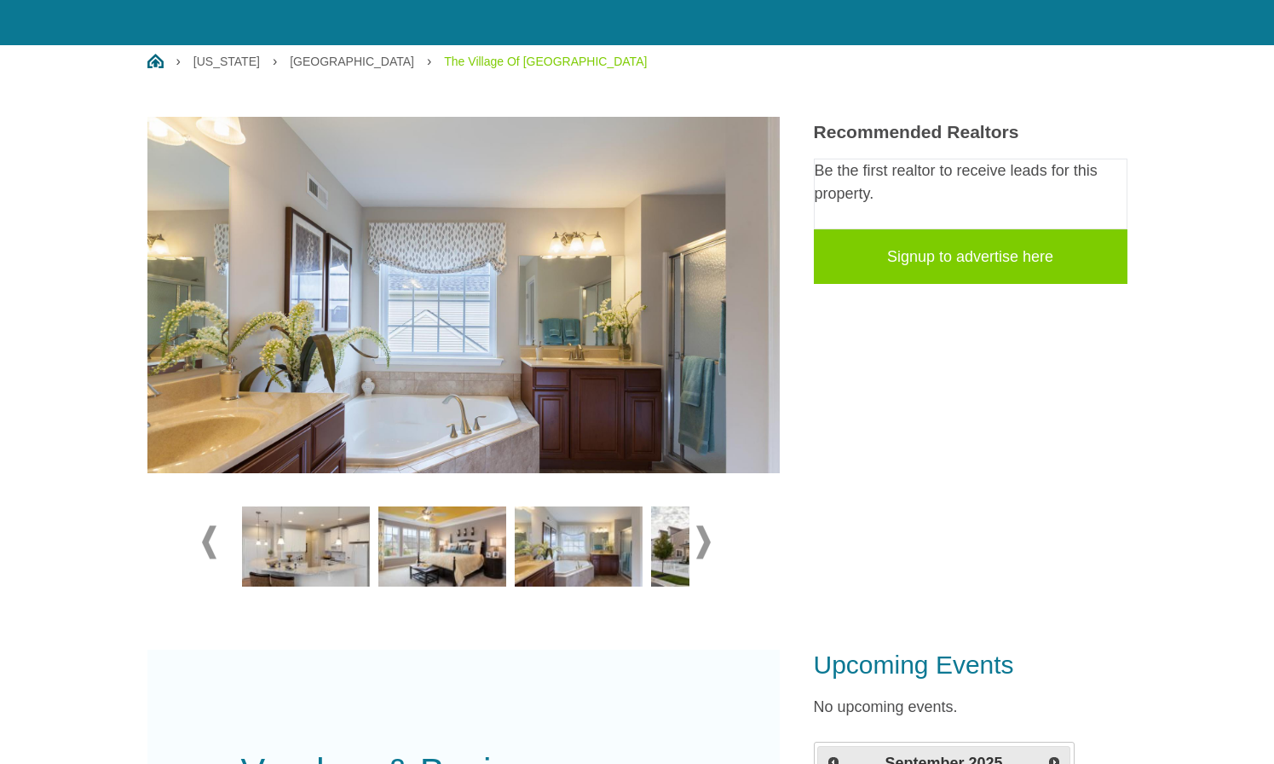
click at [676, 554] on img at bounding box center [715, 546] width 128 height 80
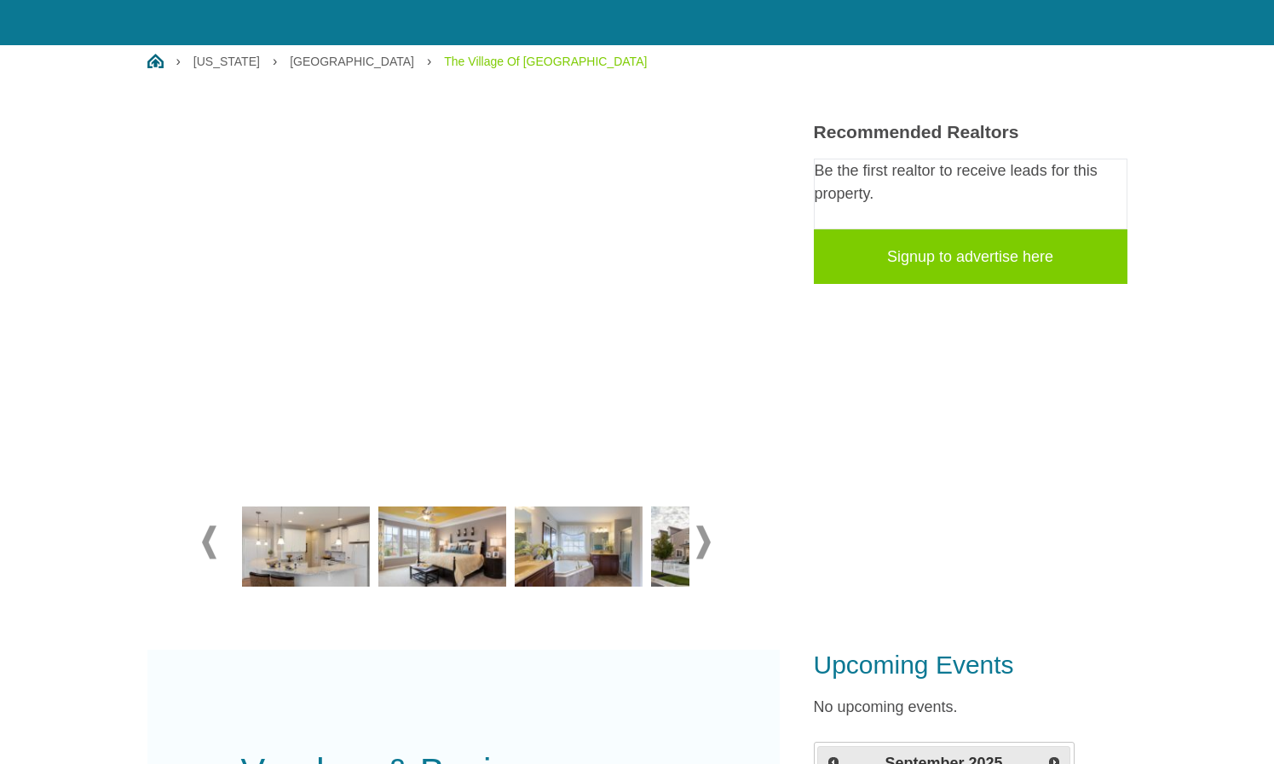
click at [711, 532] on div at bounding box center [463, 543] width 523 height 112
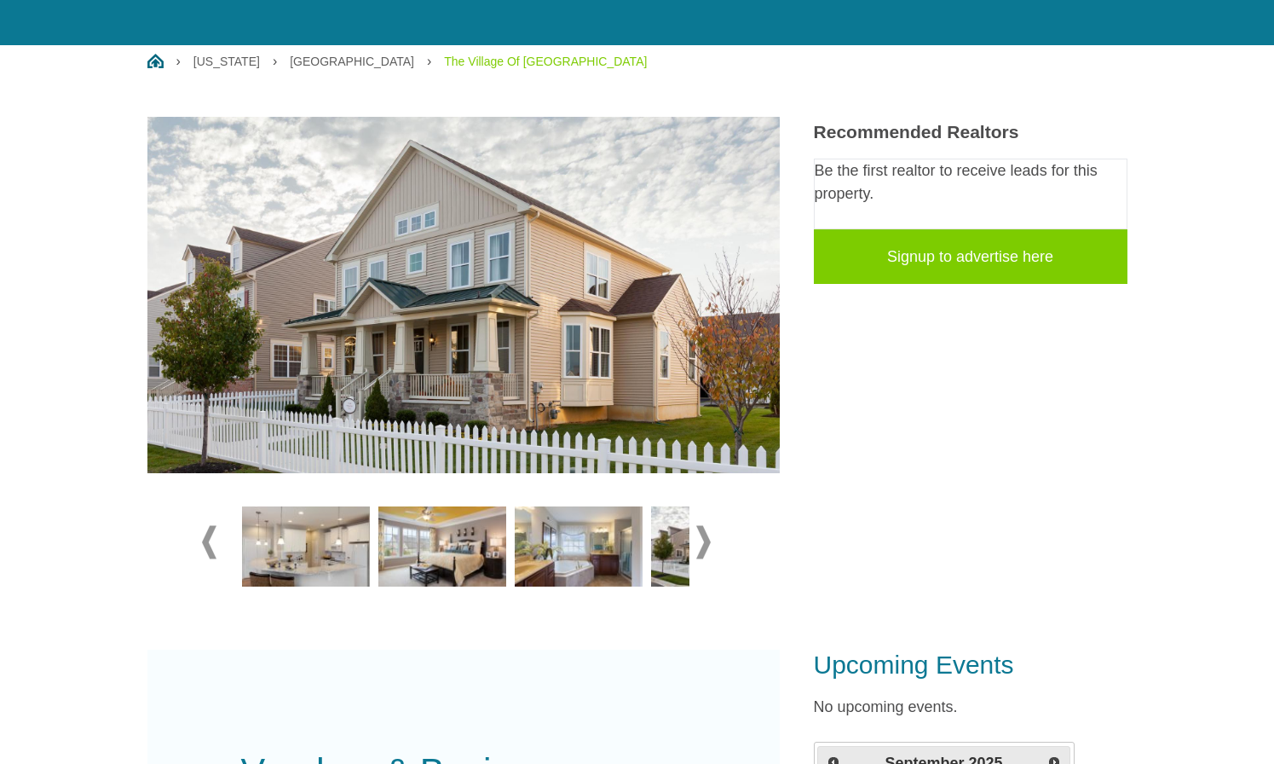
click at [711, 546] on div at bounding box center [463, 543] width 523 height 112
click at [708, 546] on span at bounding box center [703, 541] width 14 height 33
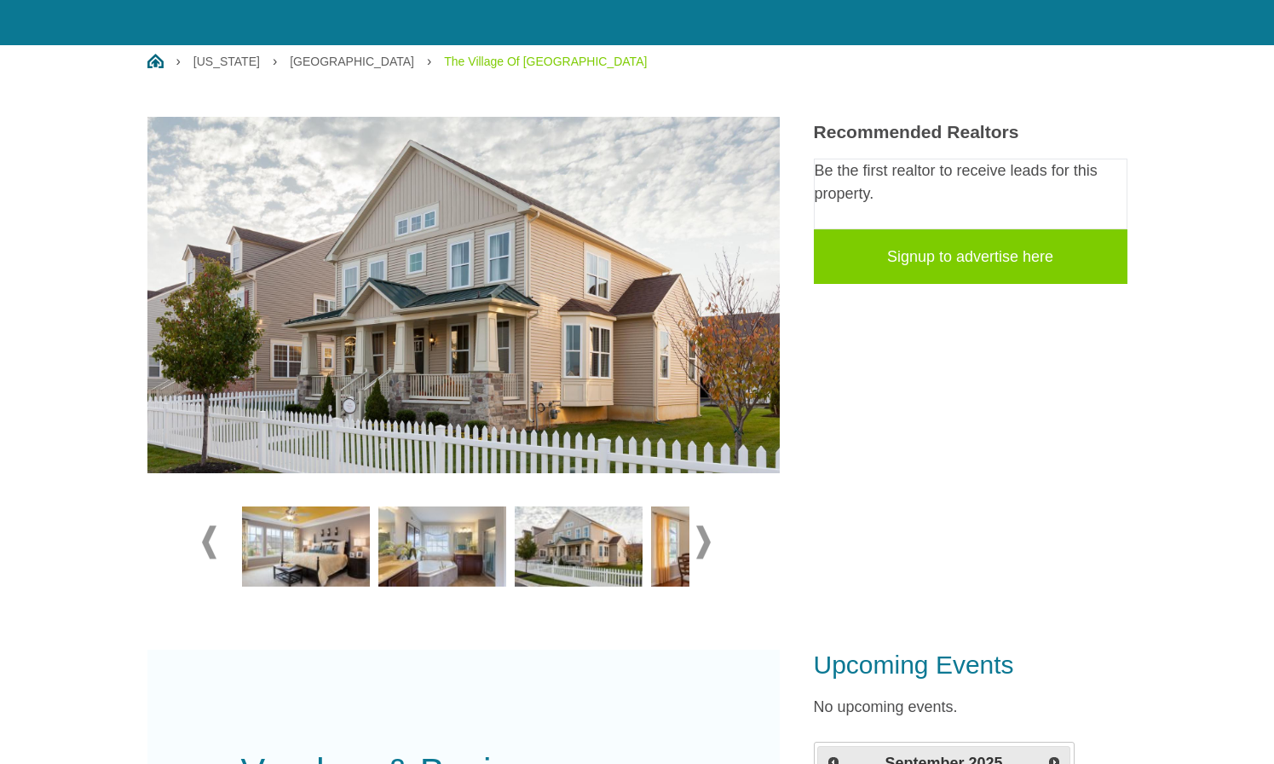
click at [603, 551] on img at bounding box center [579, 546] width 128 height 80
click at [671, 557] on img at bounding box center [715, 546] width 128 height 80
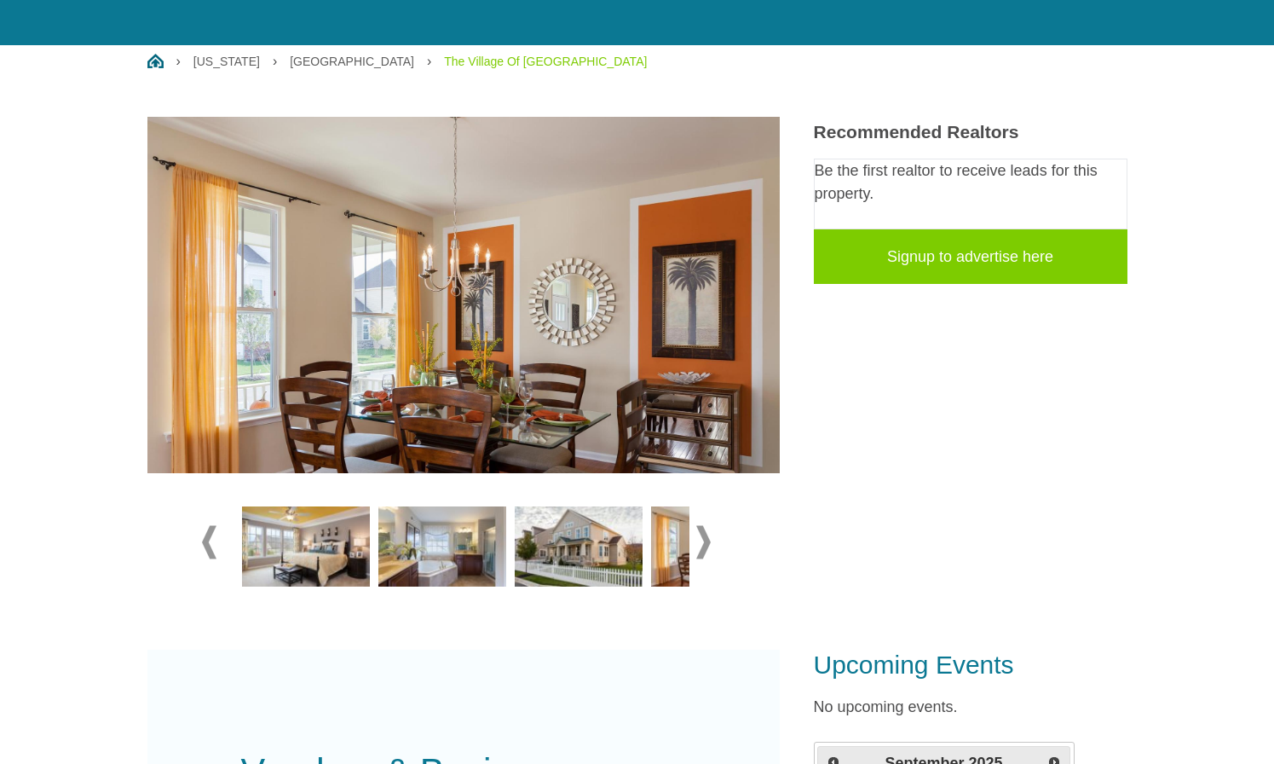
click at [700, 533] on span at bounding box center [703, 541] width 14 height 33
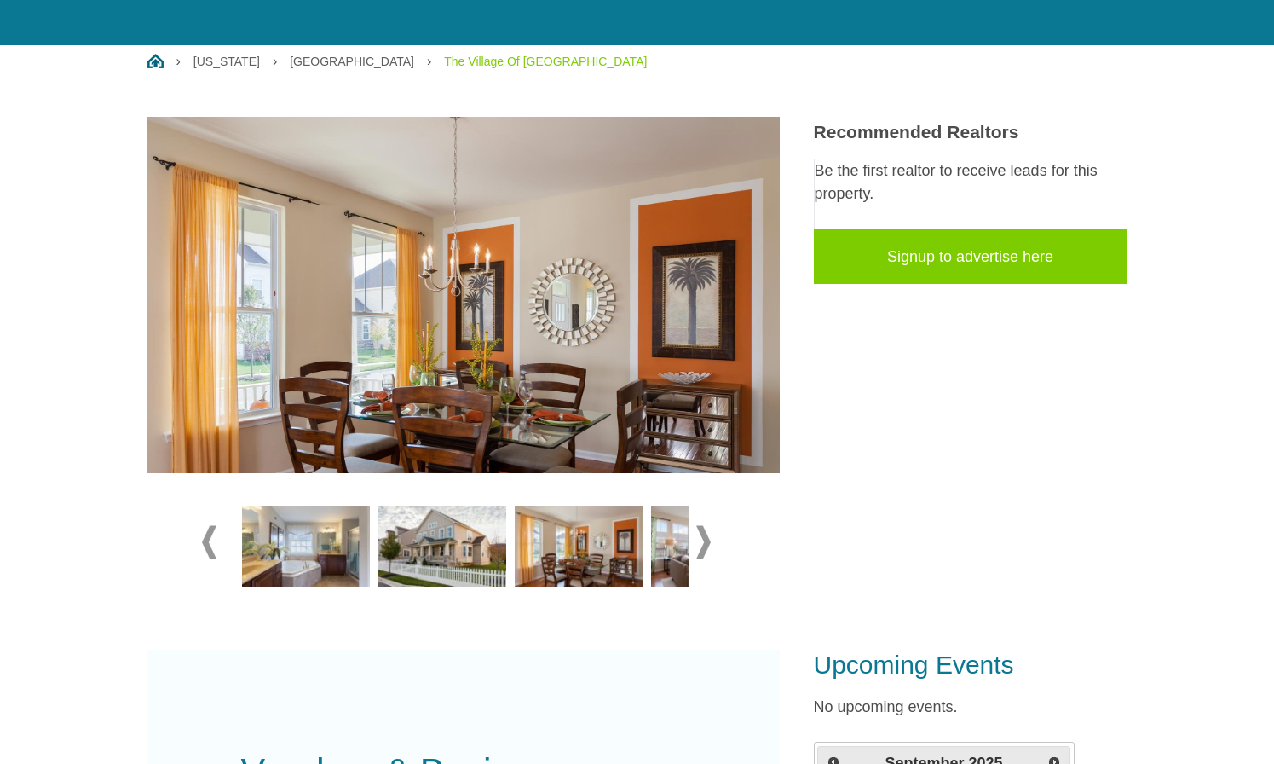
click at [700, 533] on span at bounding box center [703, 541] width 14 height 33
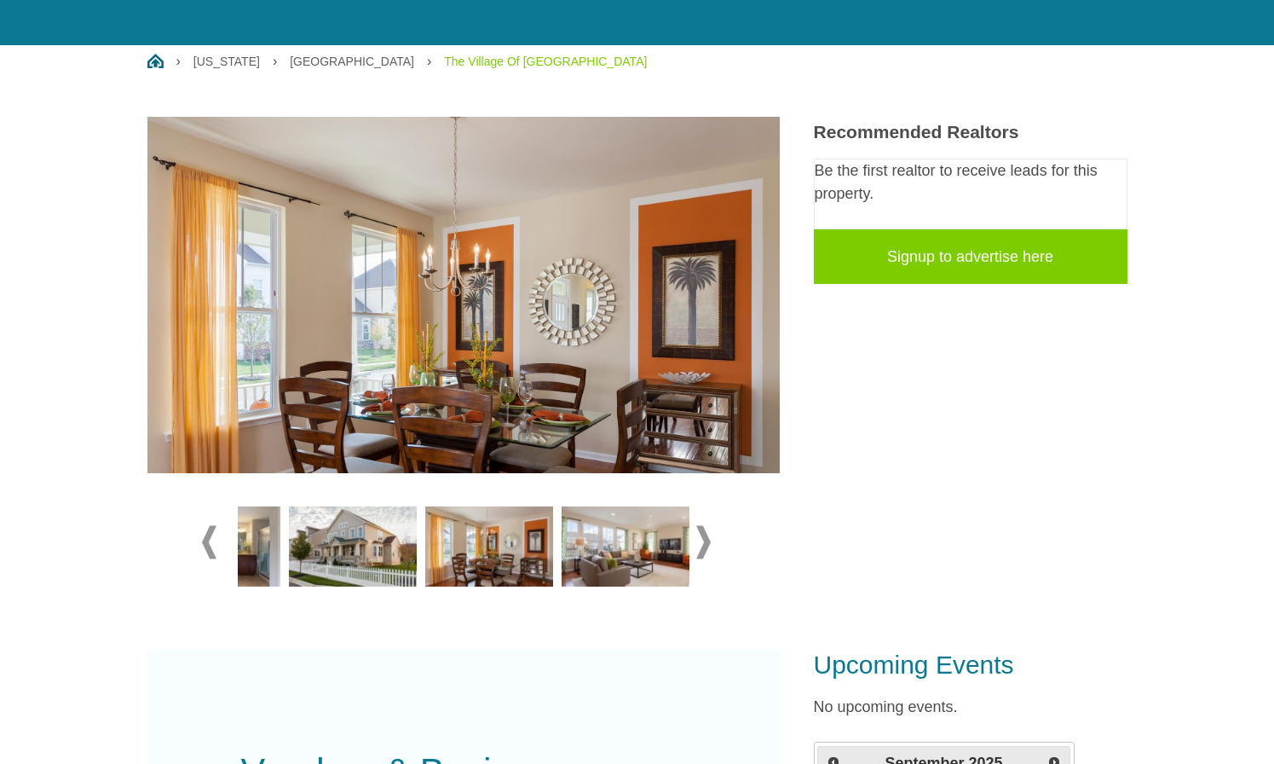
click at [619, 535] on img at bounding box center [626, 546] width 128 height 80
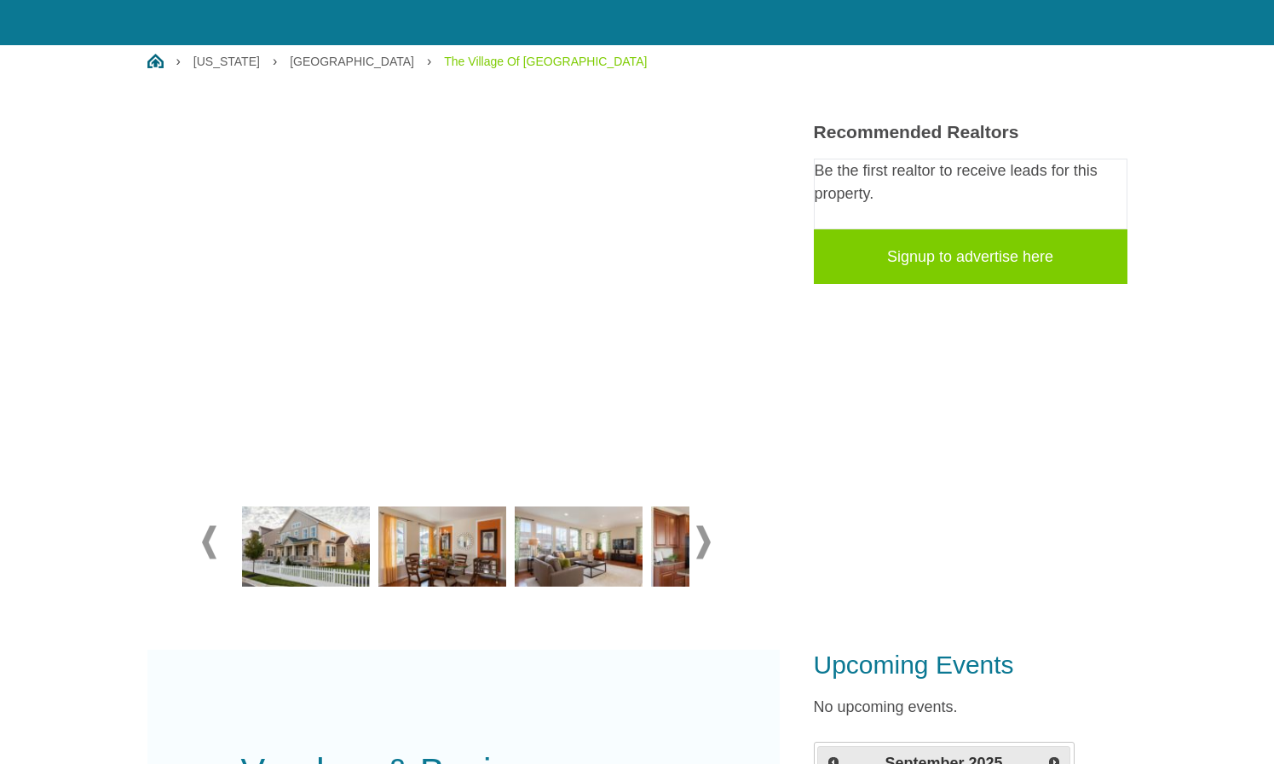
click at [678, 539] on img at bounding box center [715, 546] width 128 height 80
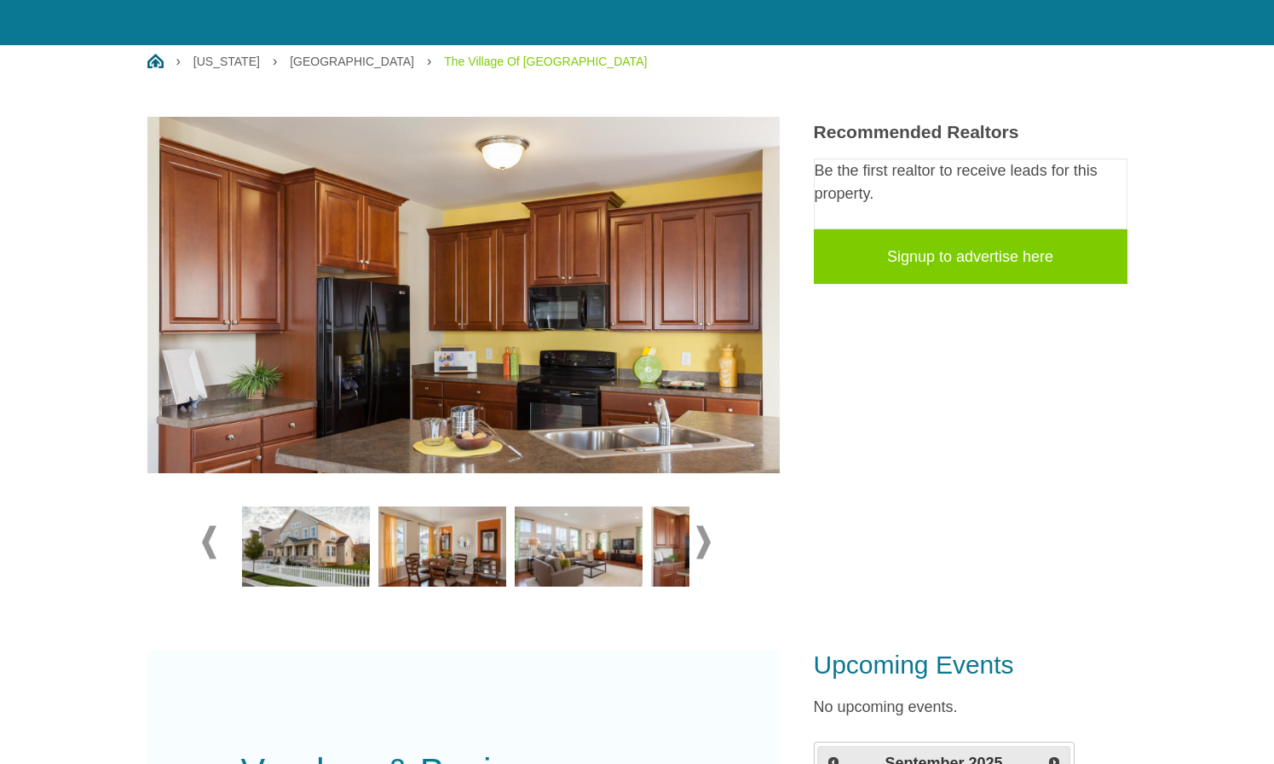
click at [702, 544] on span at bounding box center [703, 541] width 14 height 33
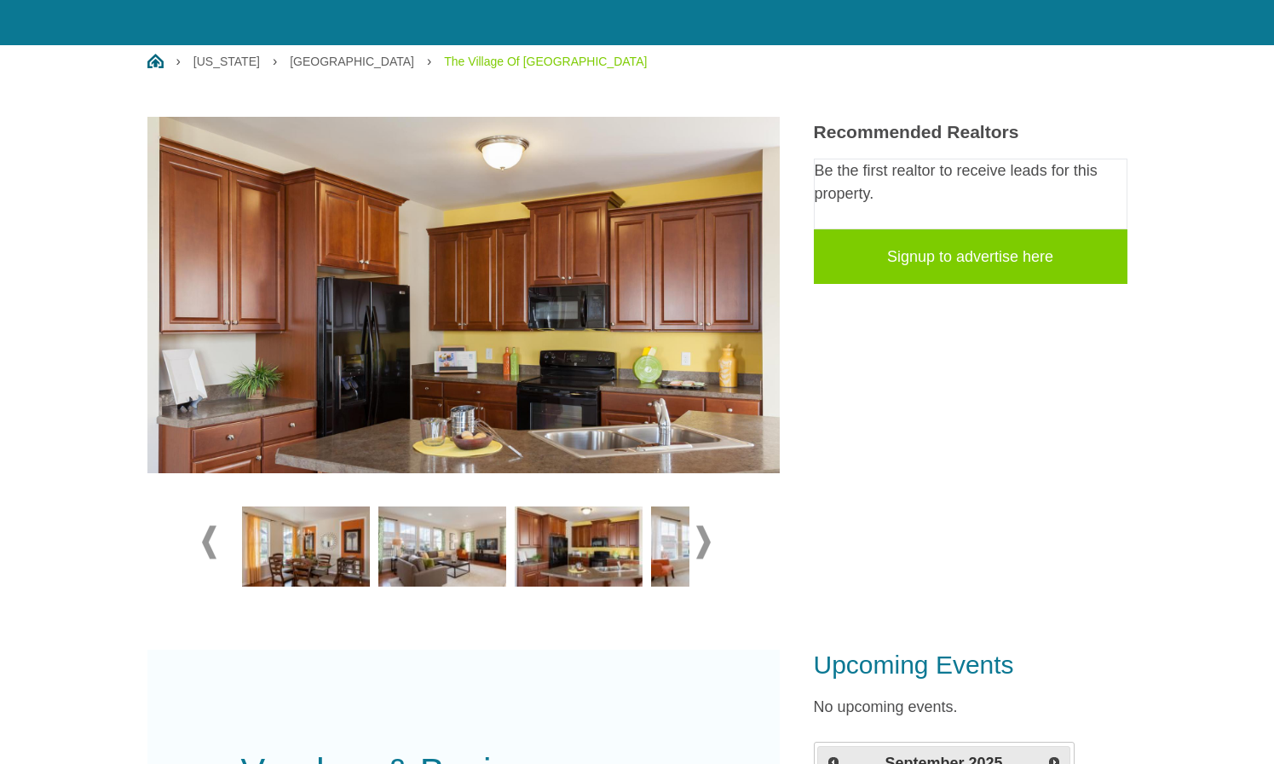
click at [702, 544] on span at bounding box center [703, 541] width 14 height 33
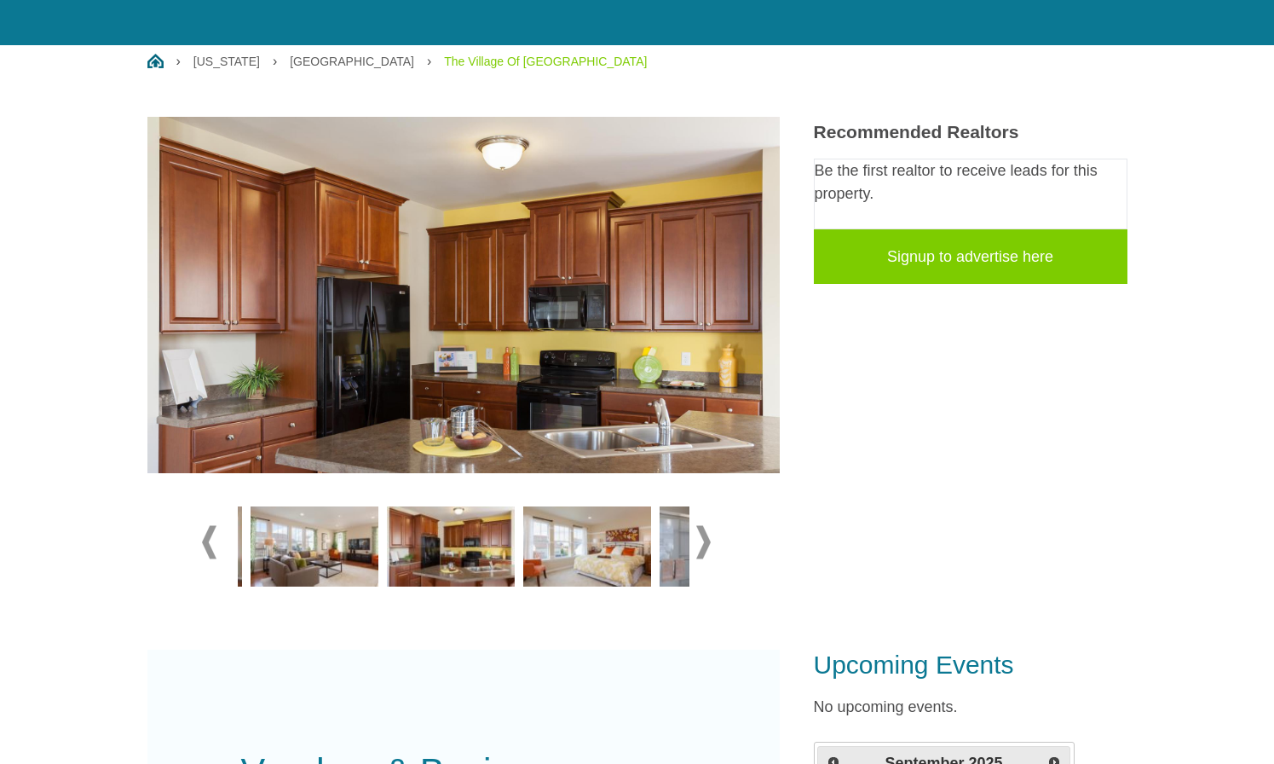
click at [601, 545] on img at bounding box center [587, 546] width 128 height 80
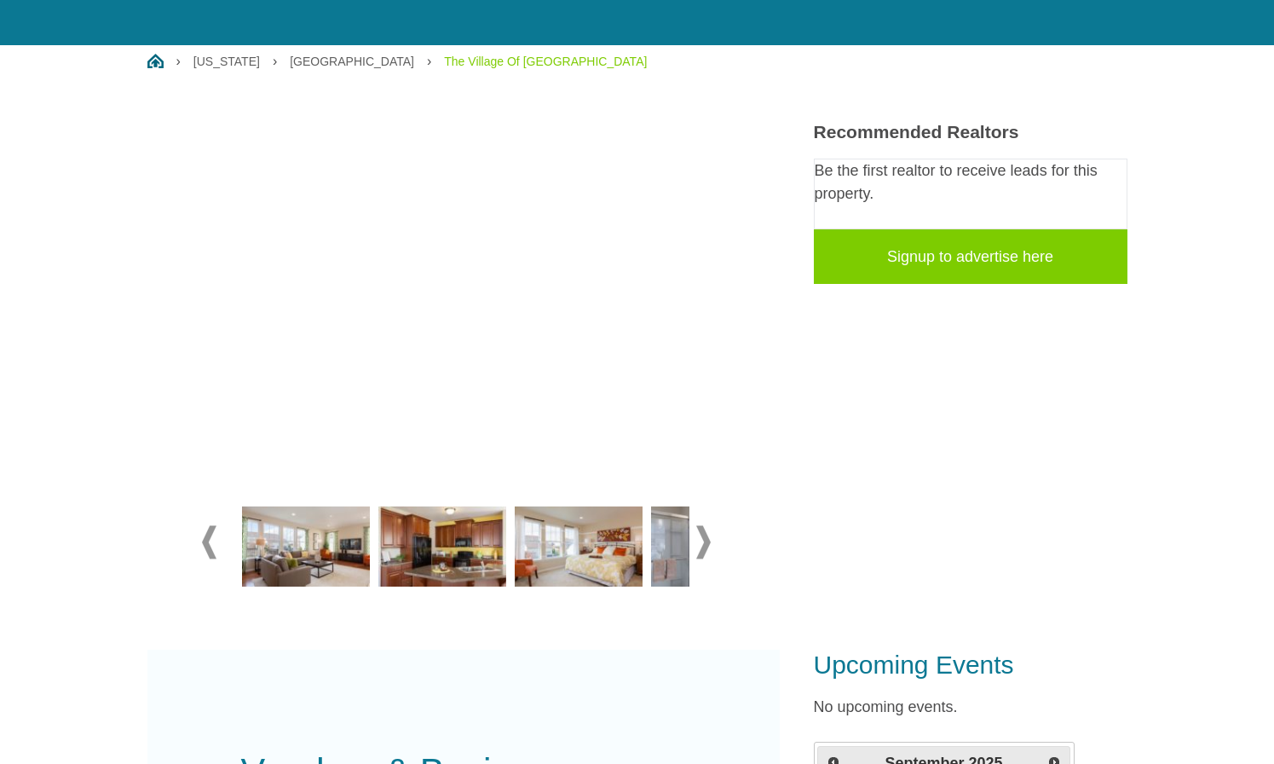
click at [657, 551] on img at bounding box center [715, 546] width 128 height 80
click at [717, 555] on div at bounding box center [463, 543] width 523 height 112
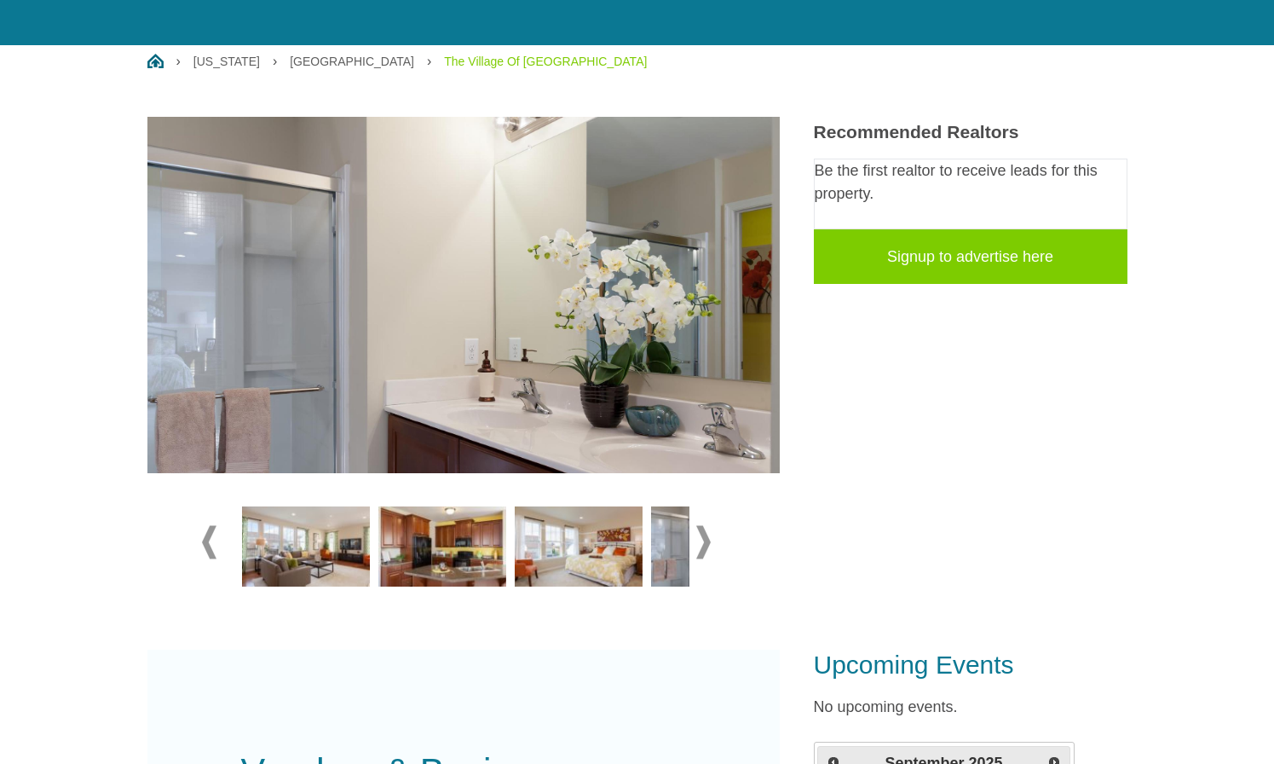
click at [709, 540] on span at bounding box center [703, 541] width 14 height 33
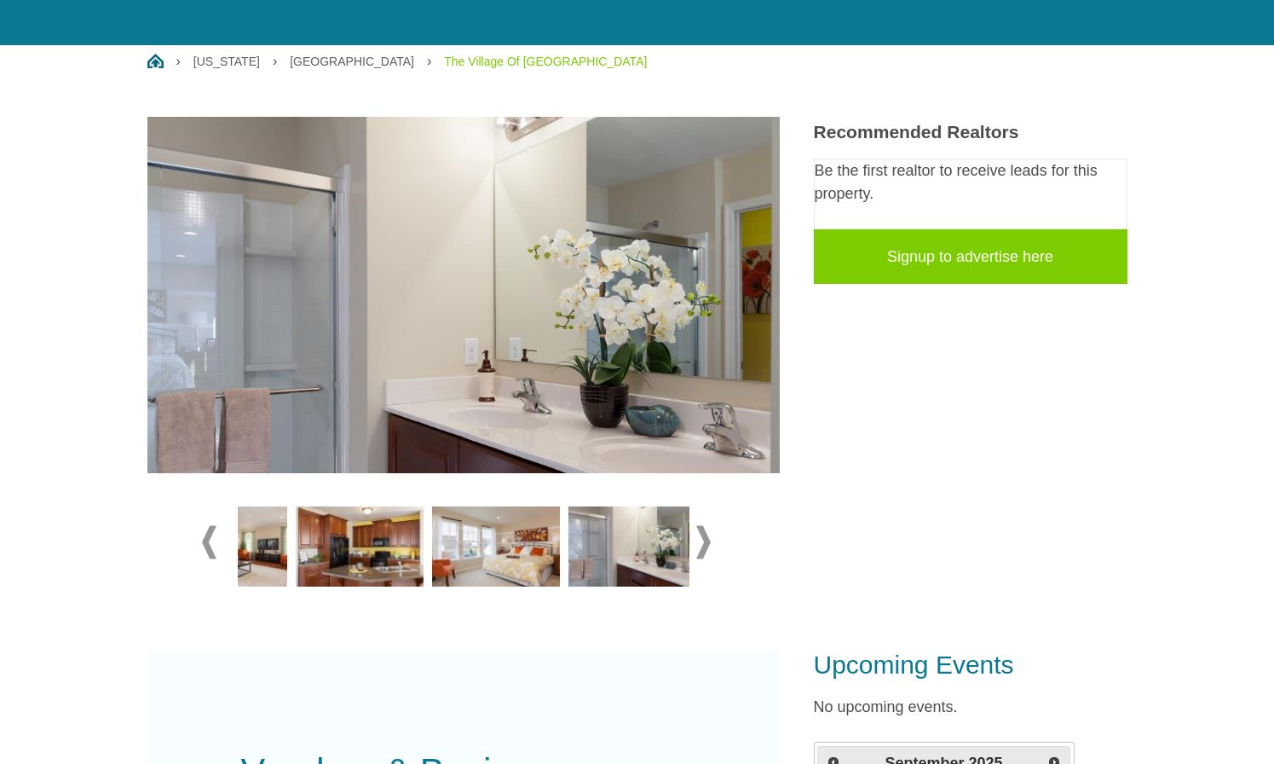
click at [701, 546] on div at bounding box center [769, 549] width 136 height 95
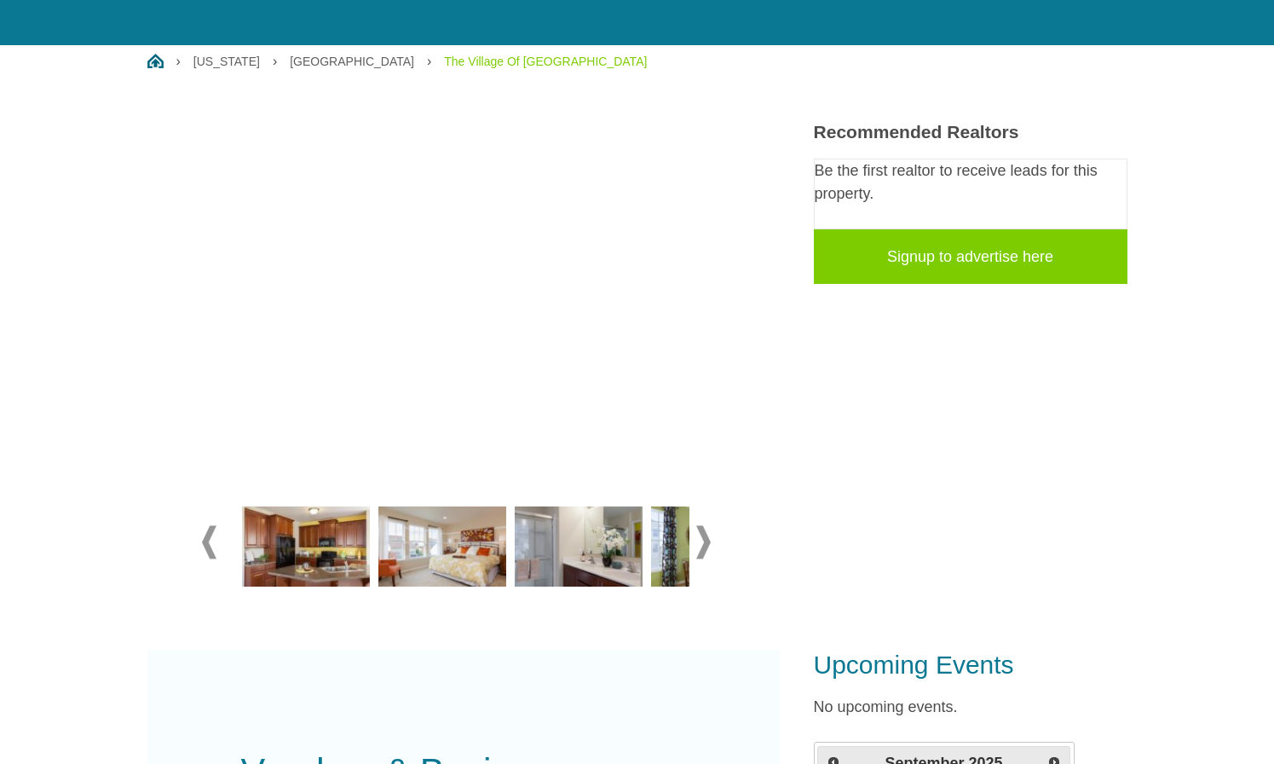
click at [592, 550] on img at bounding box center [579, 546] width 128 height 80
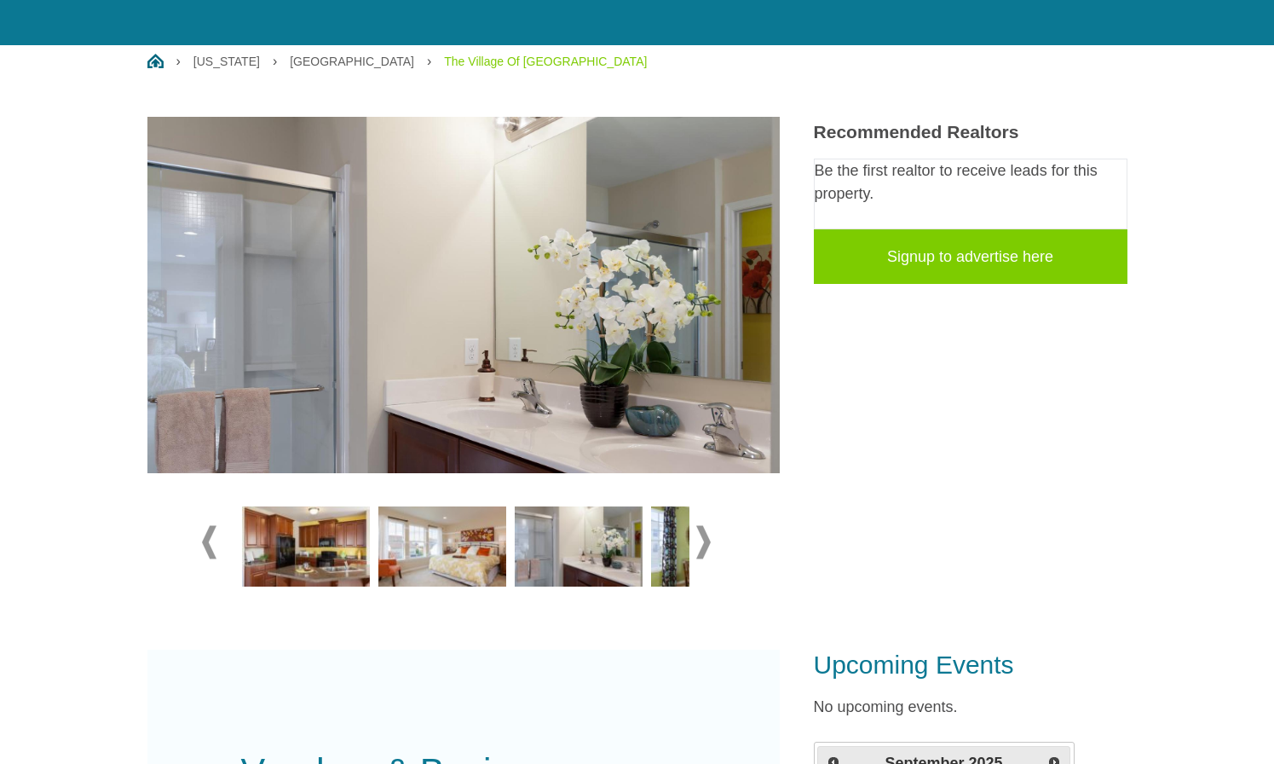
click at [673, 537] on img at bounding box center [715, 546] width 128 height 80
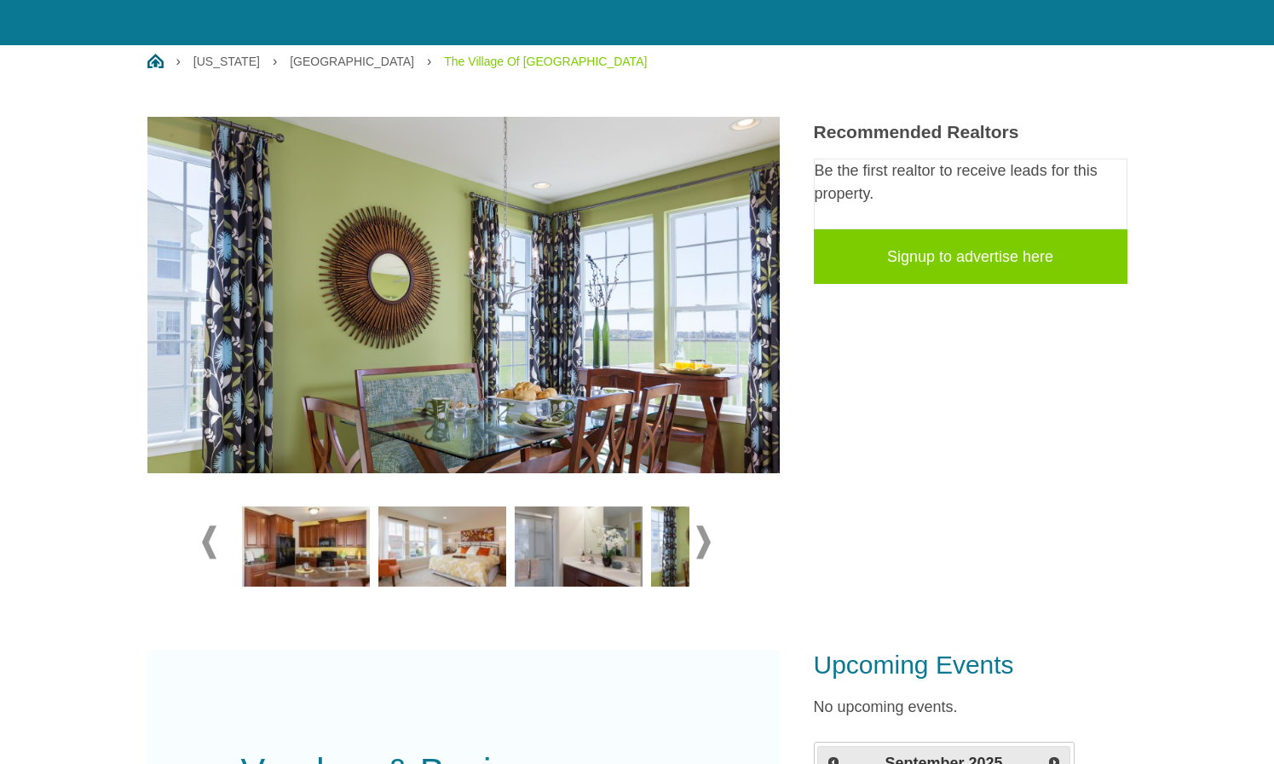
click at [685, 539] on img at bounding box center [715, 546] width 128 height 80
click at [699, 540] on span at bounding box center [703, 541] width 14 height 33
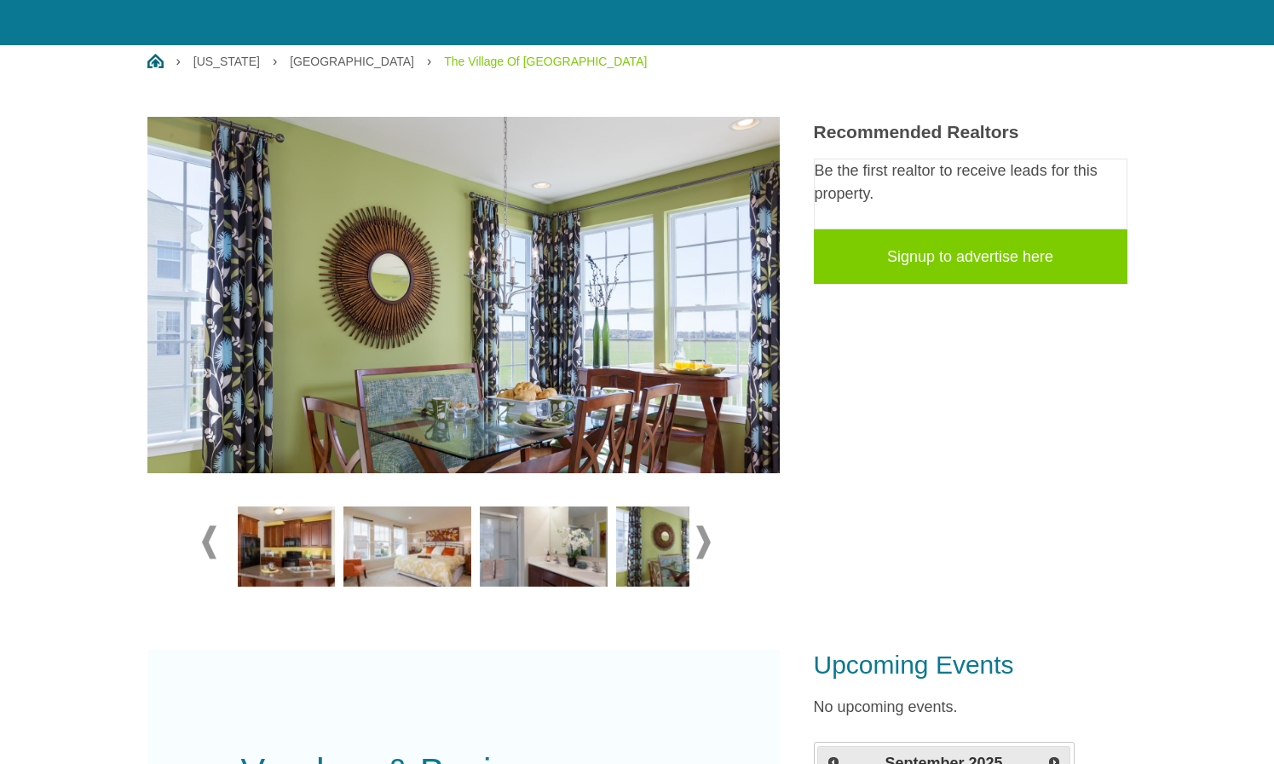
click at [699, 540] on span at bounding box center [703, 541] width 14 height 33
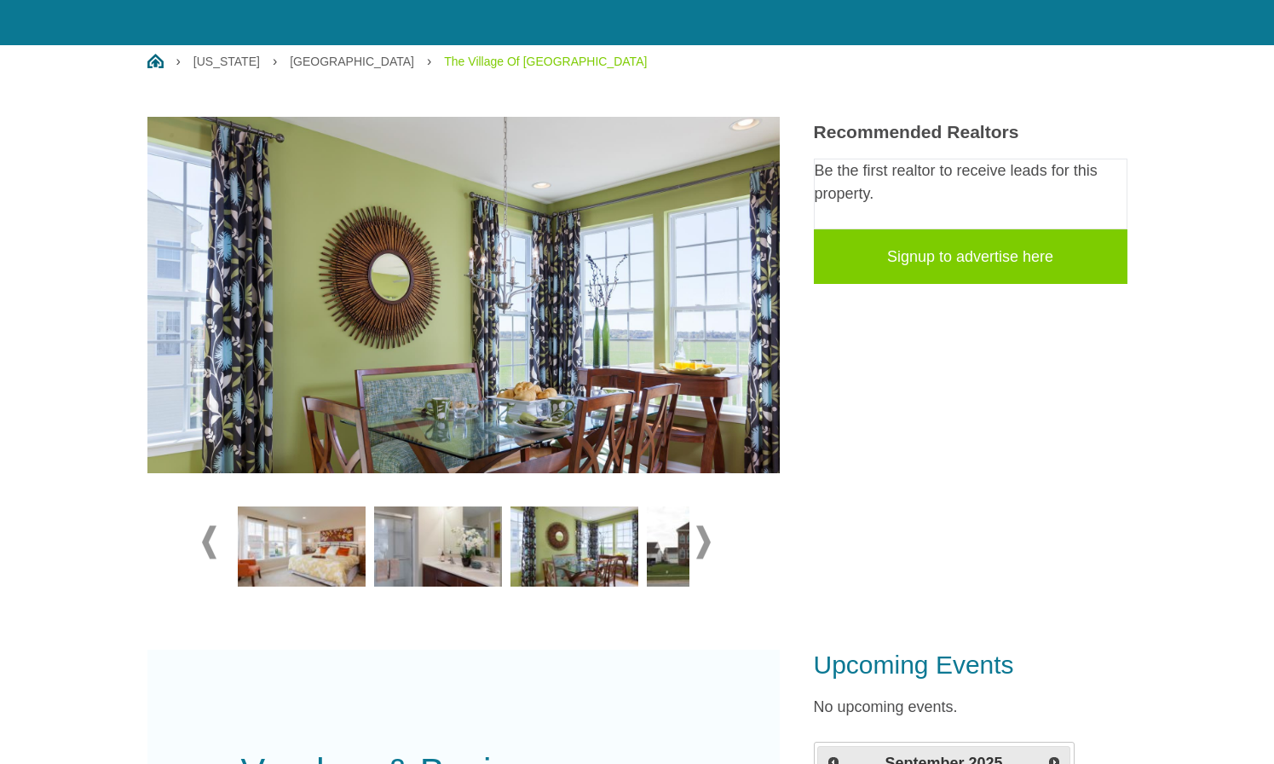
click at [699, 540] on span at bounding box center [703, 541] width 14 height 33
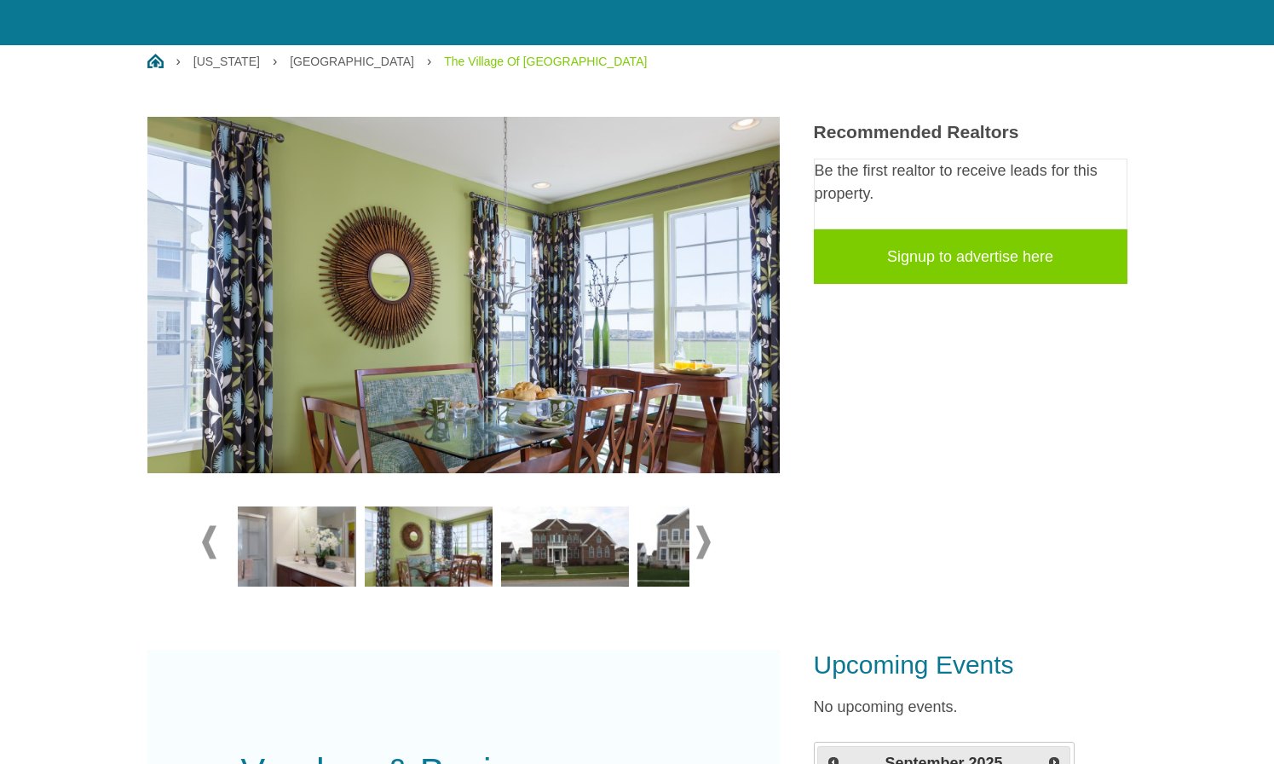
click at [699, 540] on span at bounding box center [703, 541] width 14 height 33
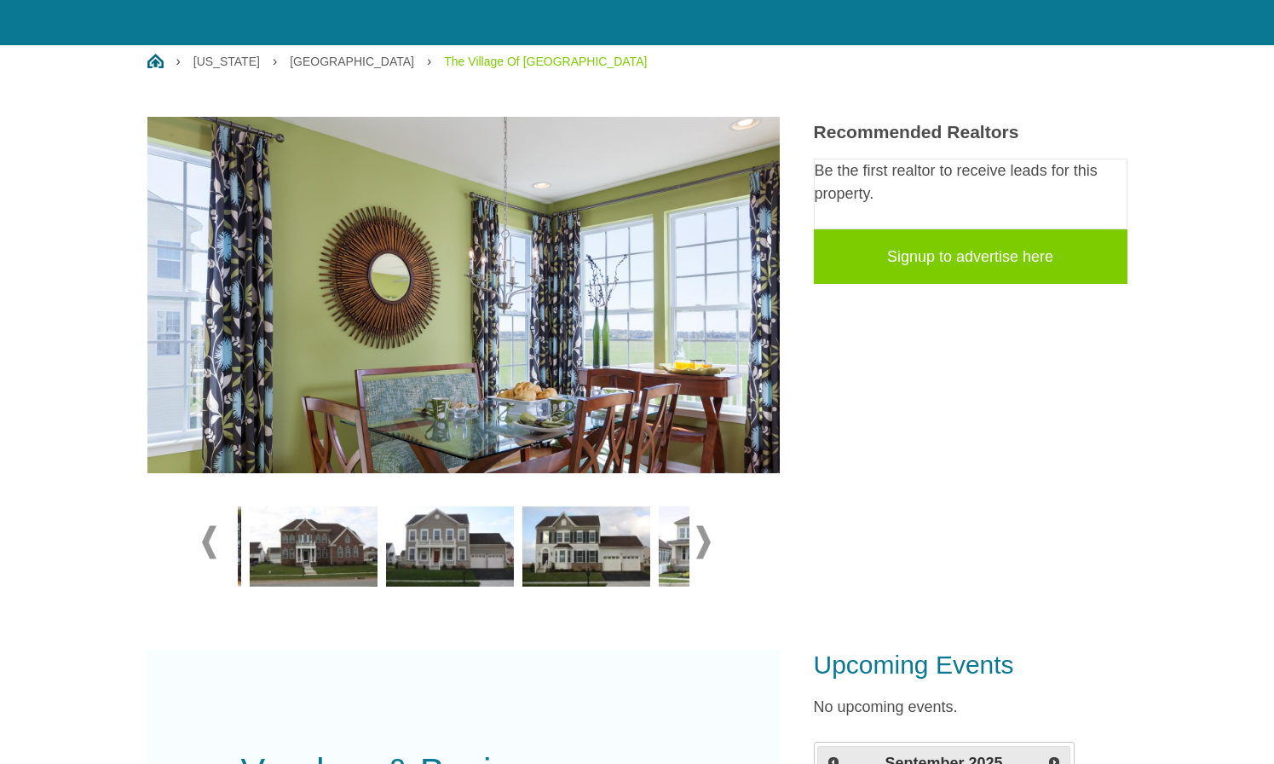
click at [501, 535] on img at bounding box center [450, 546] width 128 height 80
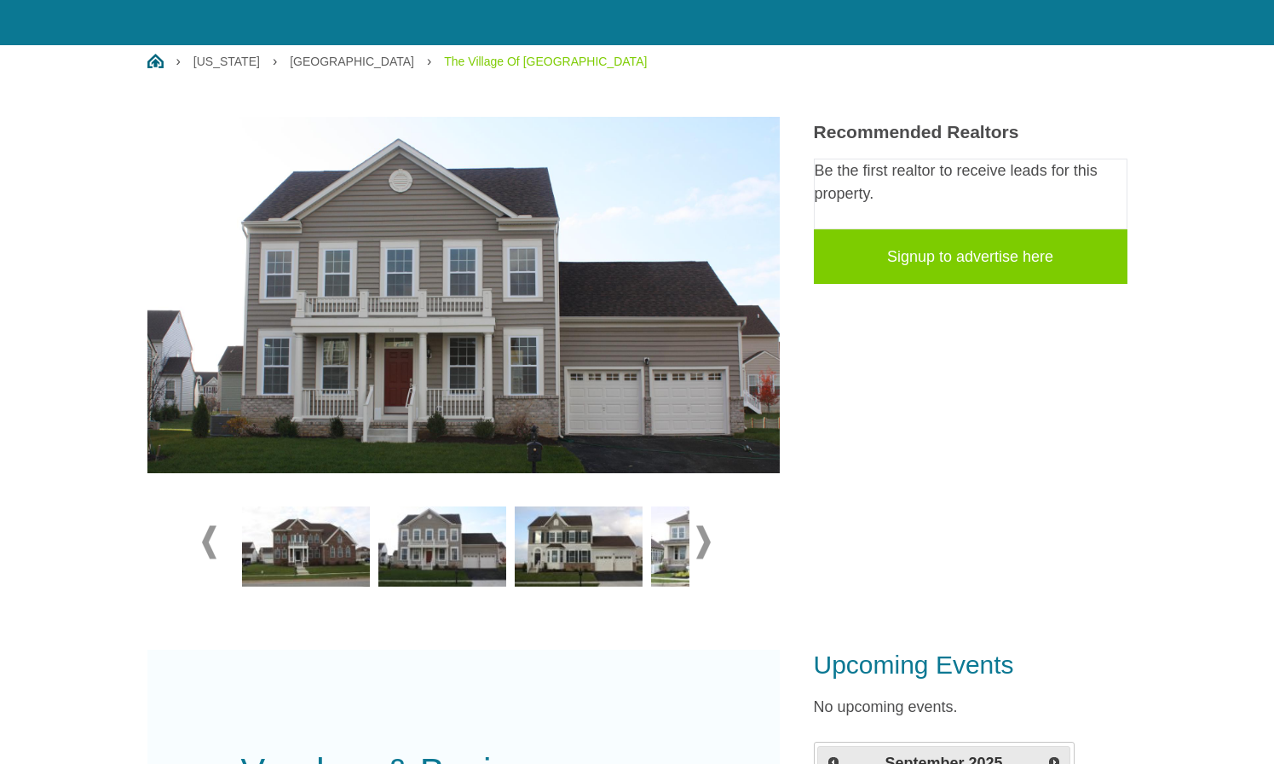
click at [546, 557] on img at bounding box center [579, 546] width 128 height 80
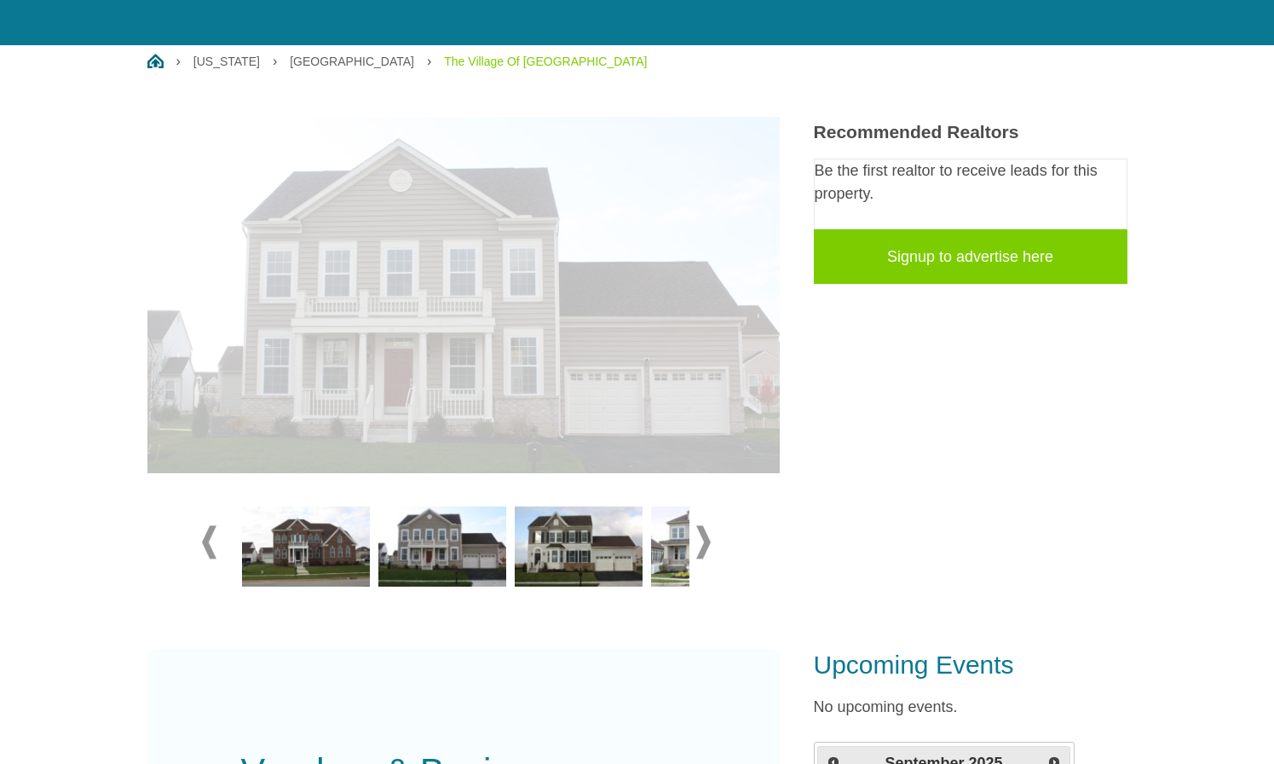
click at [338, 558] on img at bounding box center [306, 546] width 128 height 80
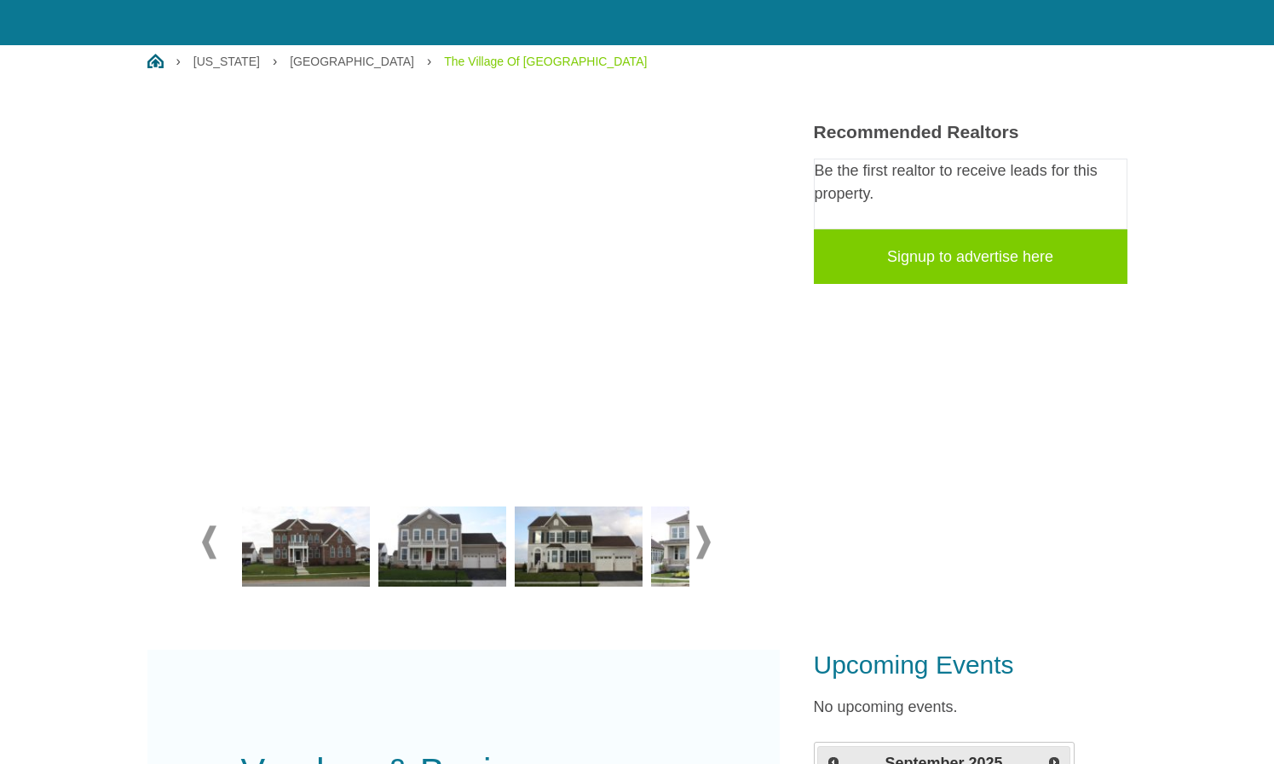
click at [651, 567] on img at bounding box center [715, 546] width 128 height 80
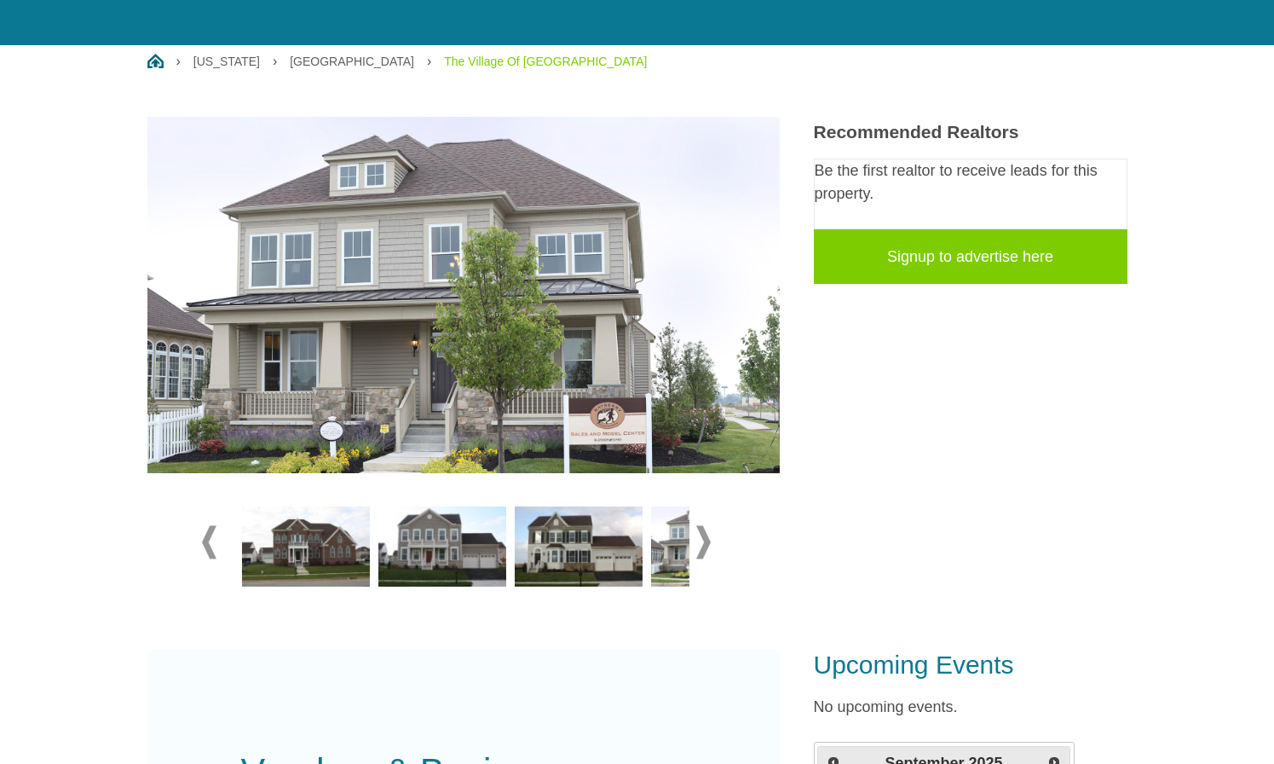
click at [697, 557] on span at bounding box center [703, 541] width 14 height 33
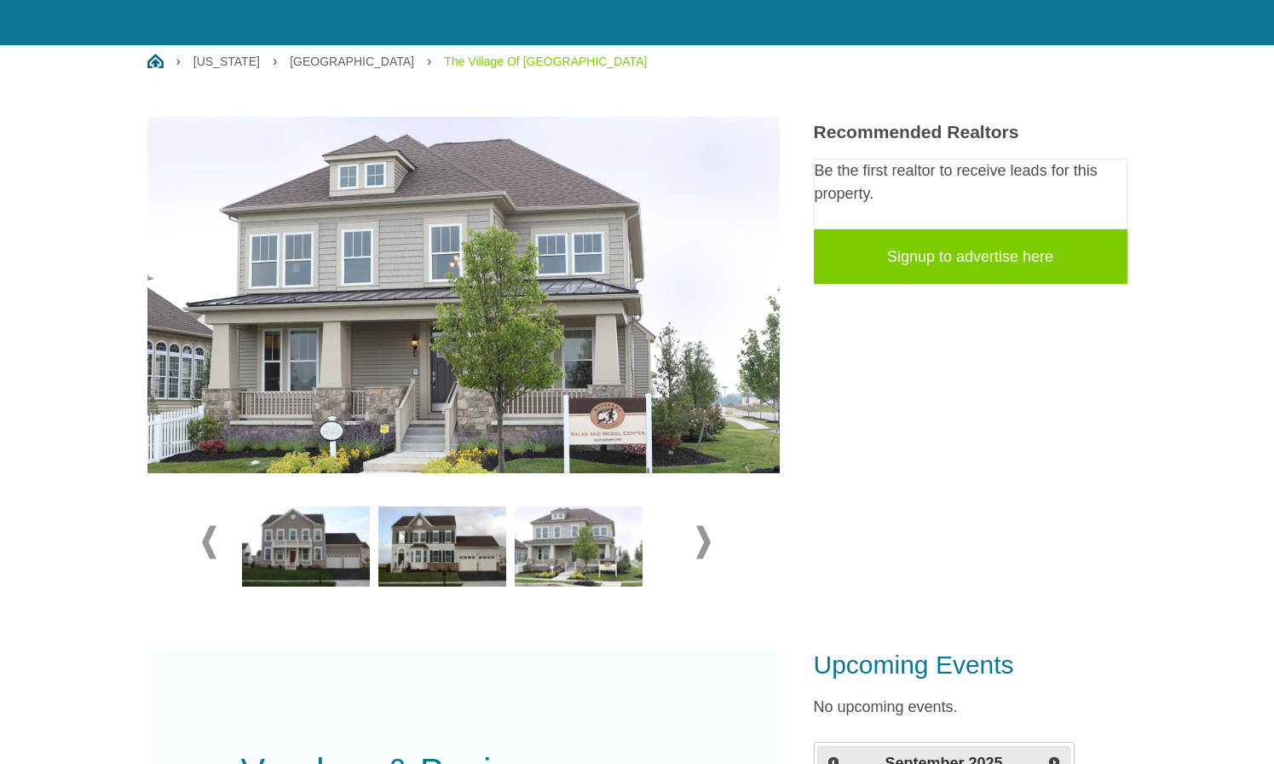
click at [697, 557] on span at bounding box center [703, 541] width 14 height 33
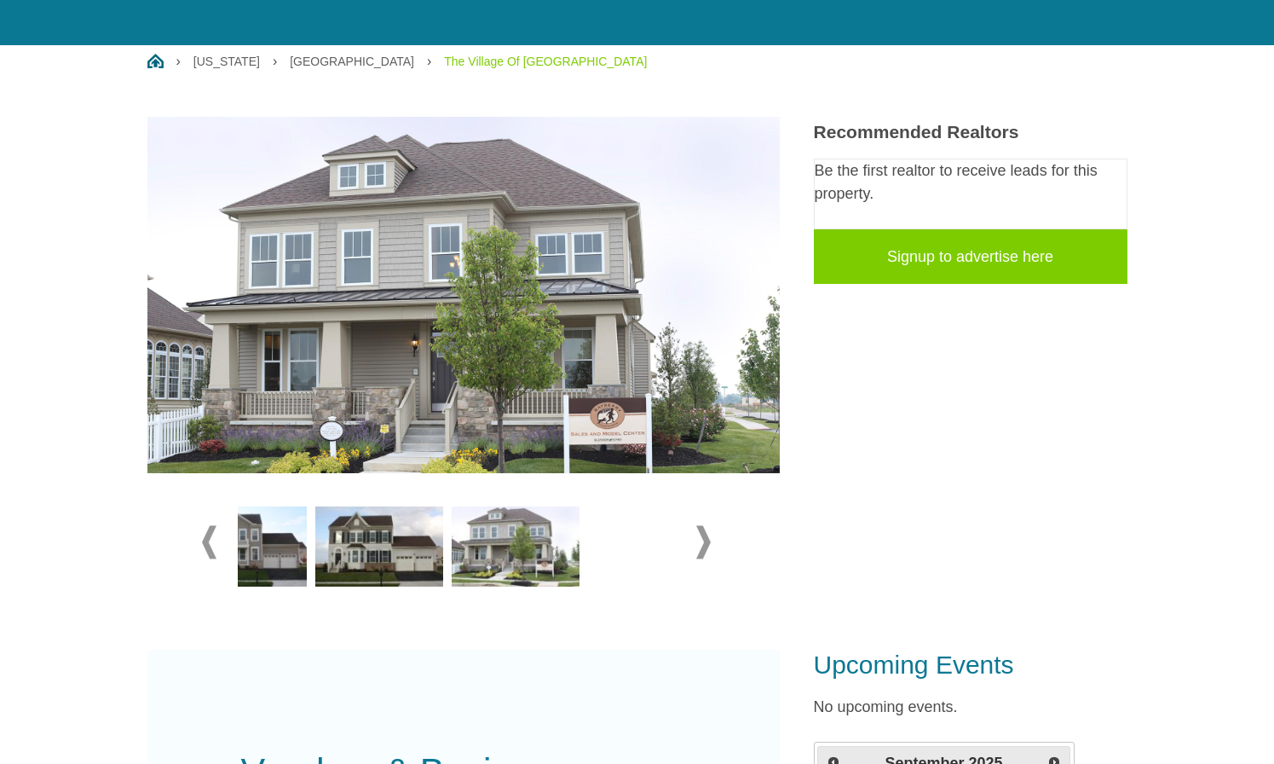
click at [697, 557] on span at bounding box center [703, 541] width 14 height 33
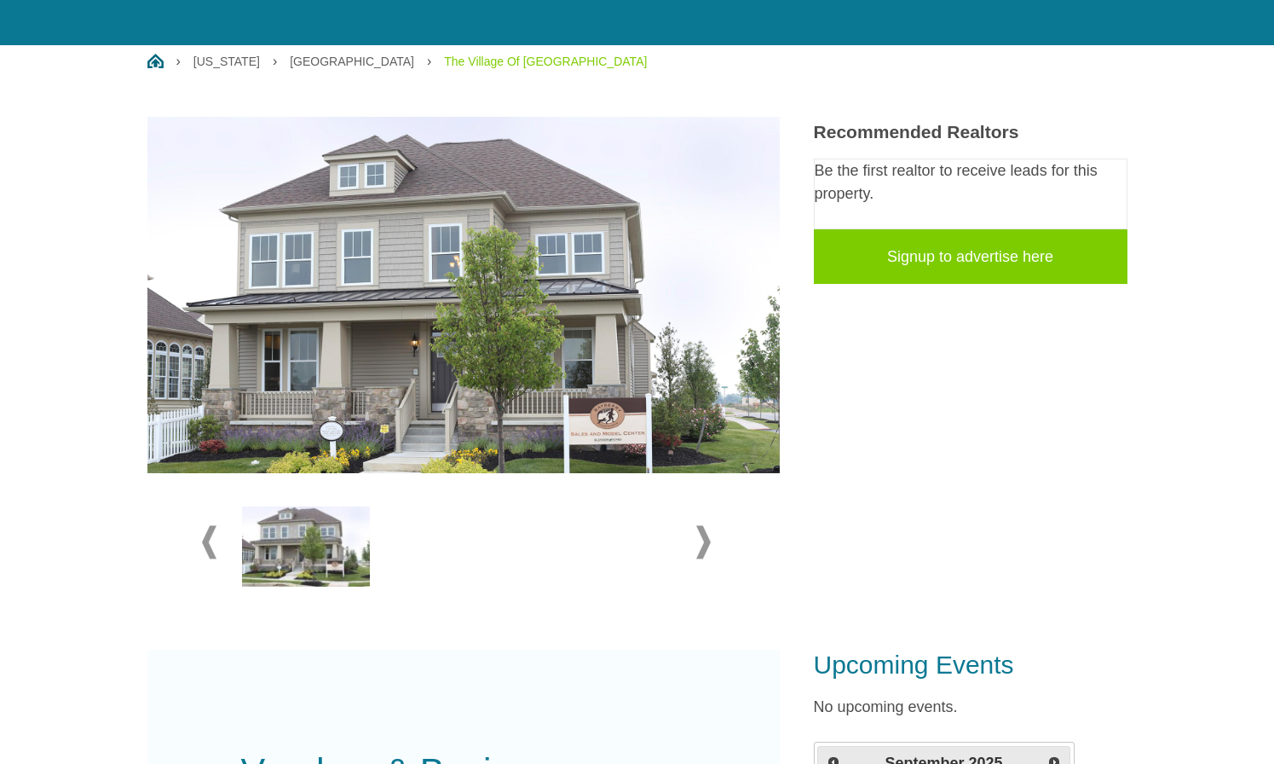
click at [359, 547] on img at bounding box center [306, 546] width 128 height 80
click at [212, 530] on span at bounding box center [209, 541] width 14 height 33
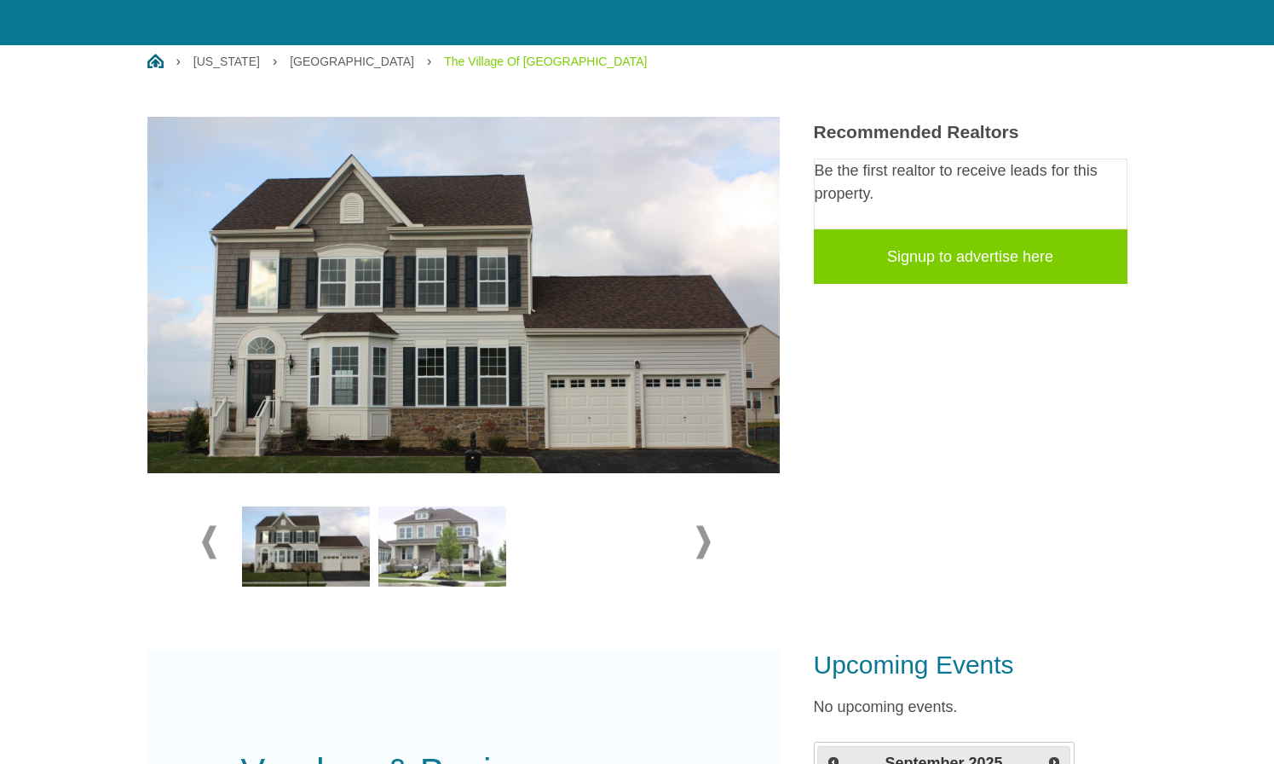
click at [359, 531] on img at bounding box center [306, 546] width 128 height 80
click at [410, 534] on img at bounding box center [442, 546] width 128 height 80
